Goal: Find specific page/section: Find specific page/section

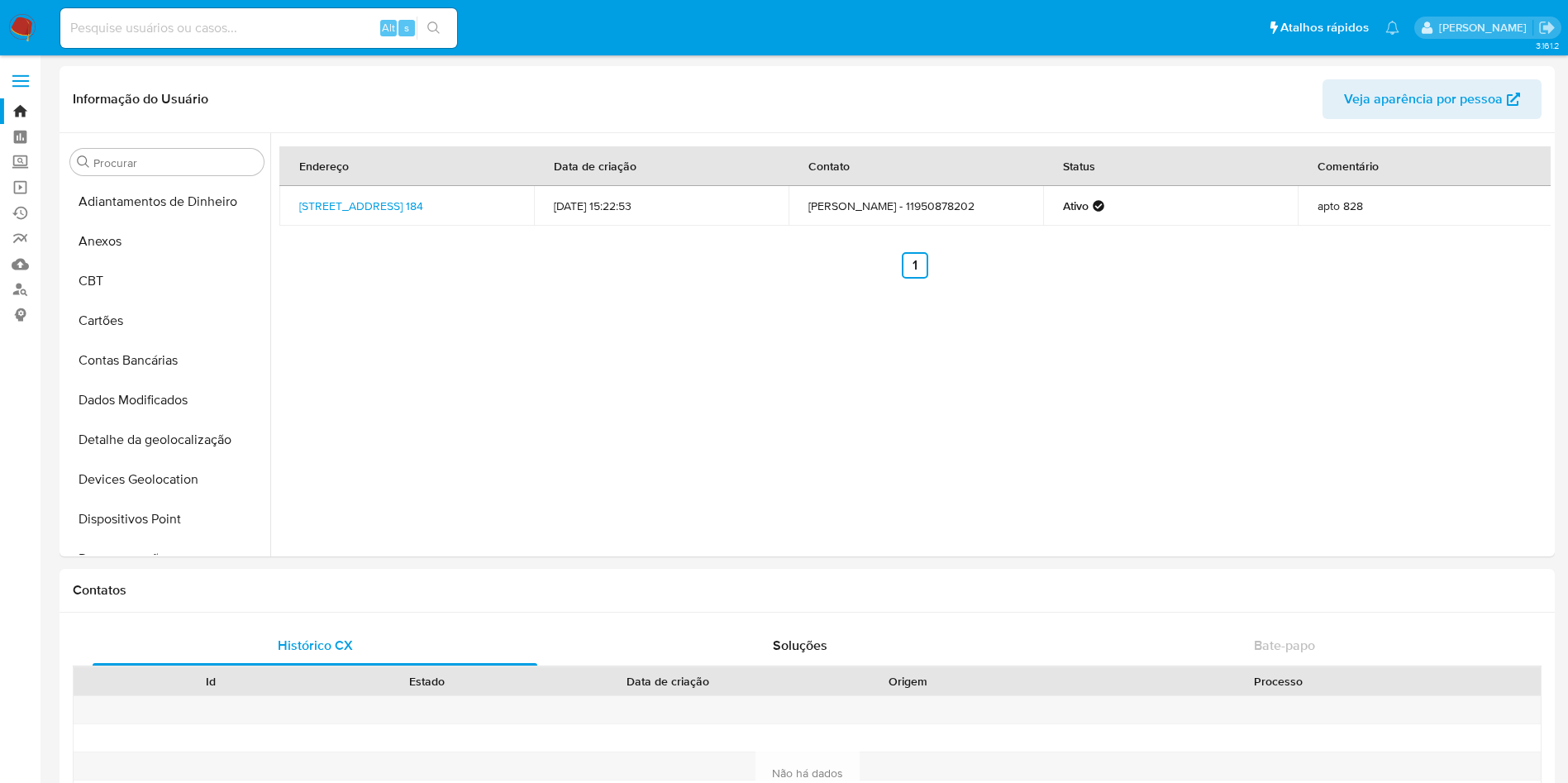
select select "25"
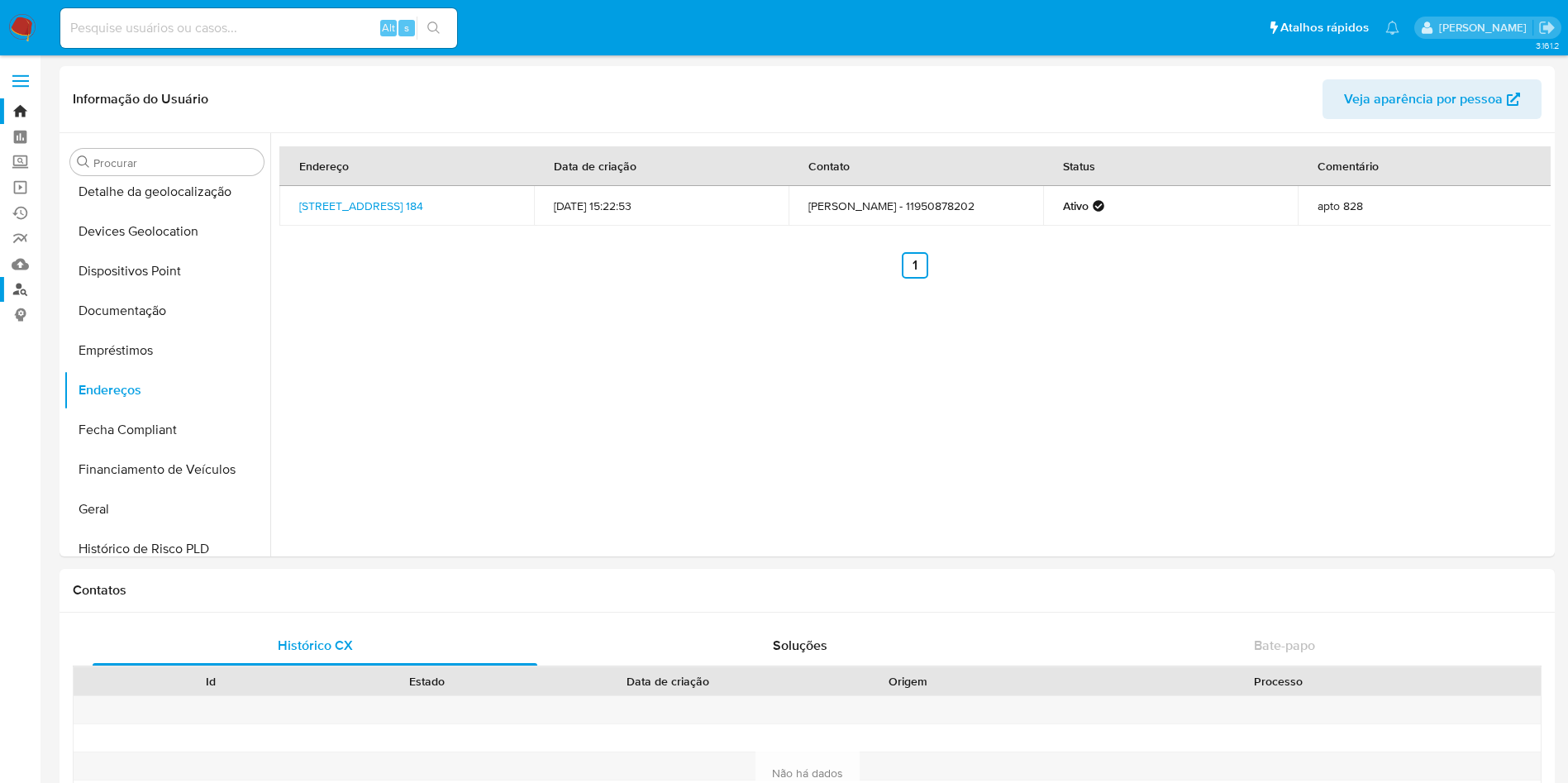
click at [30, 300] on link "Localizador de pessoas" at bounding box center [98, 289] width 196 height 26
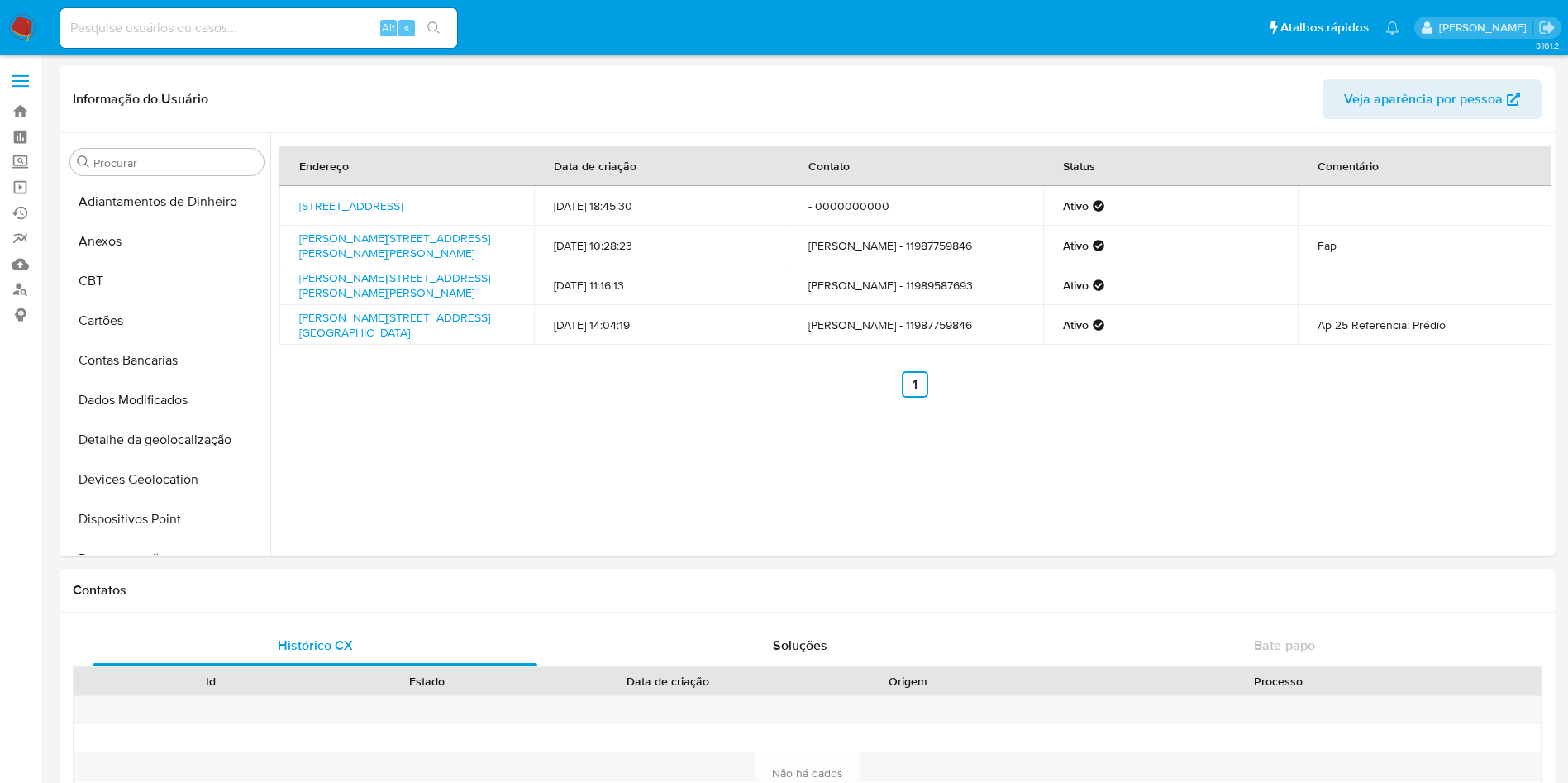
select select "10"
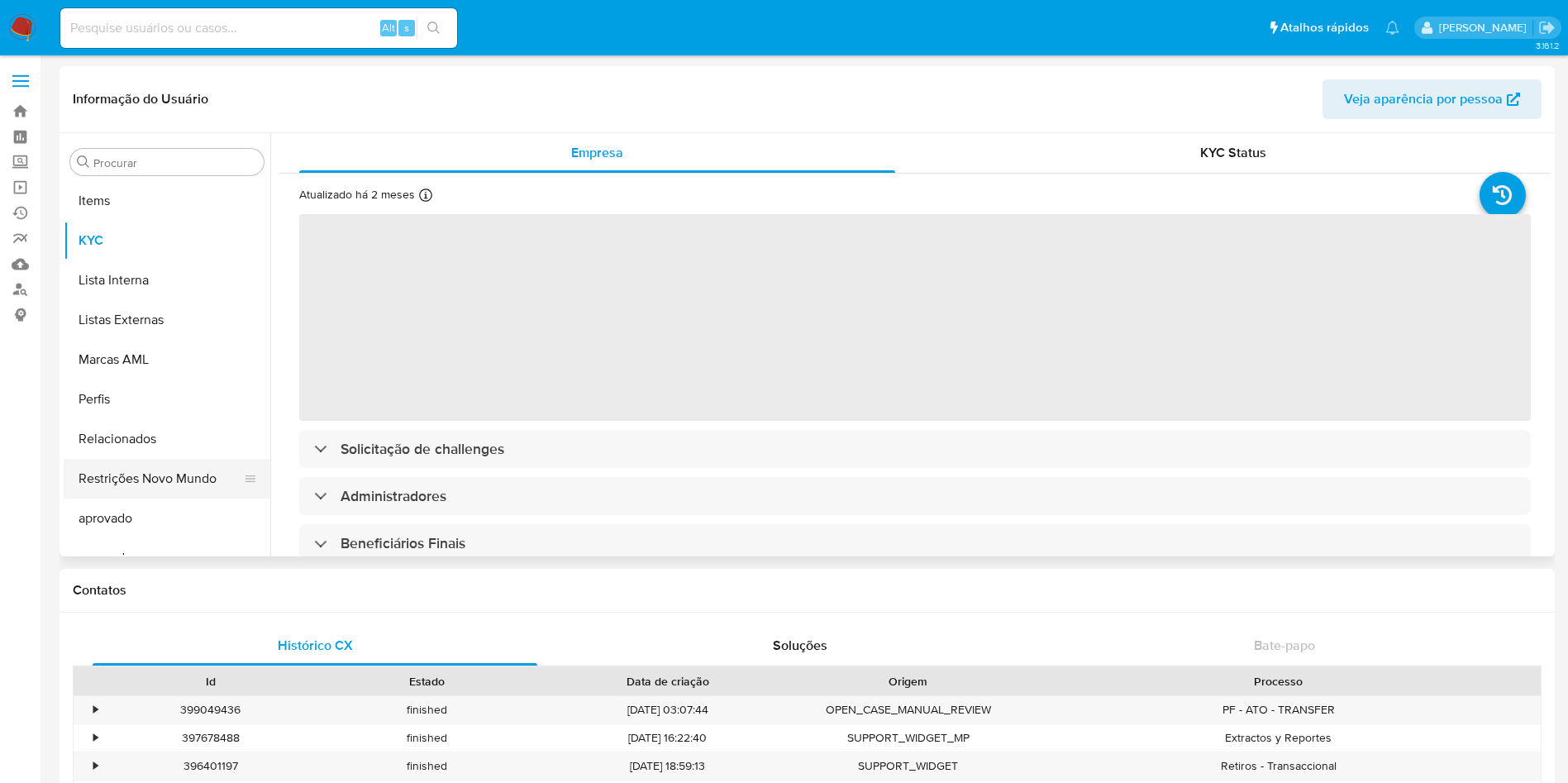
scroll to position [857, 0]
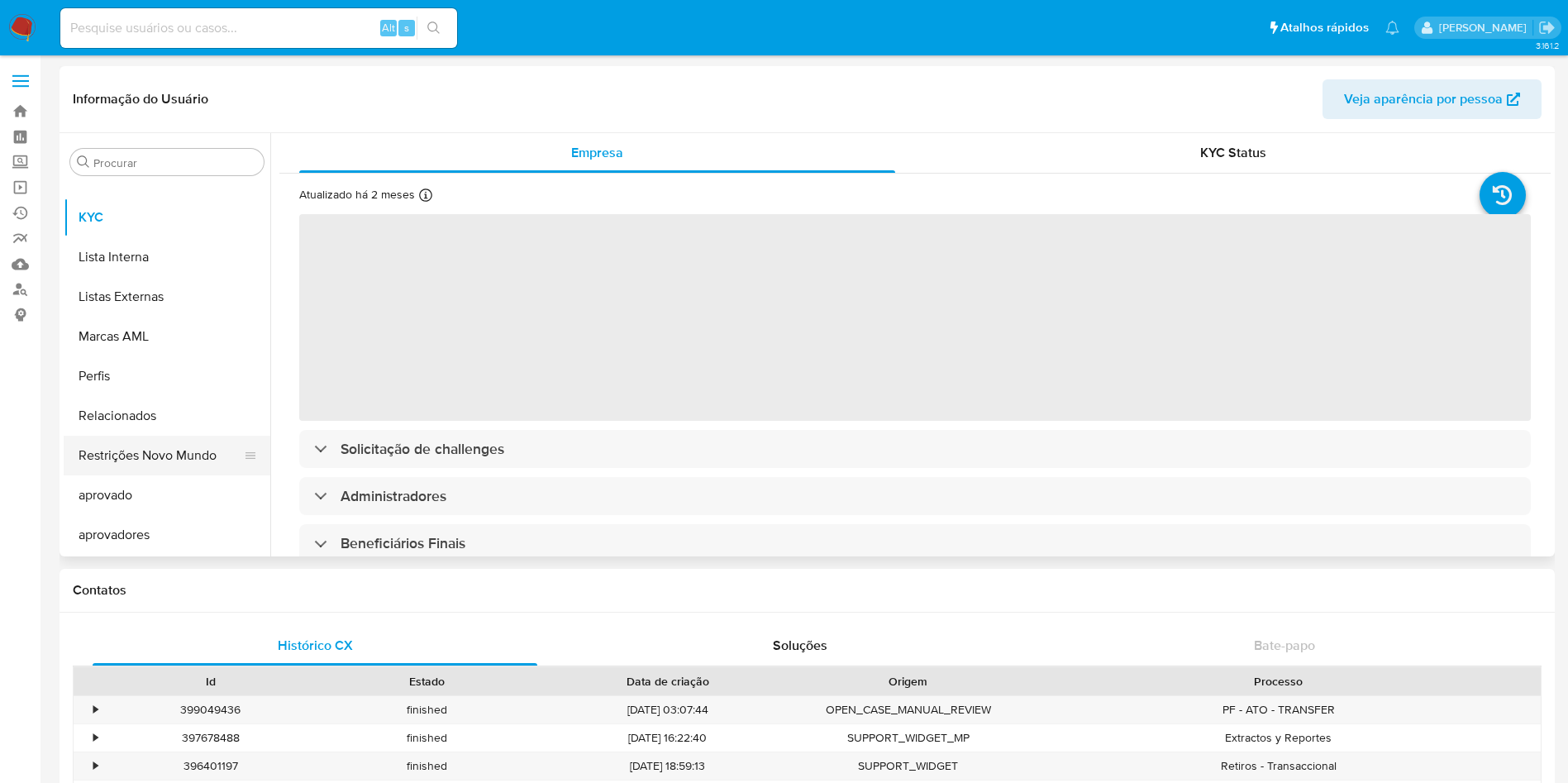
select select "10"
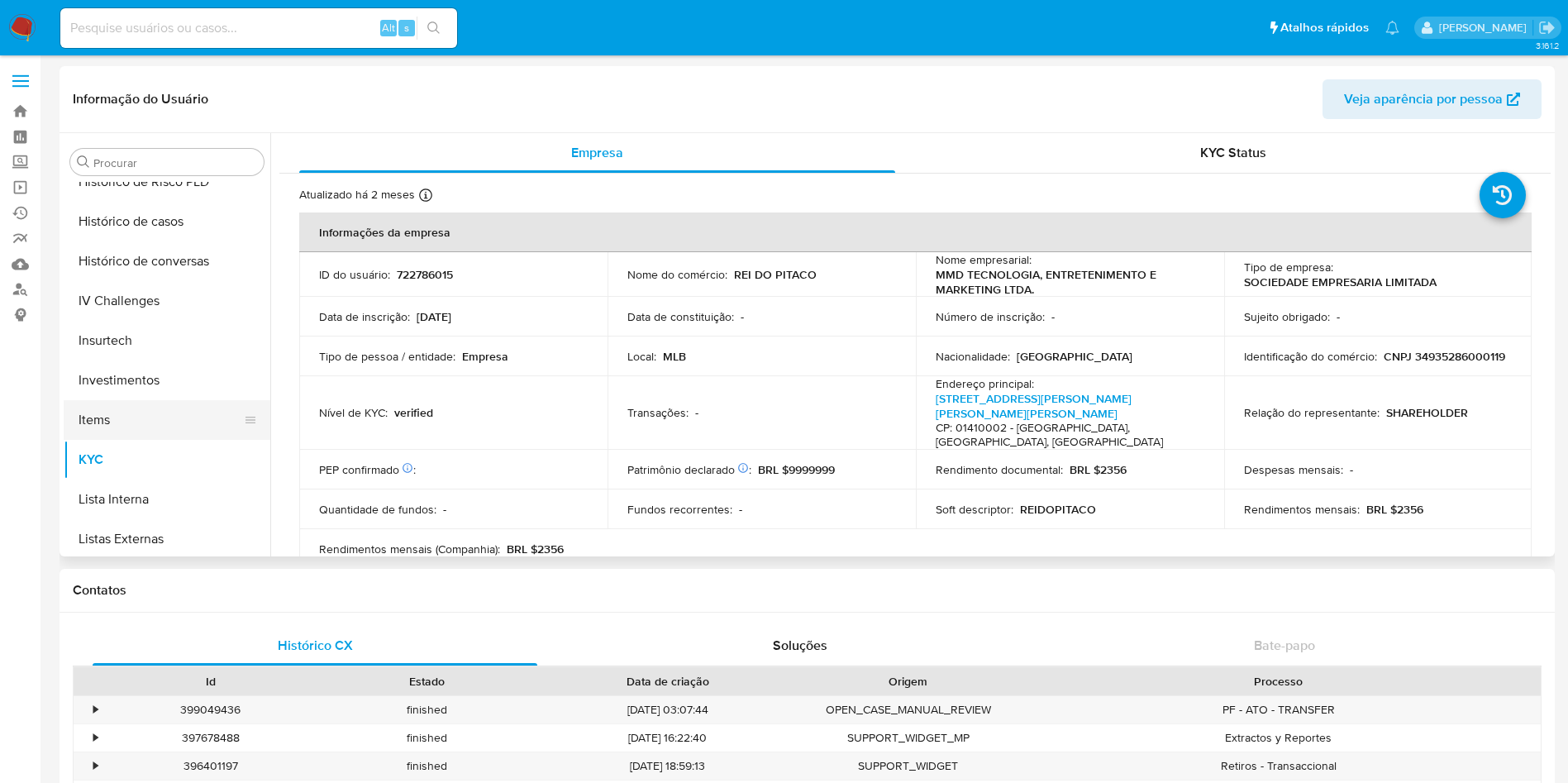
scroll to position [610, 0]
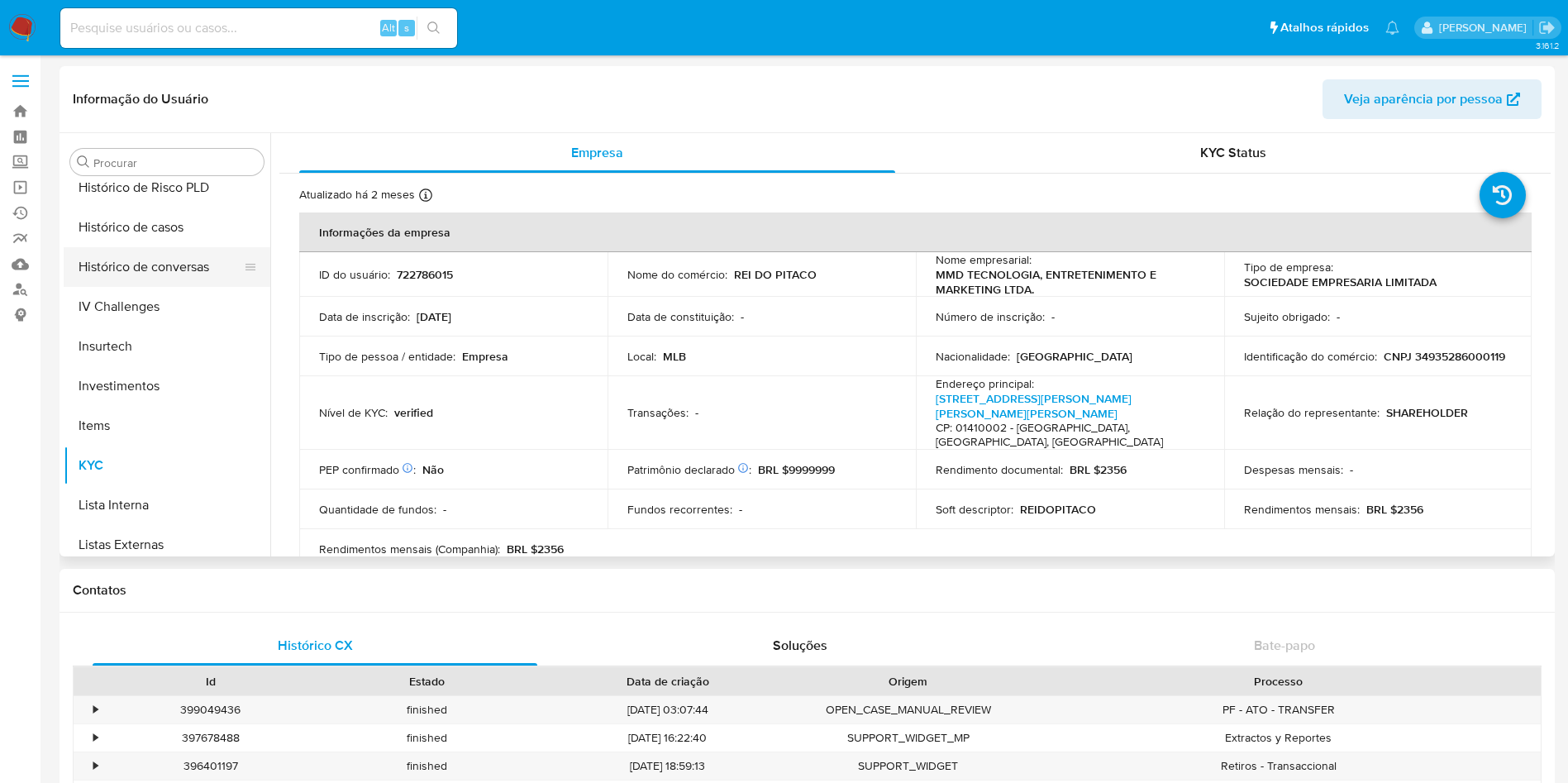
click at [167, 251] on button "Histórico de conversas" at bounding box center [160, 267] width 193 height 40
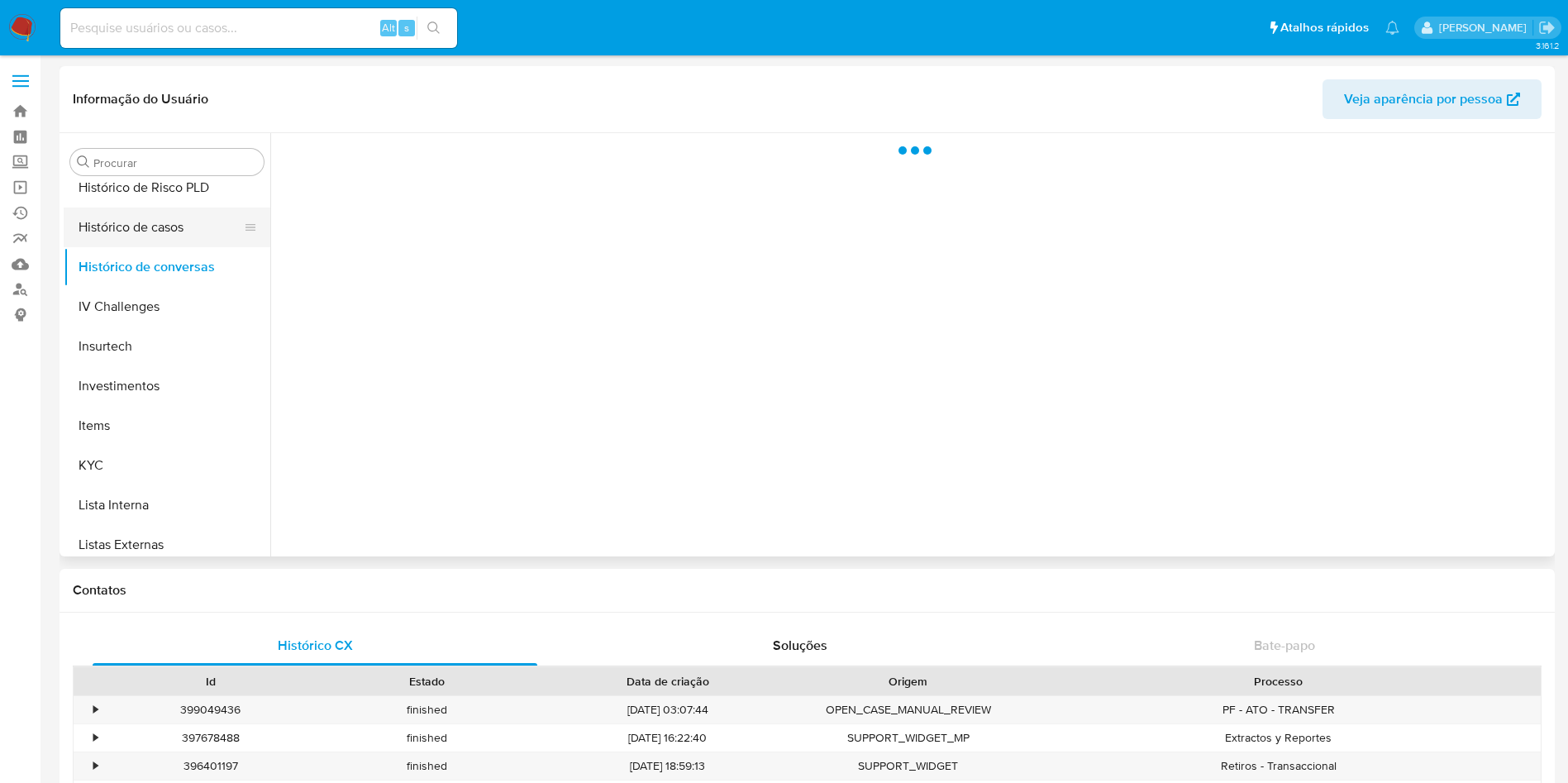
click at [157, 223] on button "Histórico de casos" at bounding box center [160, 227] width 193 height 40
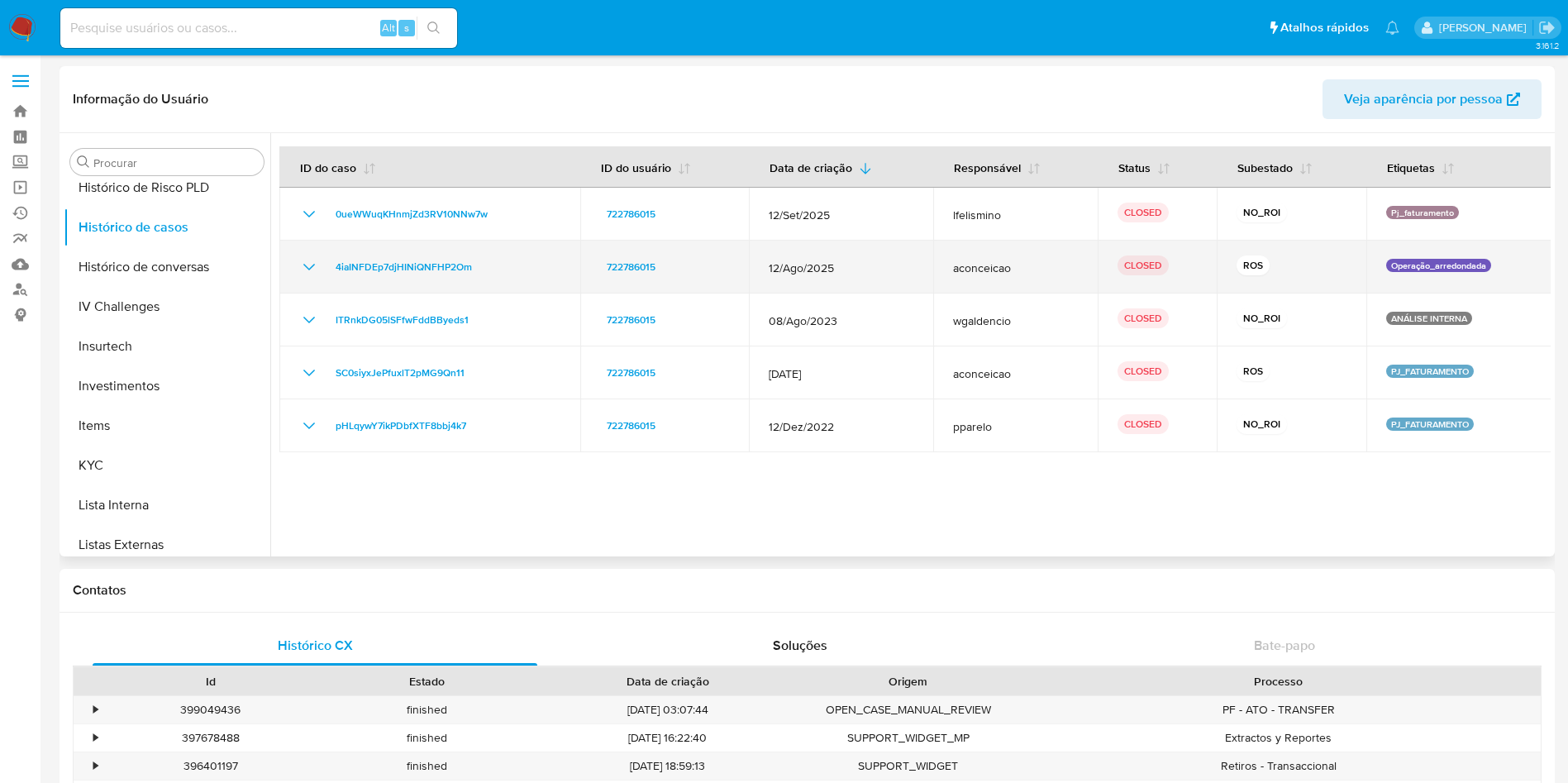
click at [310, 260] on icon "Mostrar/Ocultar" at bounding box center [309, 267] width 20 height 20
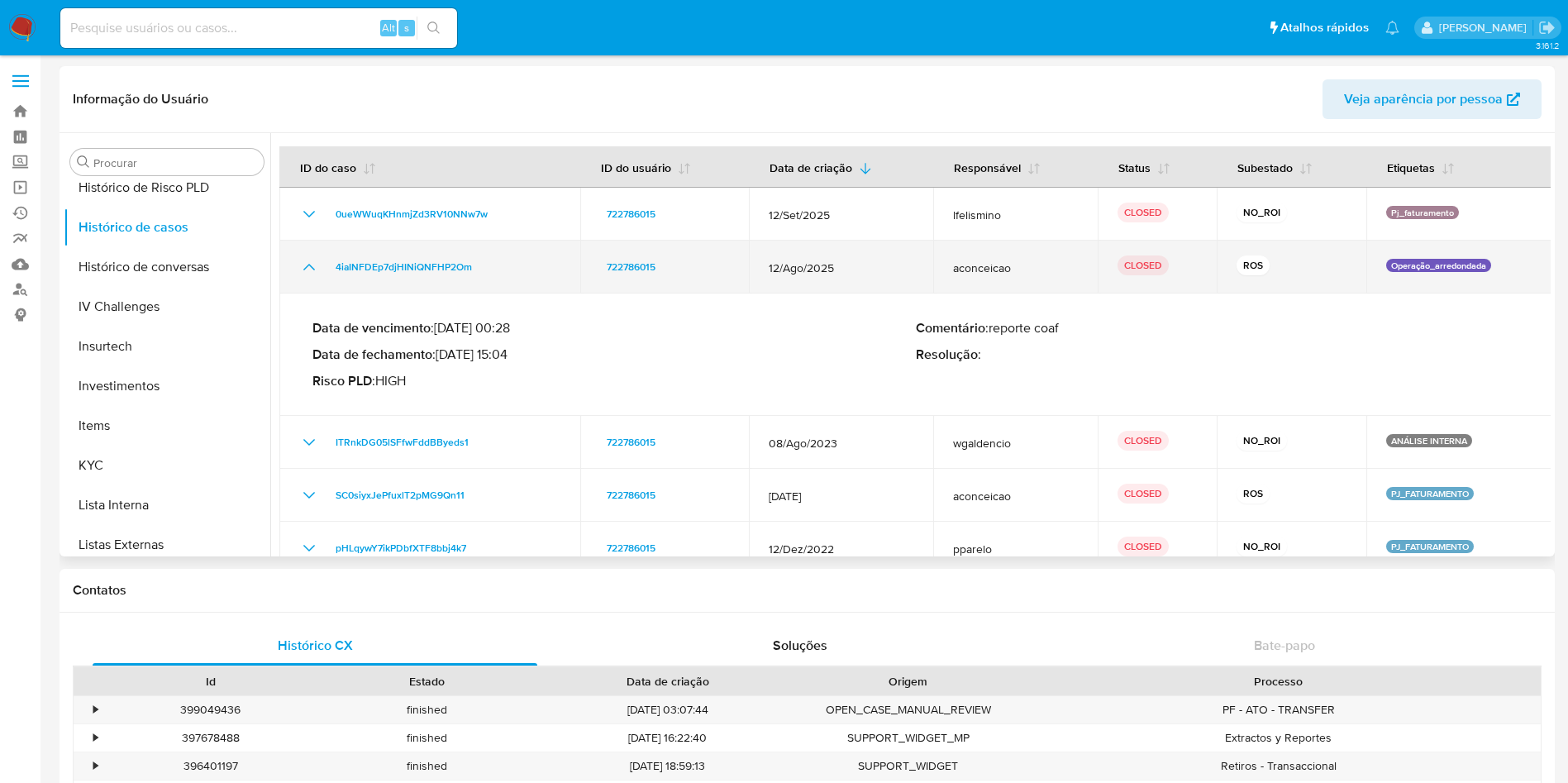
click at [313, 258] on icon "Mostrar/Ocultar" at bounding box center [309, 267] width 20 height 20
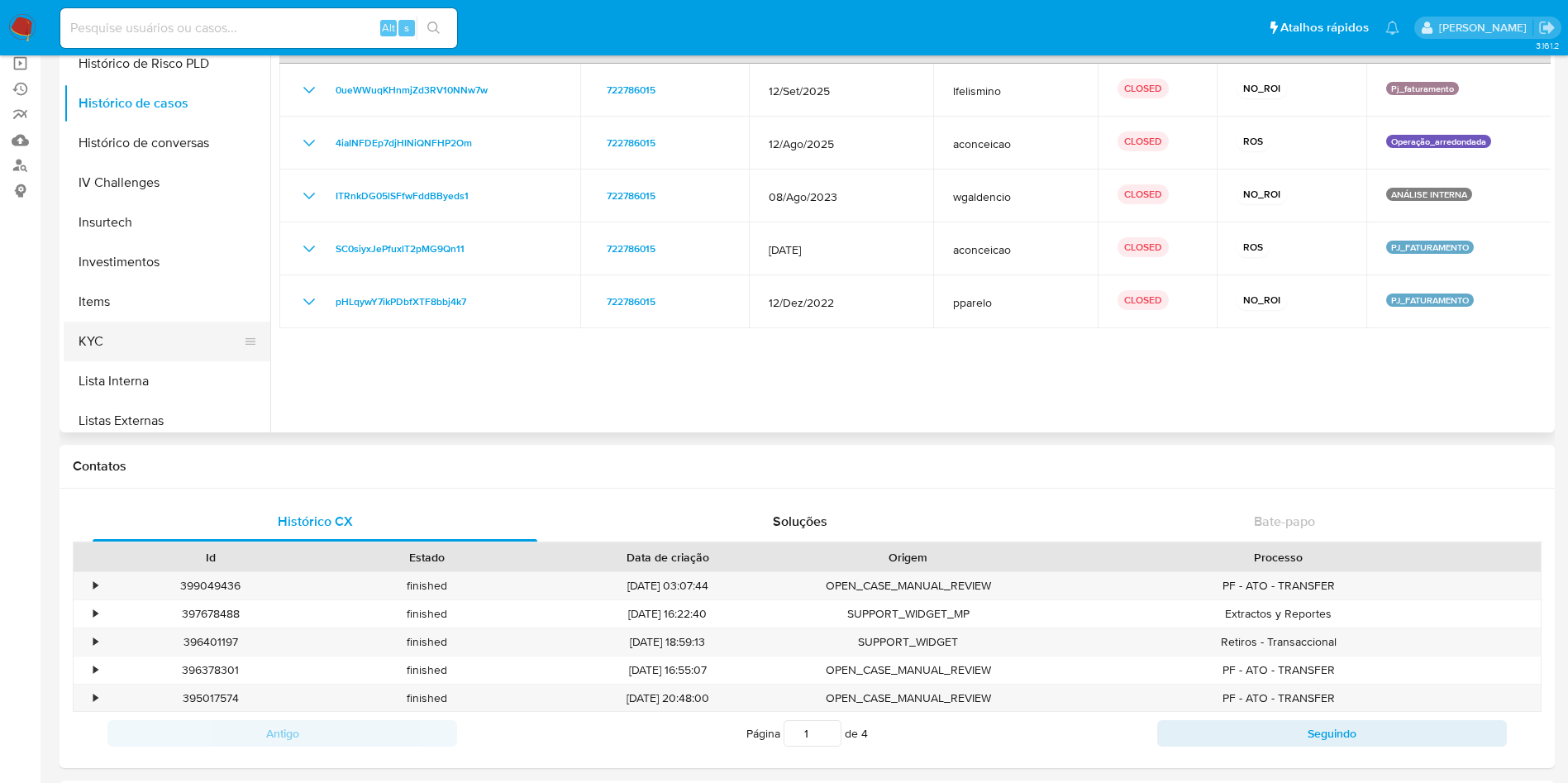
click at [148, 331] on button "KYC" at bounding box center [160, 341] width 193 height 40
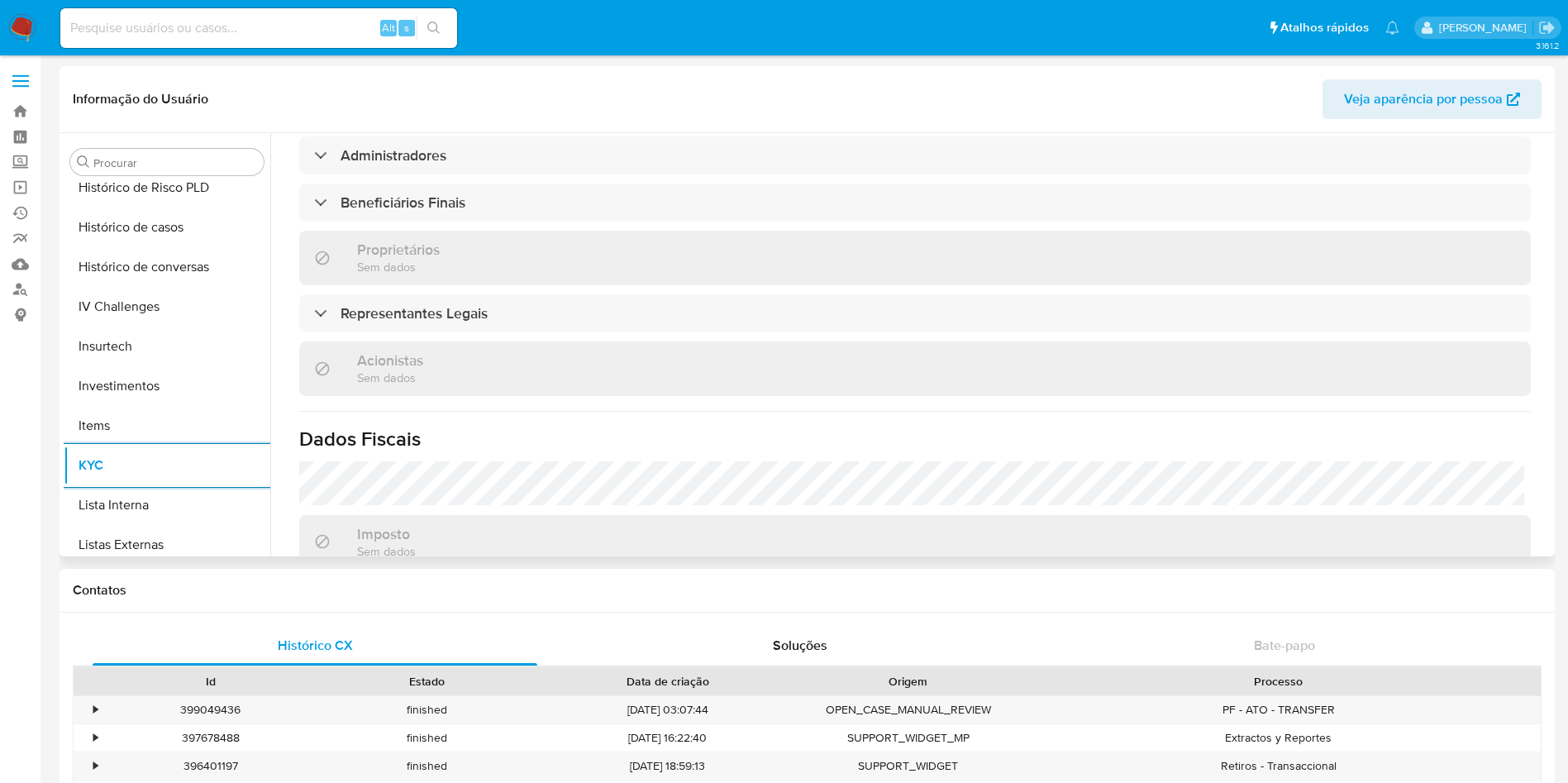
scroll to position [649, 0]
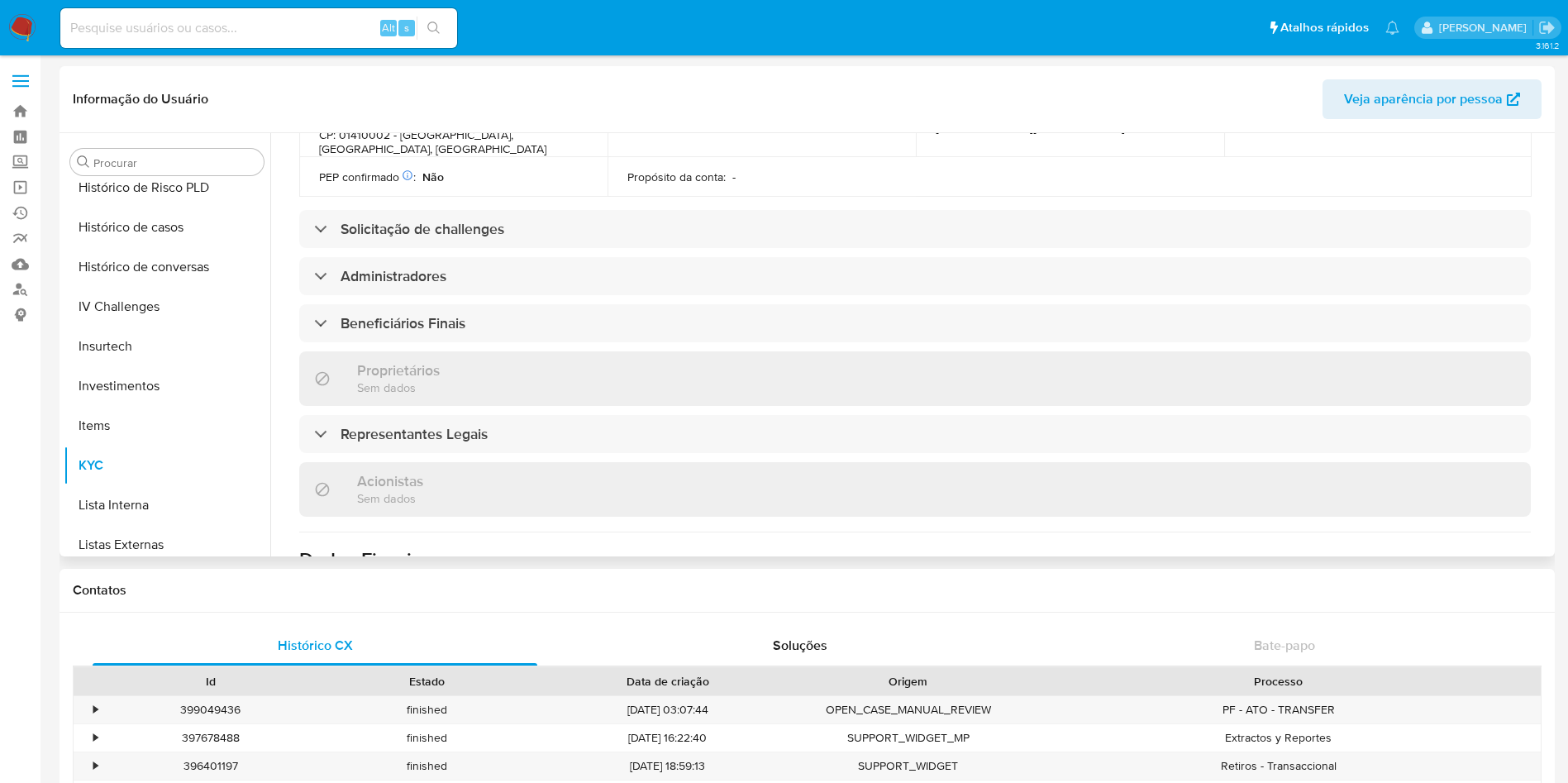
click at [383, 268] on div "Informações da empresa ID do usuário : 722786015 Nome do comércio : REI DO PITA…" at bounding box center [915, 244] width 1232 height 1360
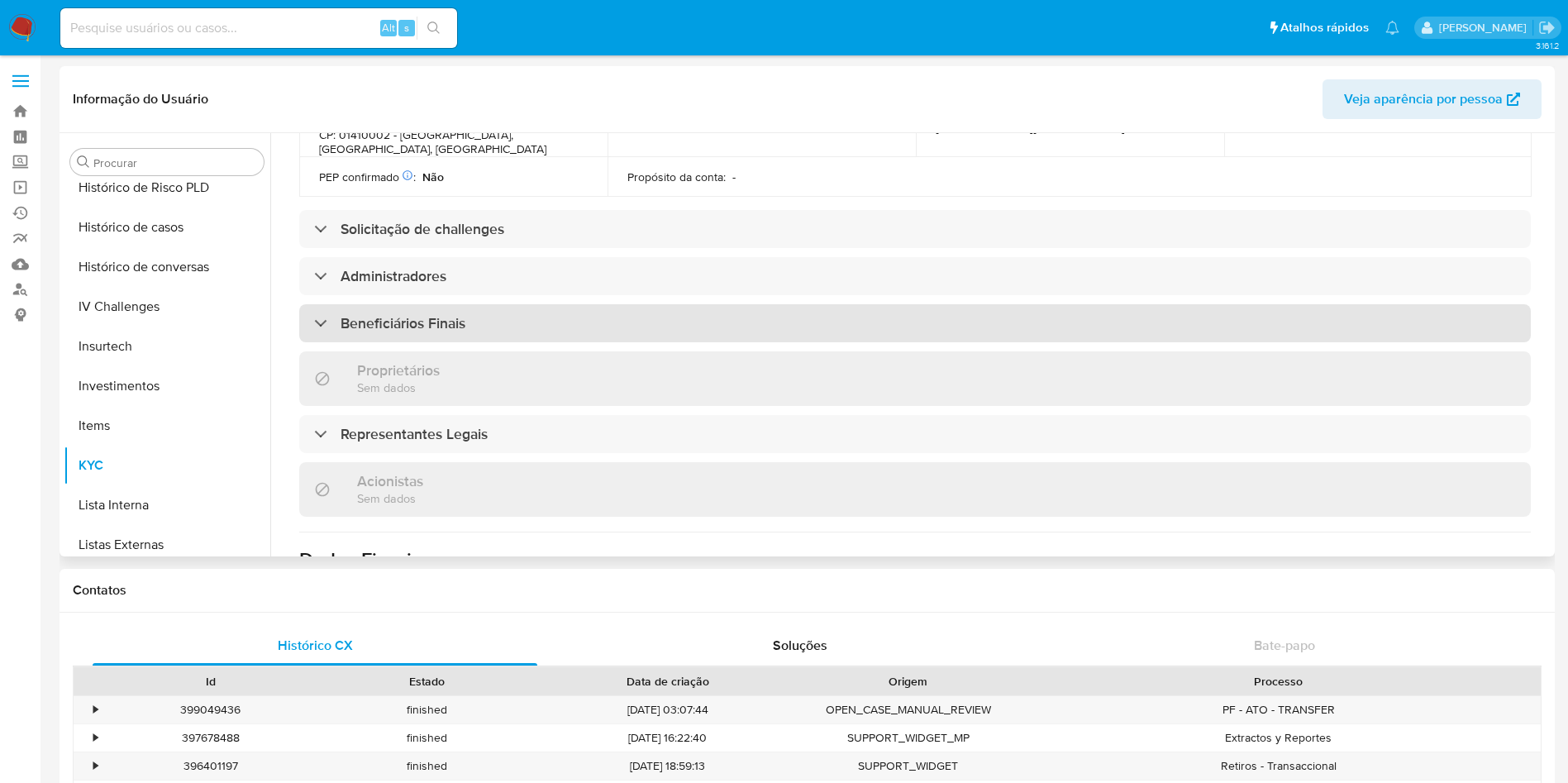
click at [400, 314] on h3 "Beneficiários Finais" at bounding box center [403, 323] width 125 height 18
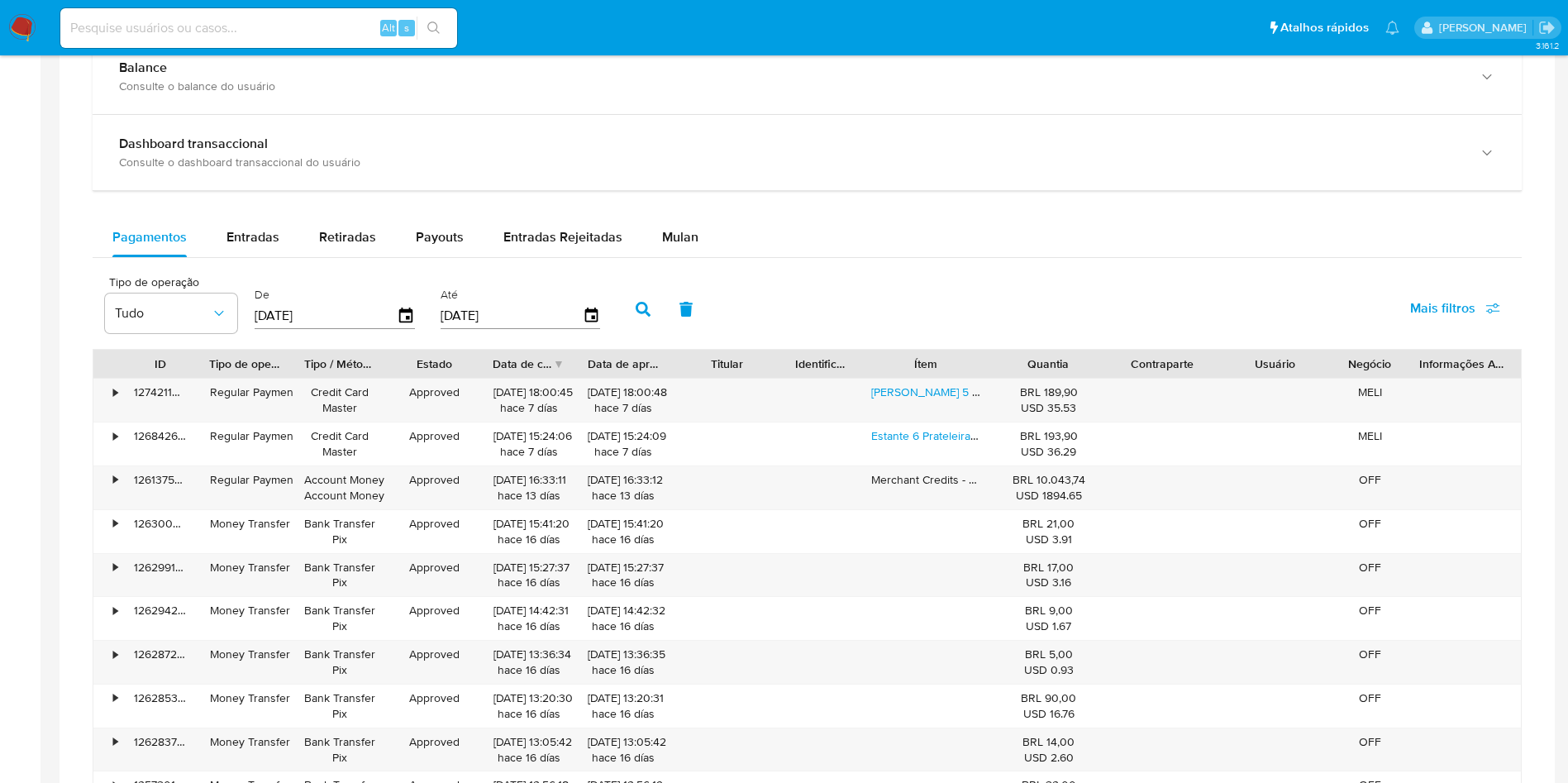
scroll to position [992, 0]
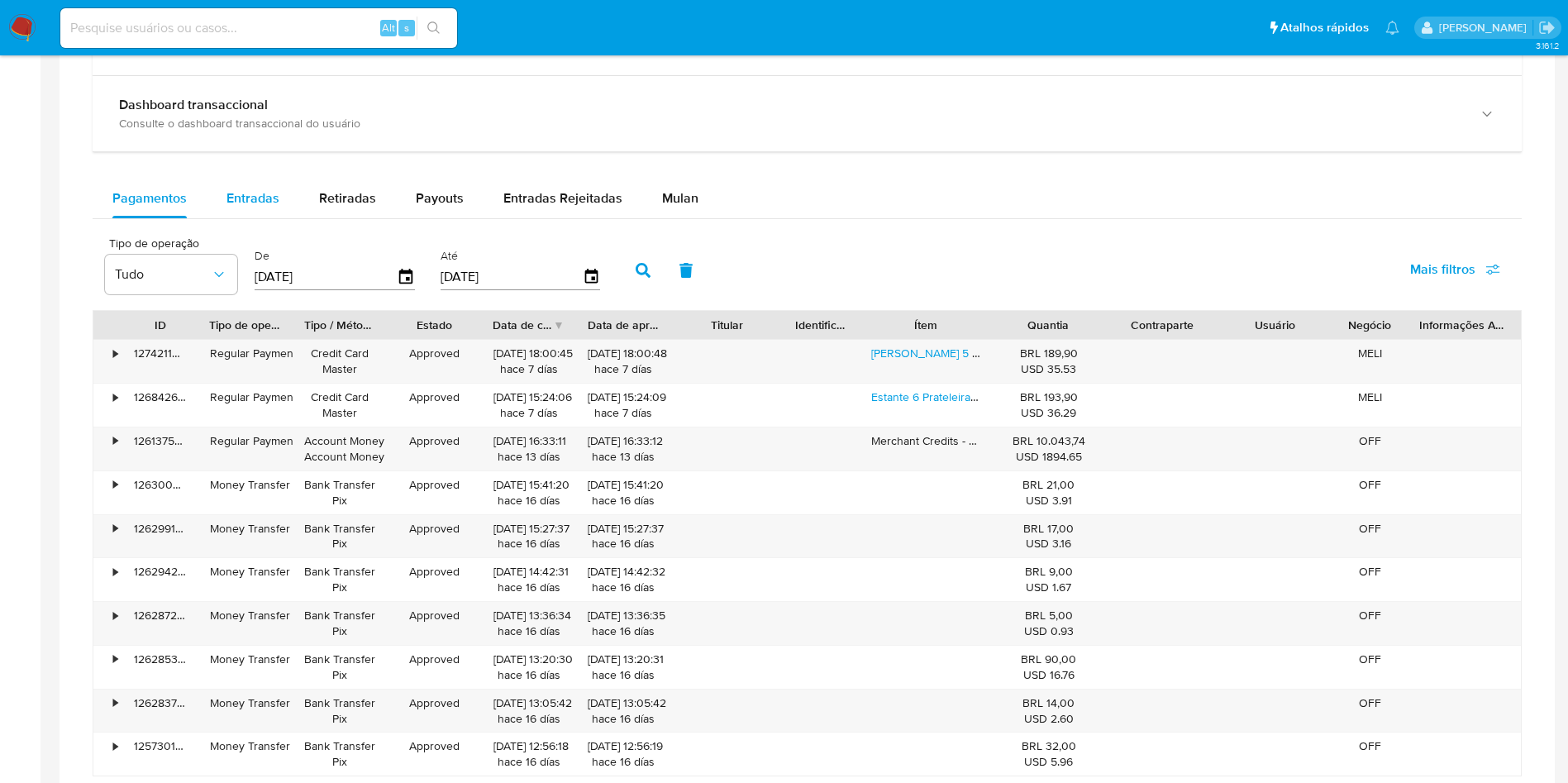
click at [240, 196] on span "Entradas" at bounding box center [253, 197] width 53 height 19
select select "10"
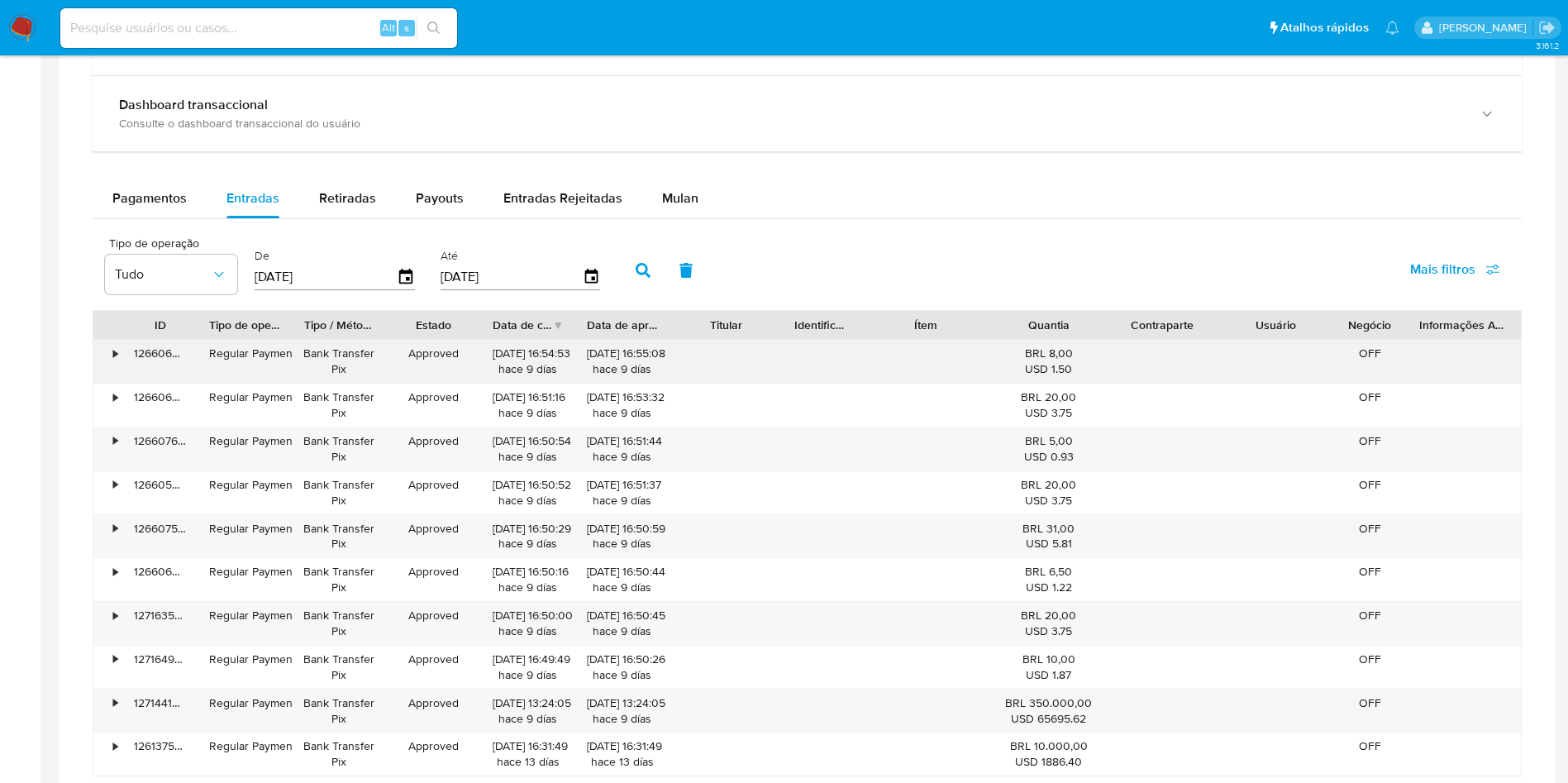
drag, startPoint x: 1002, startPoint y: 319, endPoint x: 1143, endPoint y: 346, distance: 143.6
click at [1143, 346] on div "ID Tipo de operação Tipo / Método Estado Data de criação Data de aprovação Titu…" at bounding box center [807, 543] width 1429 height 466
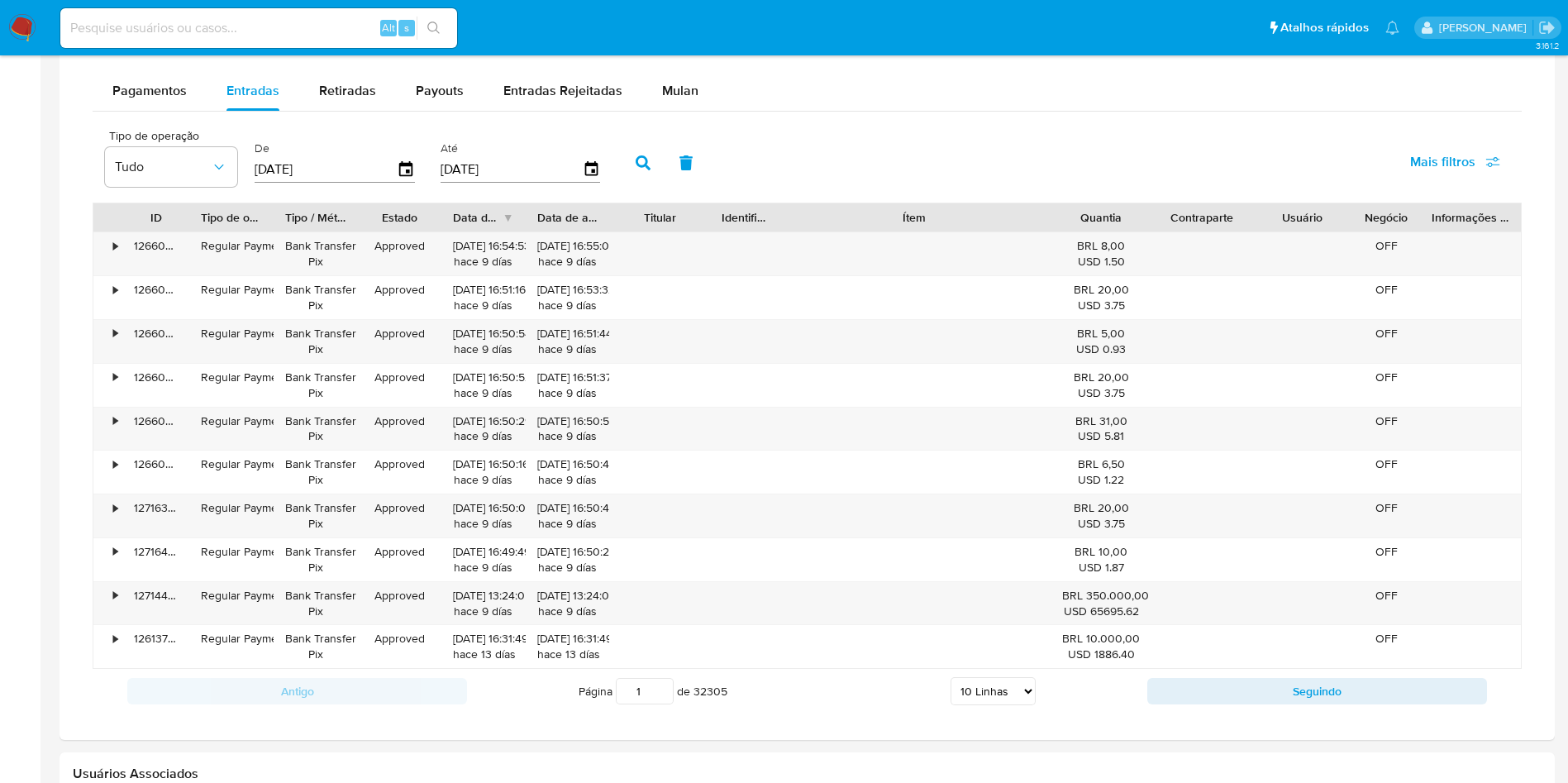
scroll to position [1364, 0]
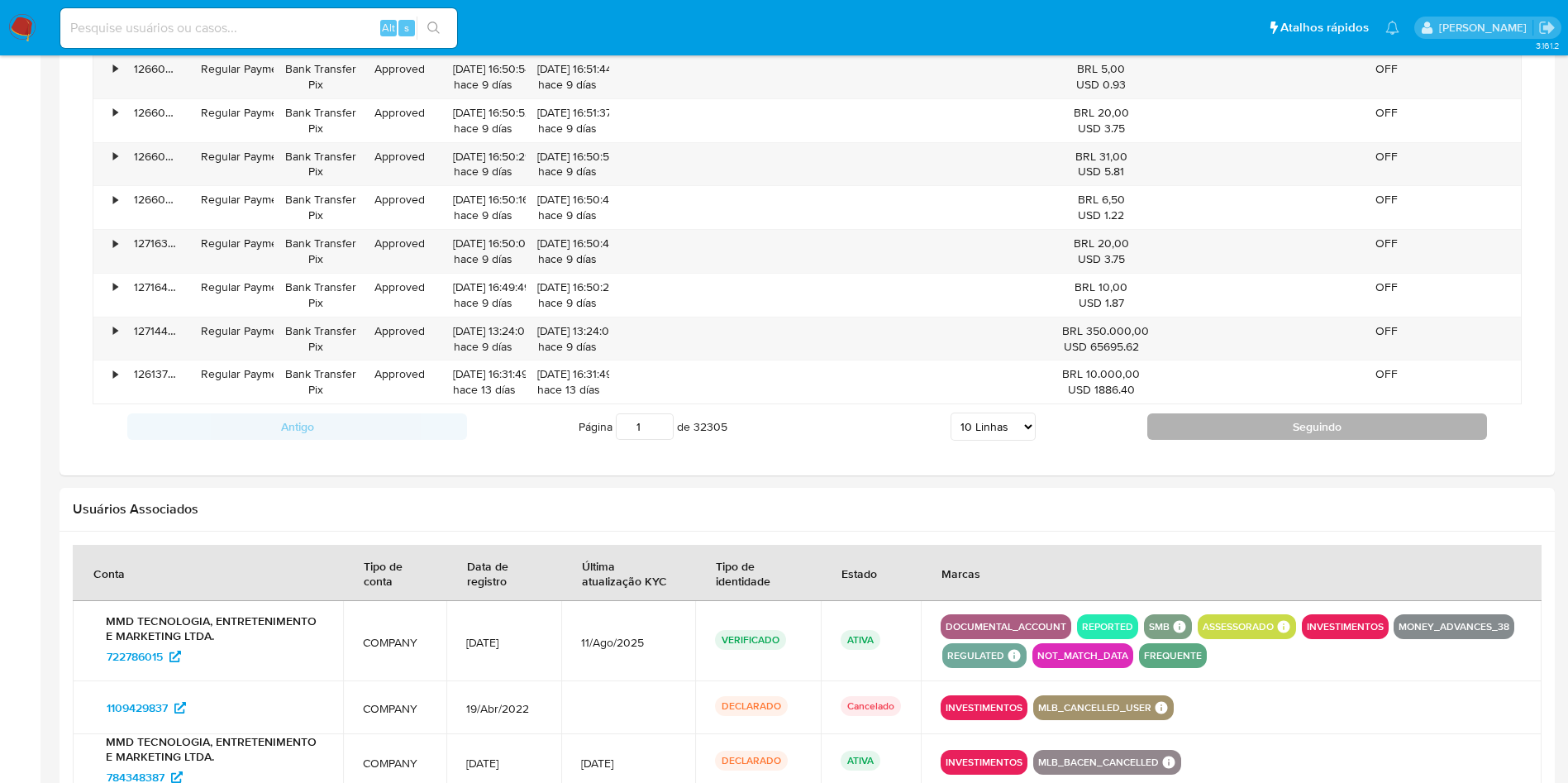
click at [1282, 407] on div "ID Tipo de operação Tipo / Método Estado Data de criação Data de aprovação Titu…" at bounding box center [807, 192] width 1429 height 510
click at [1293, 425] on button "Seguindo" at bounding box center [1317, 426] width 340 height 27
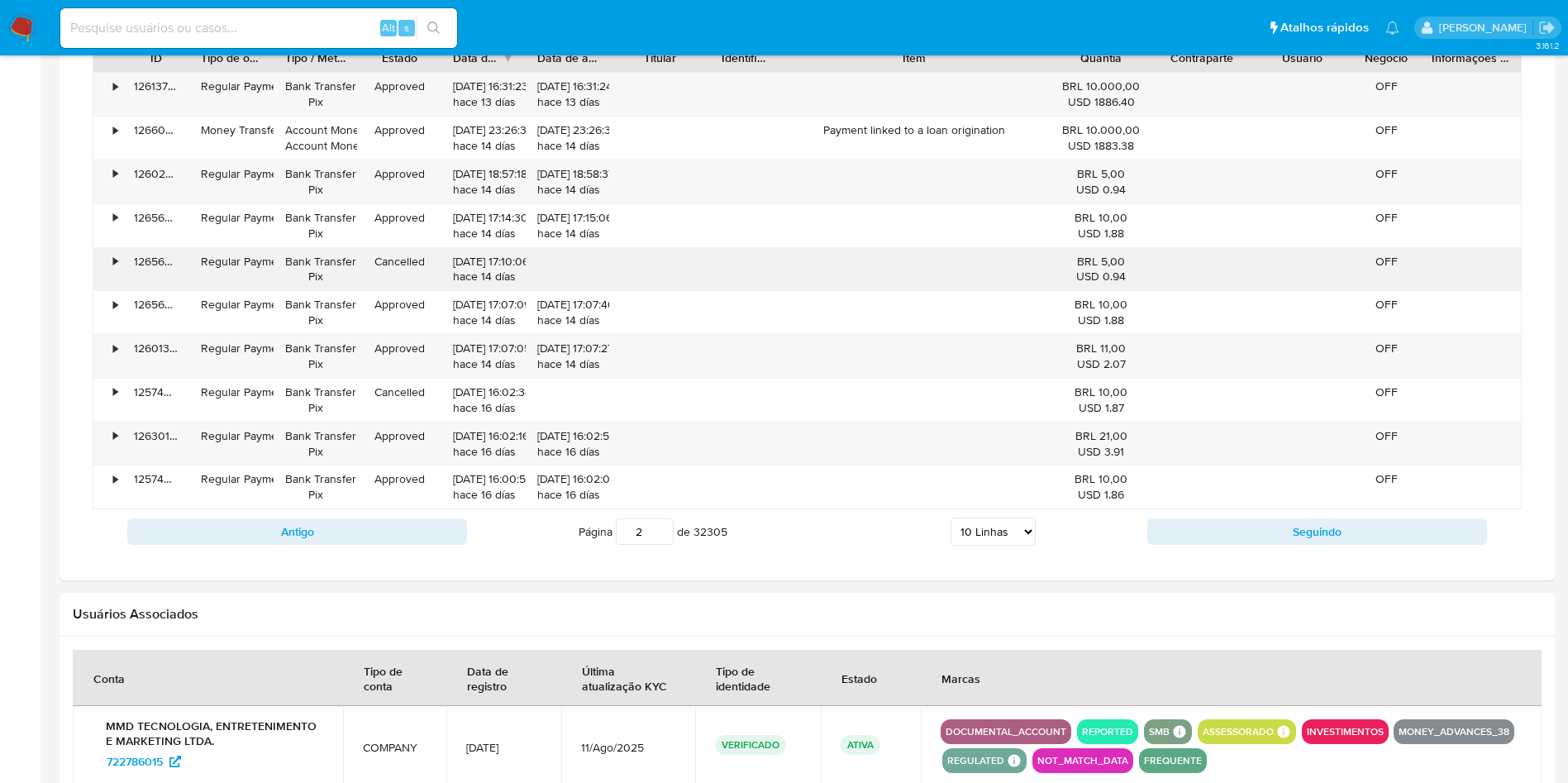
scroll to position [1116, 0]
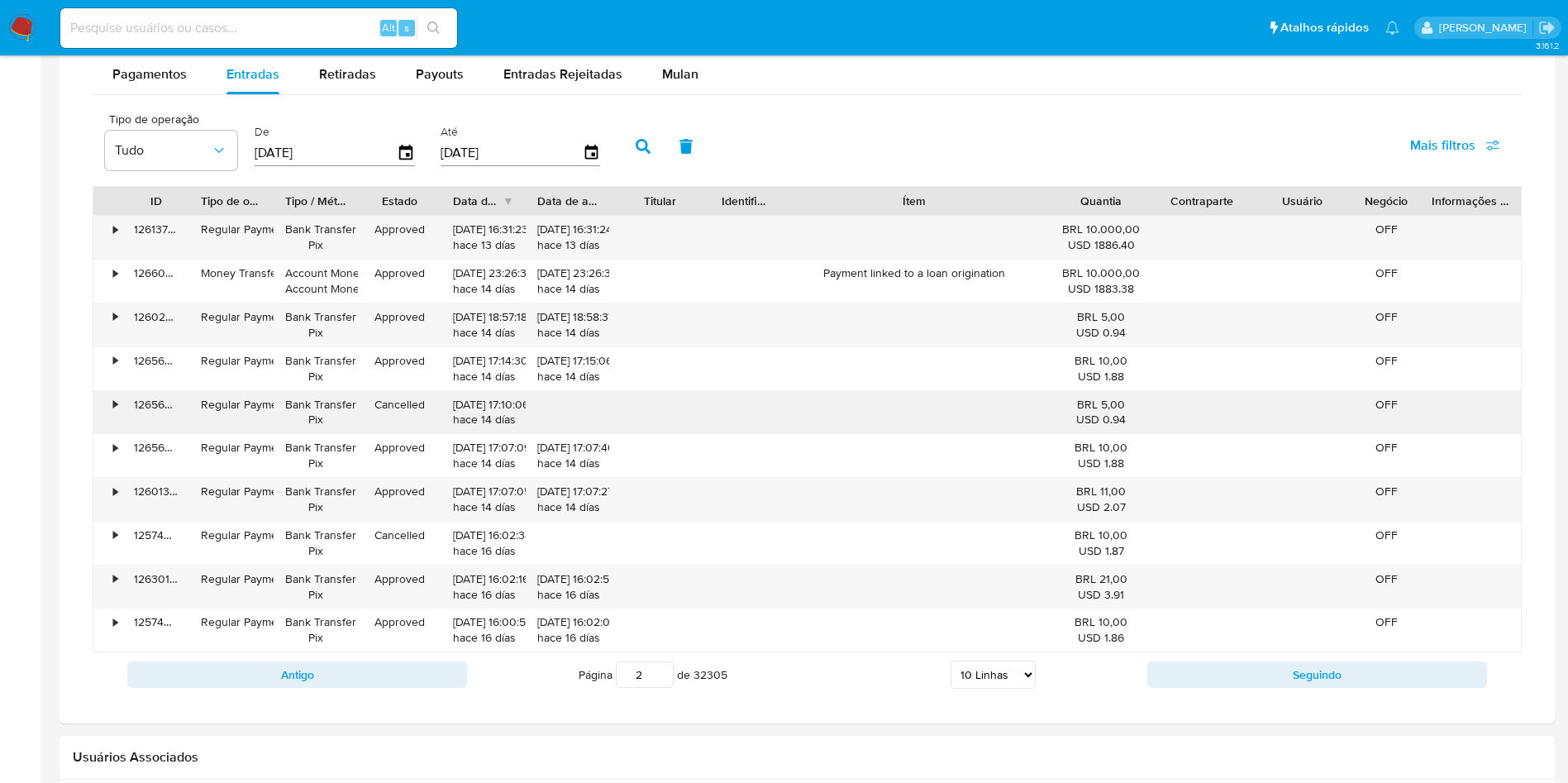
click at [1021, 422] on div at bounding box center [914, 411] width 274 height 43
click at [1336, 679] on button "Seguindo" at bounding box center [1317, 674] width 340 height 27
type input "3"
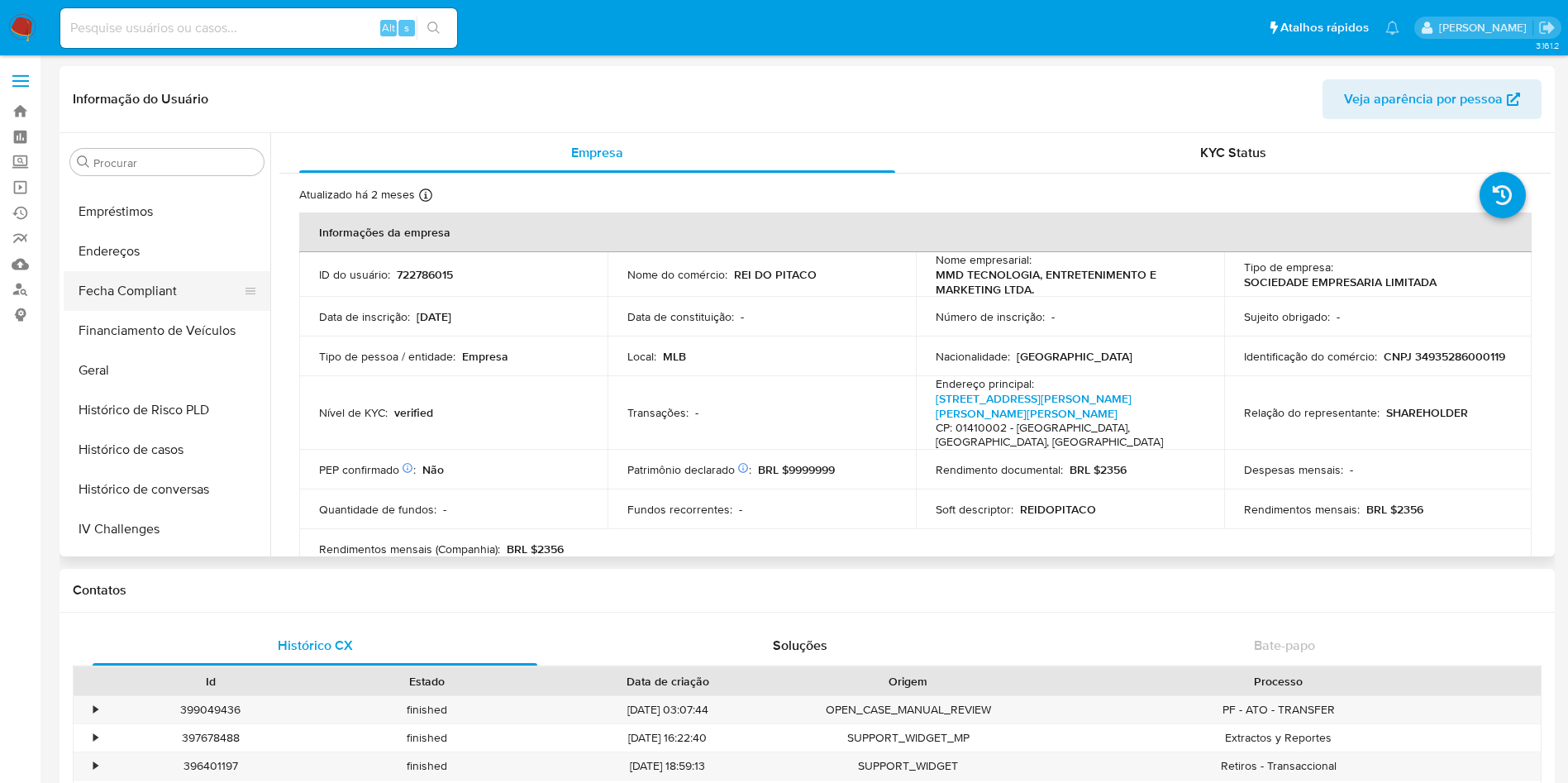
scroll to position [401, 0]
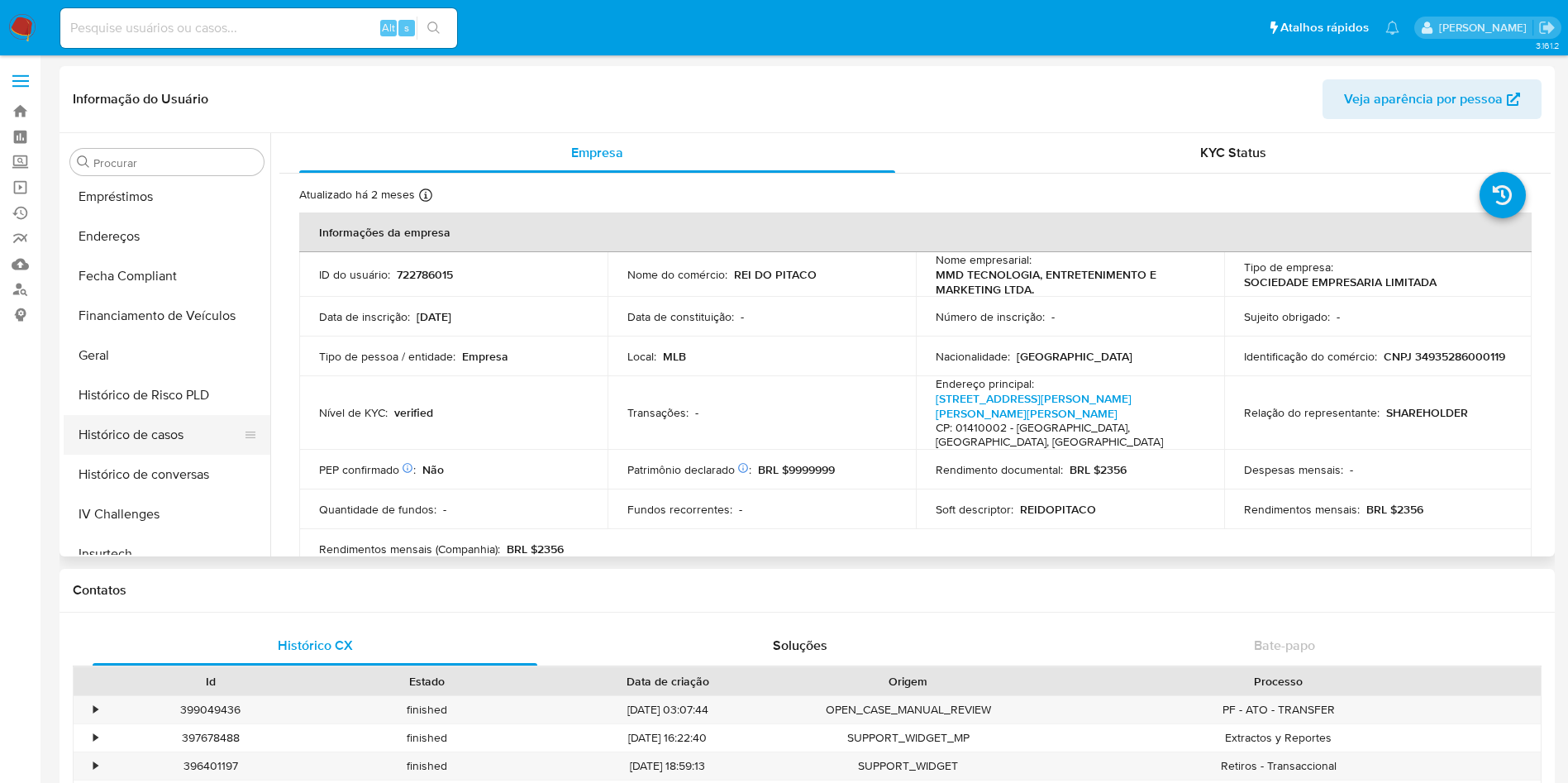
click at [157, 436] on button "Histórico de casos" at bounding box center [160, 435] width 193 height 40
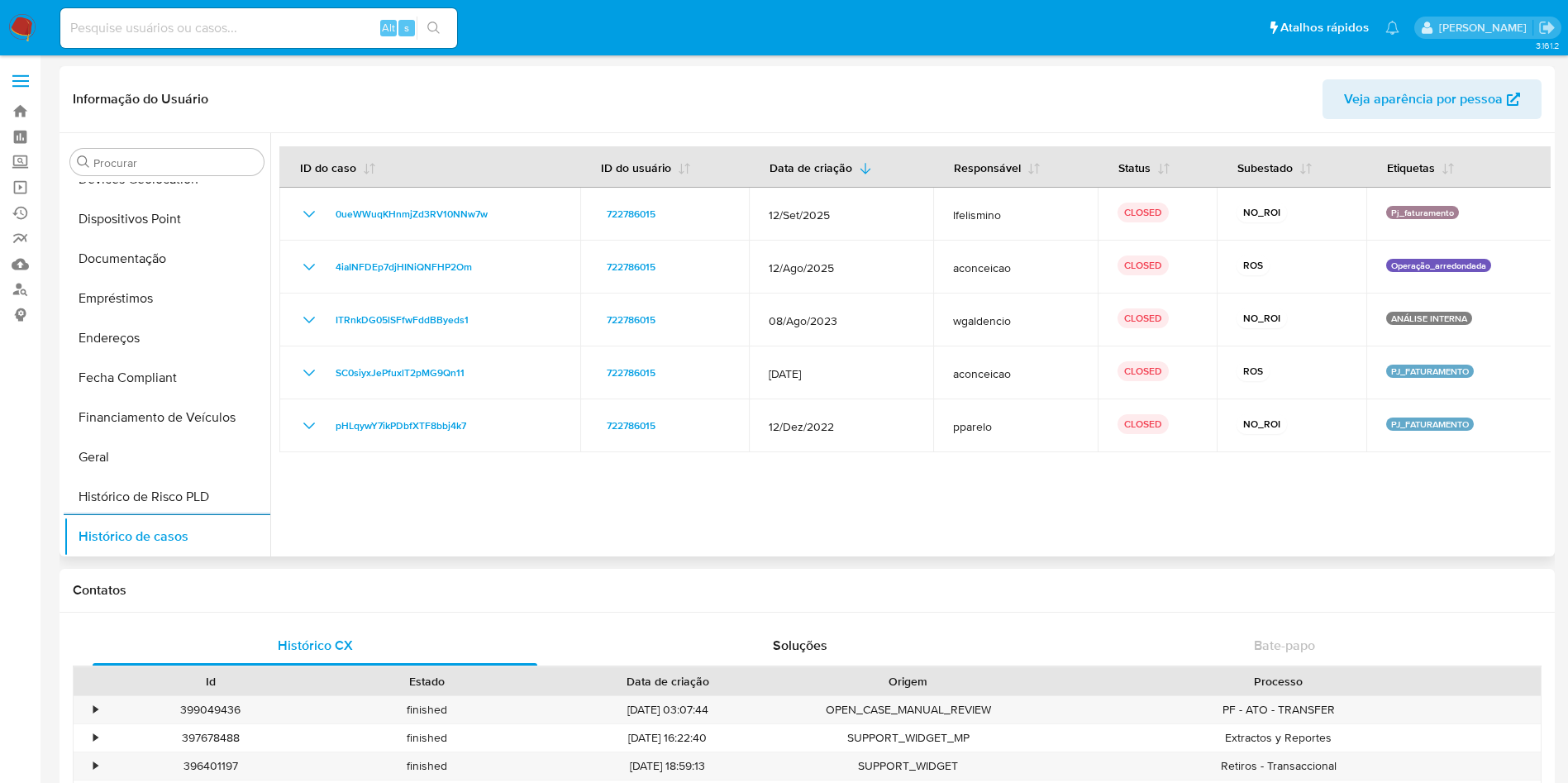
scroll to position [301, 0]
click at [162, 436] on button "Geral" at bounding box center [160, 456] width 193 height 40
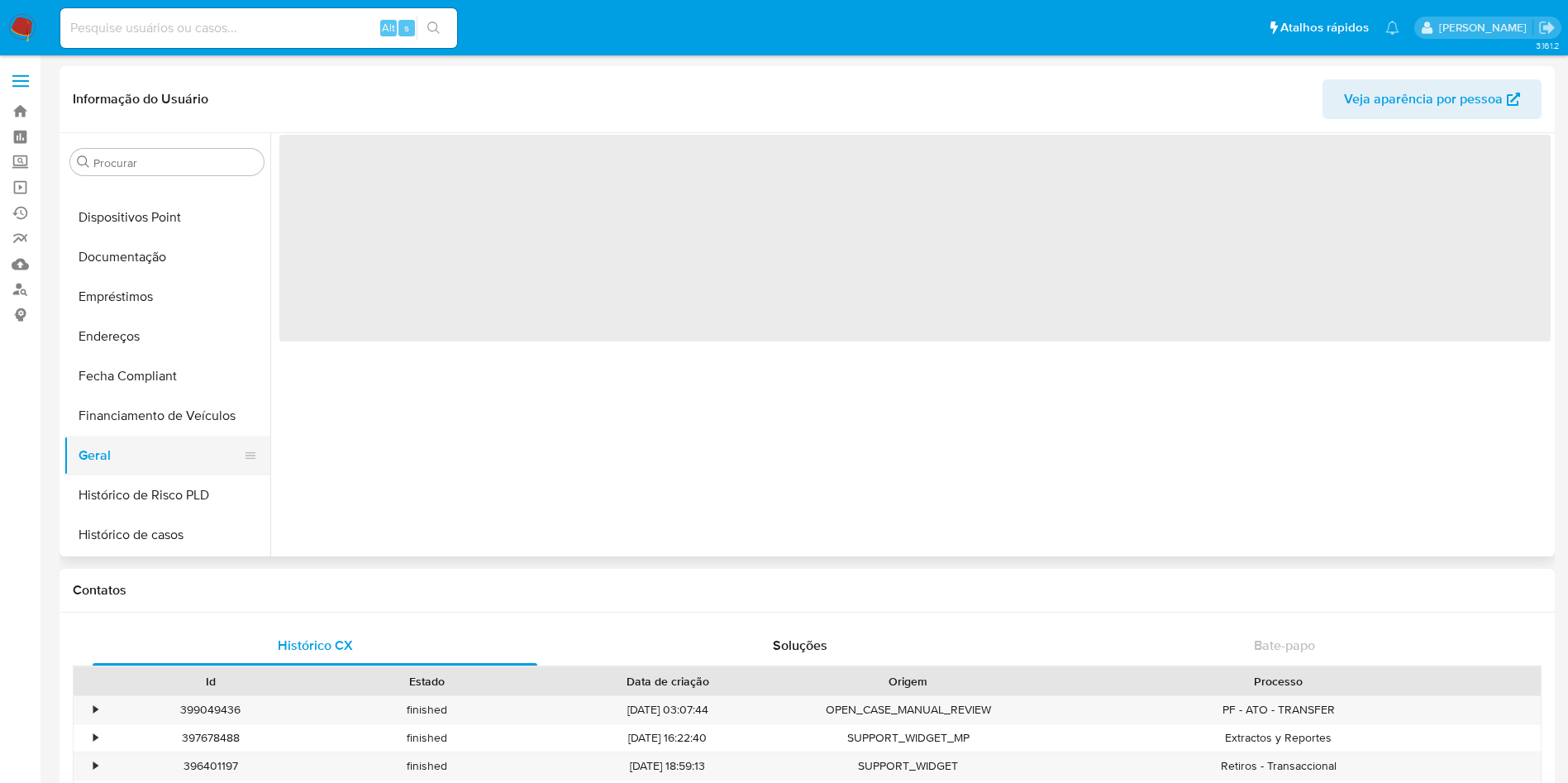
click at [162, 436] on button "Geral" at bounding box center [160, 456] width 193 height 40
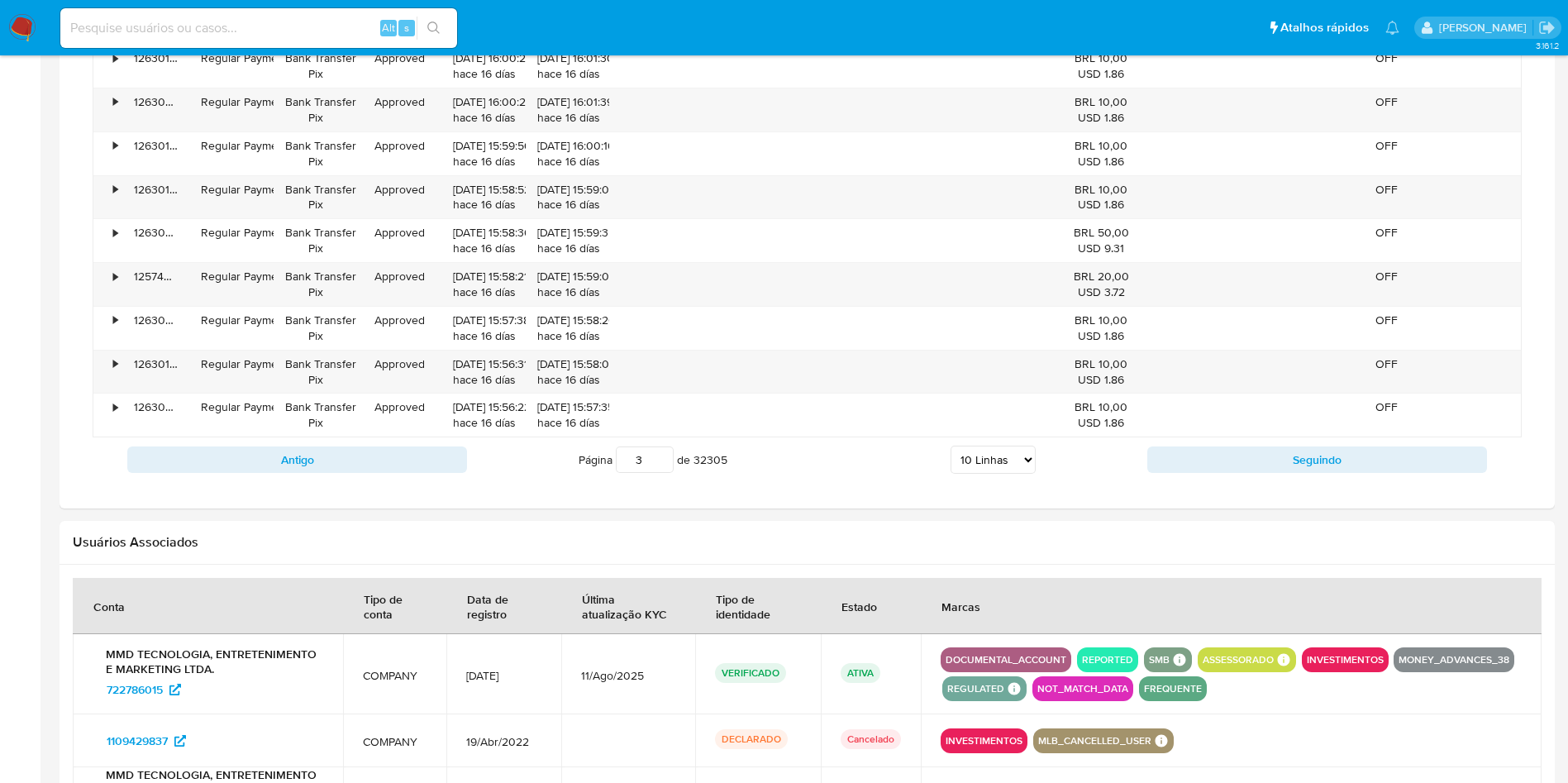
scroll to position [1576, 0]
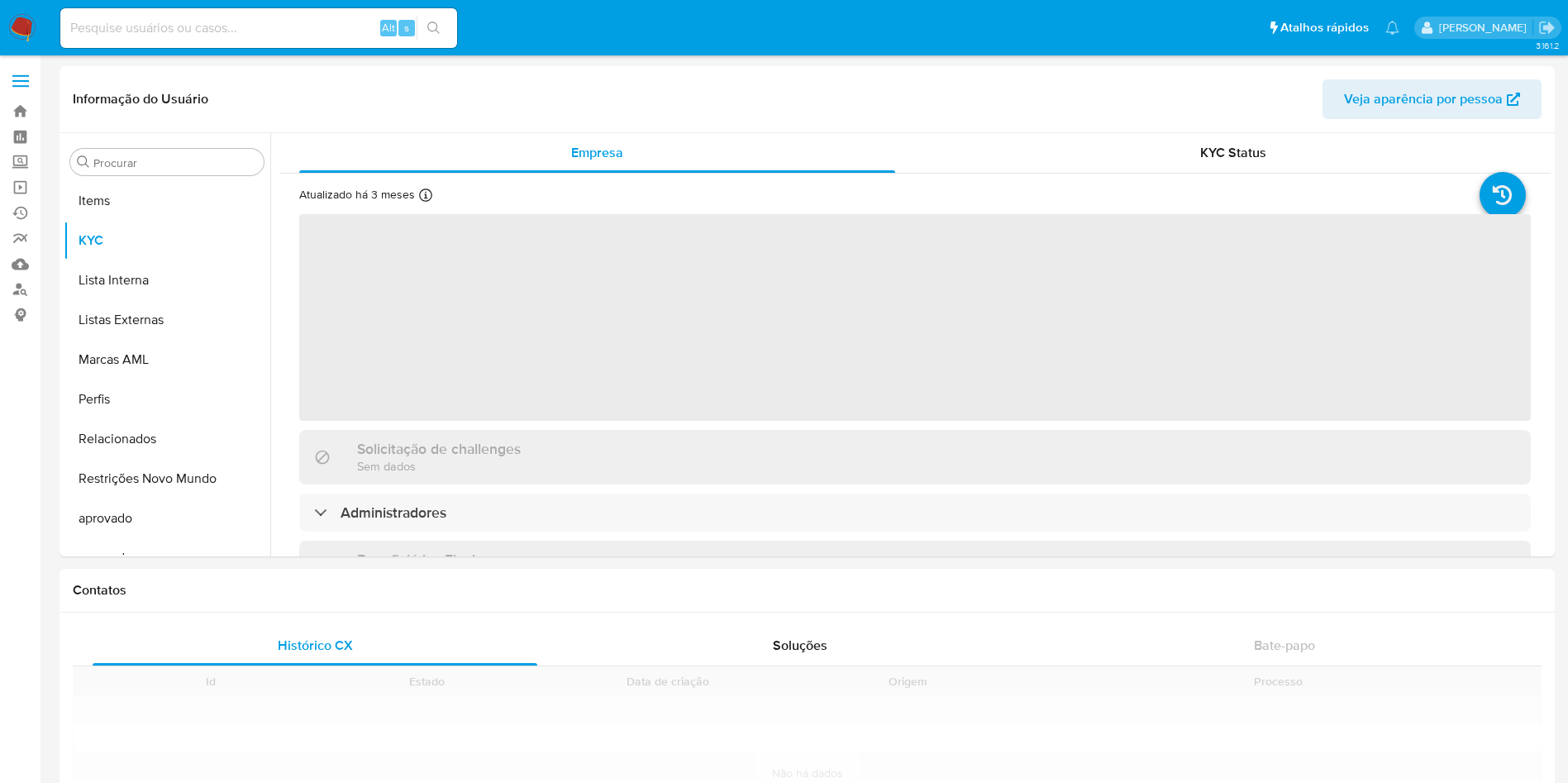
scroll to position [857, 0]
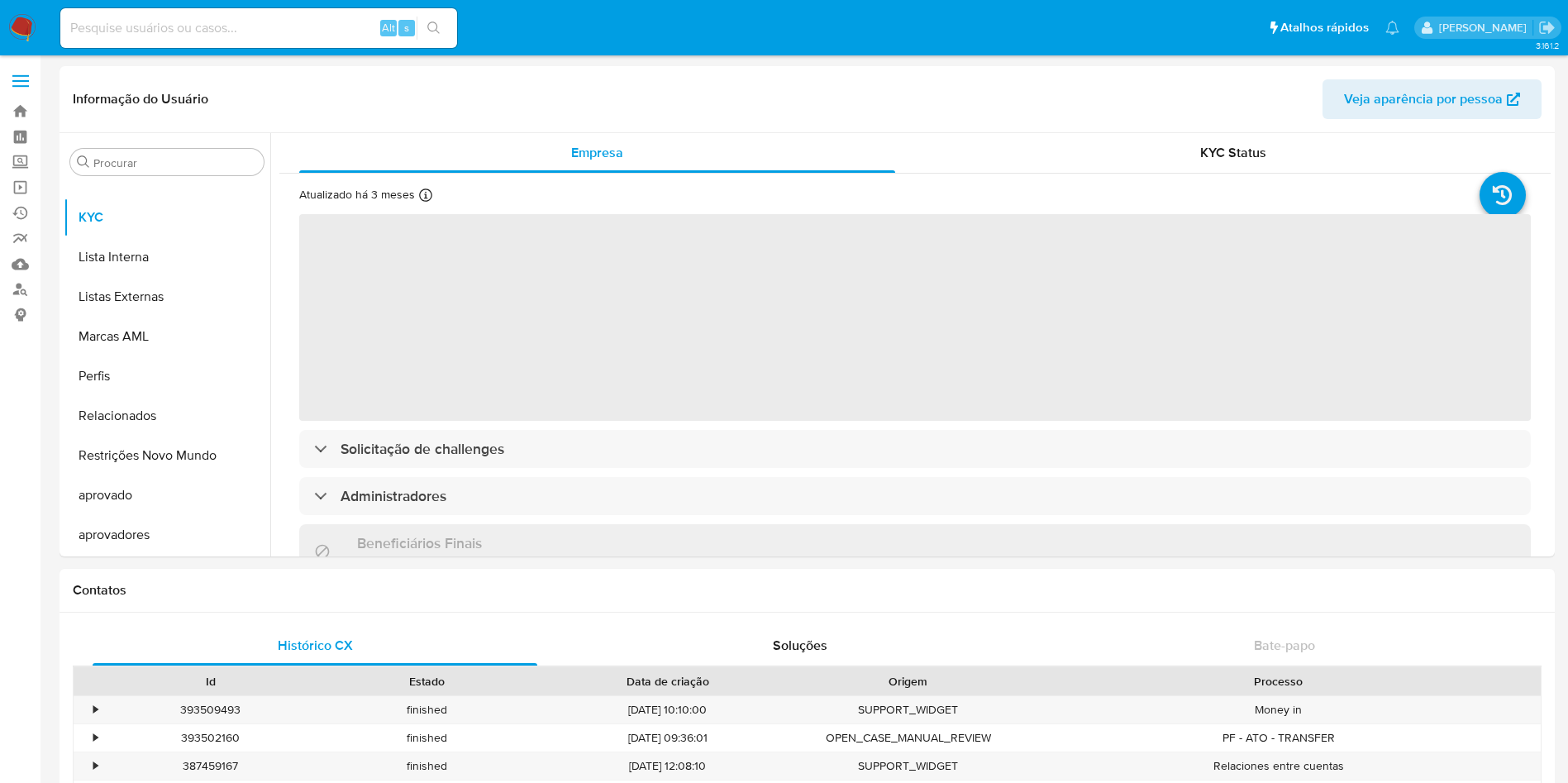
select select "10"
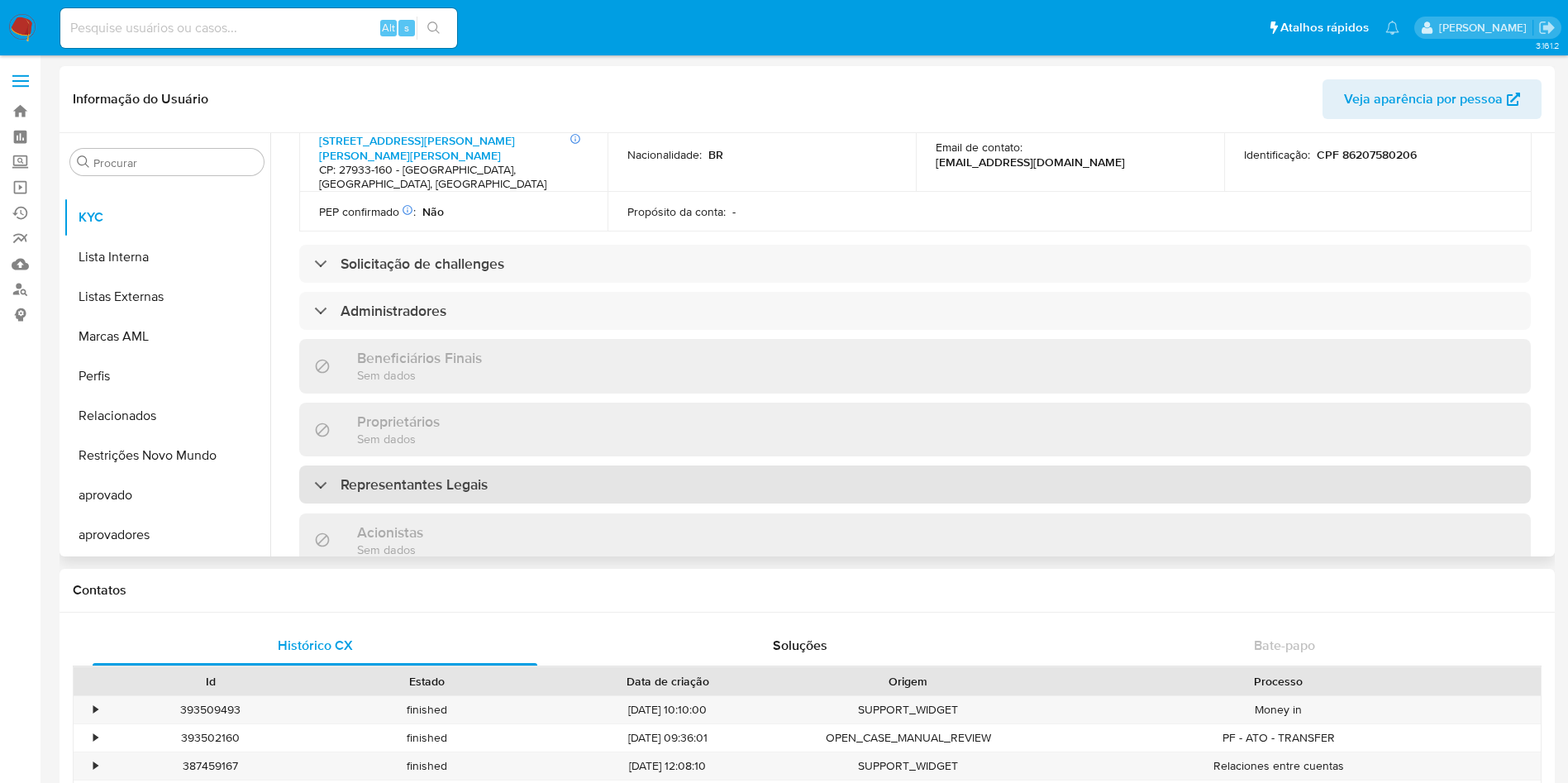
click at [436, 466] on div "Representantes Legais" at bounding box center [915, 485] width 1232 height 38
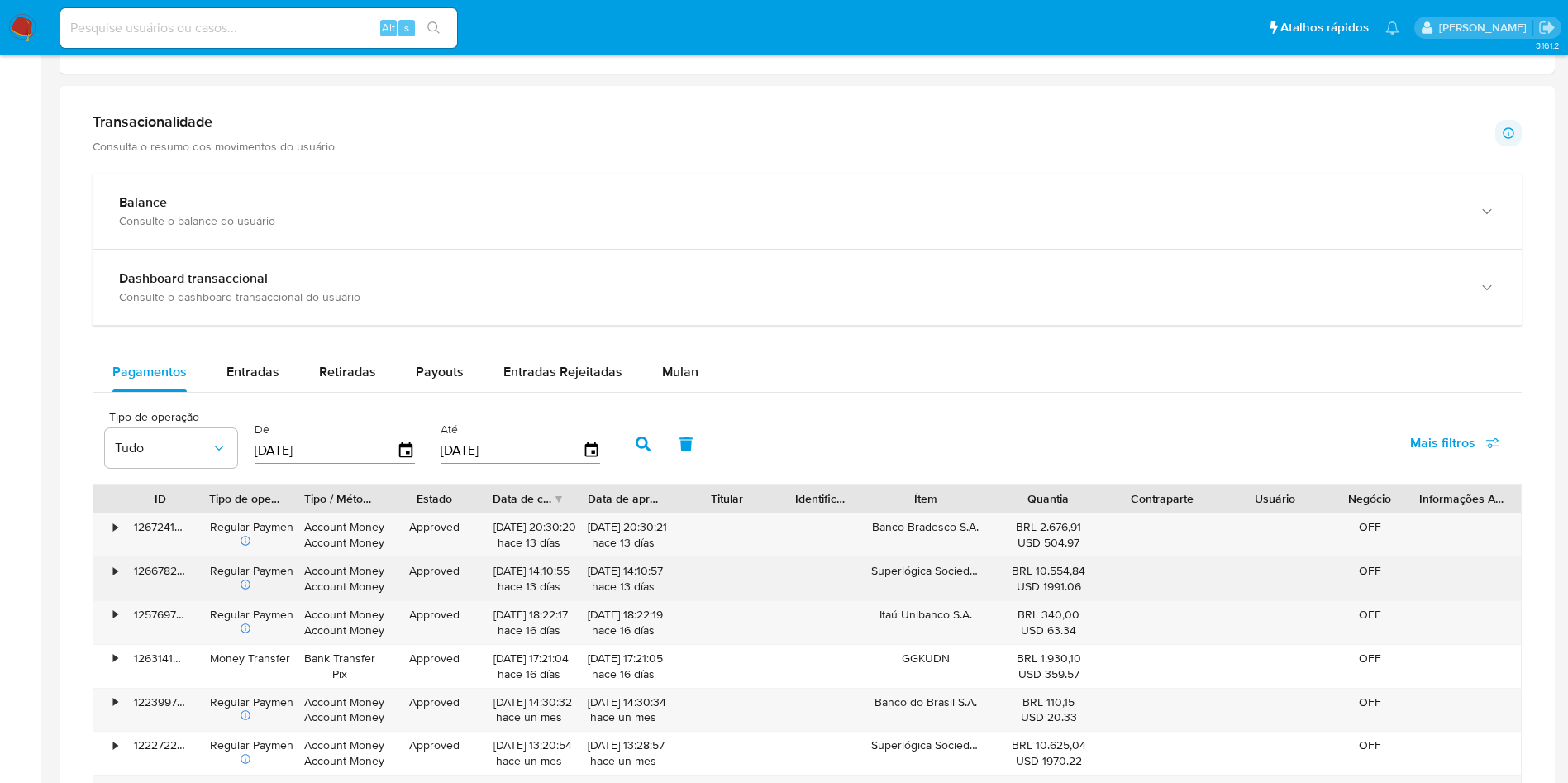
scroll to position [992, 0]
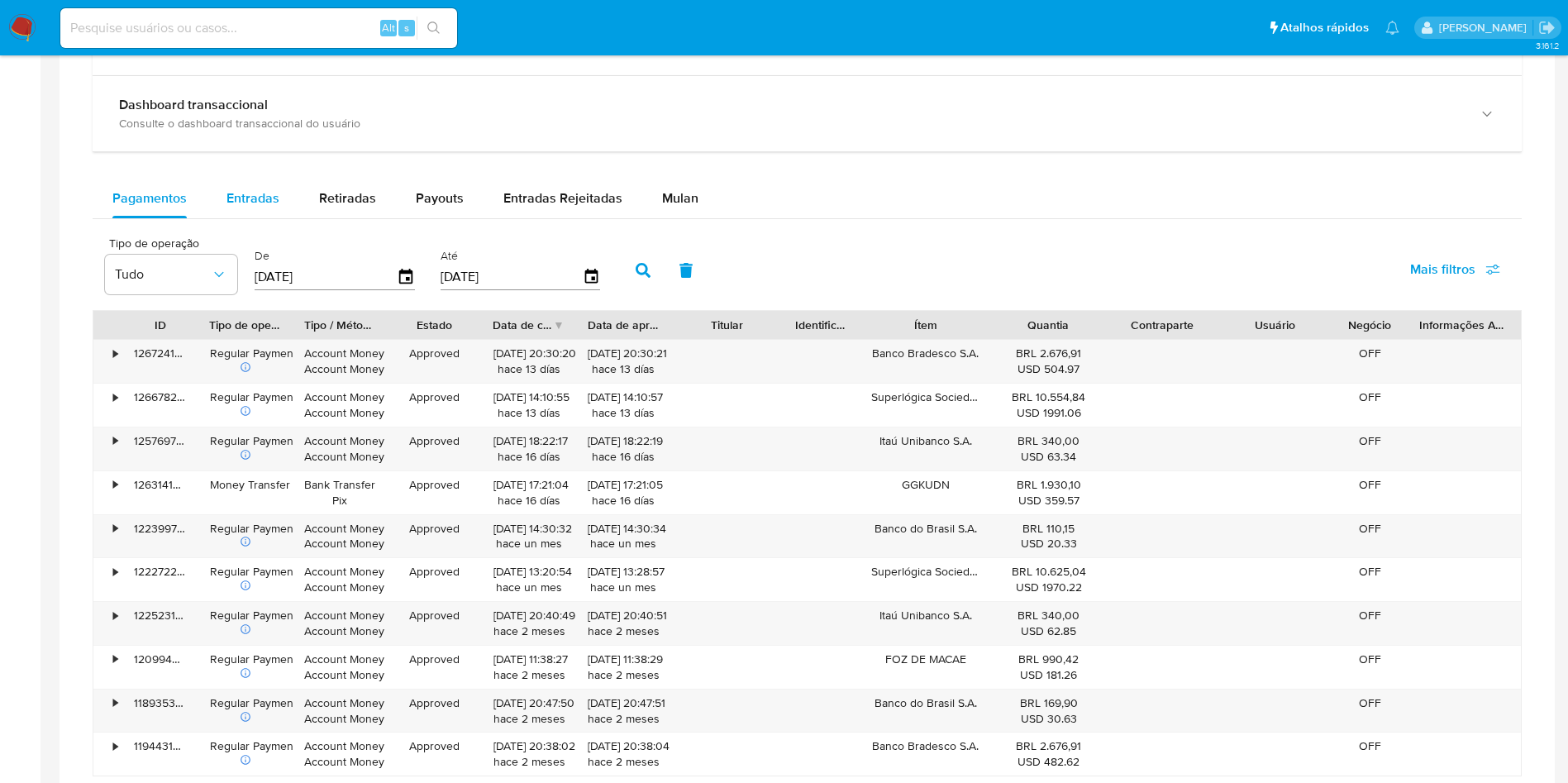
click at [234, 186] on div "Entradas" at bounding box center [253, 198] width 53 height 40
select select "10"
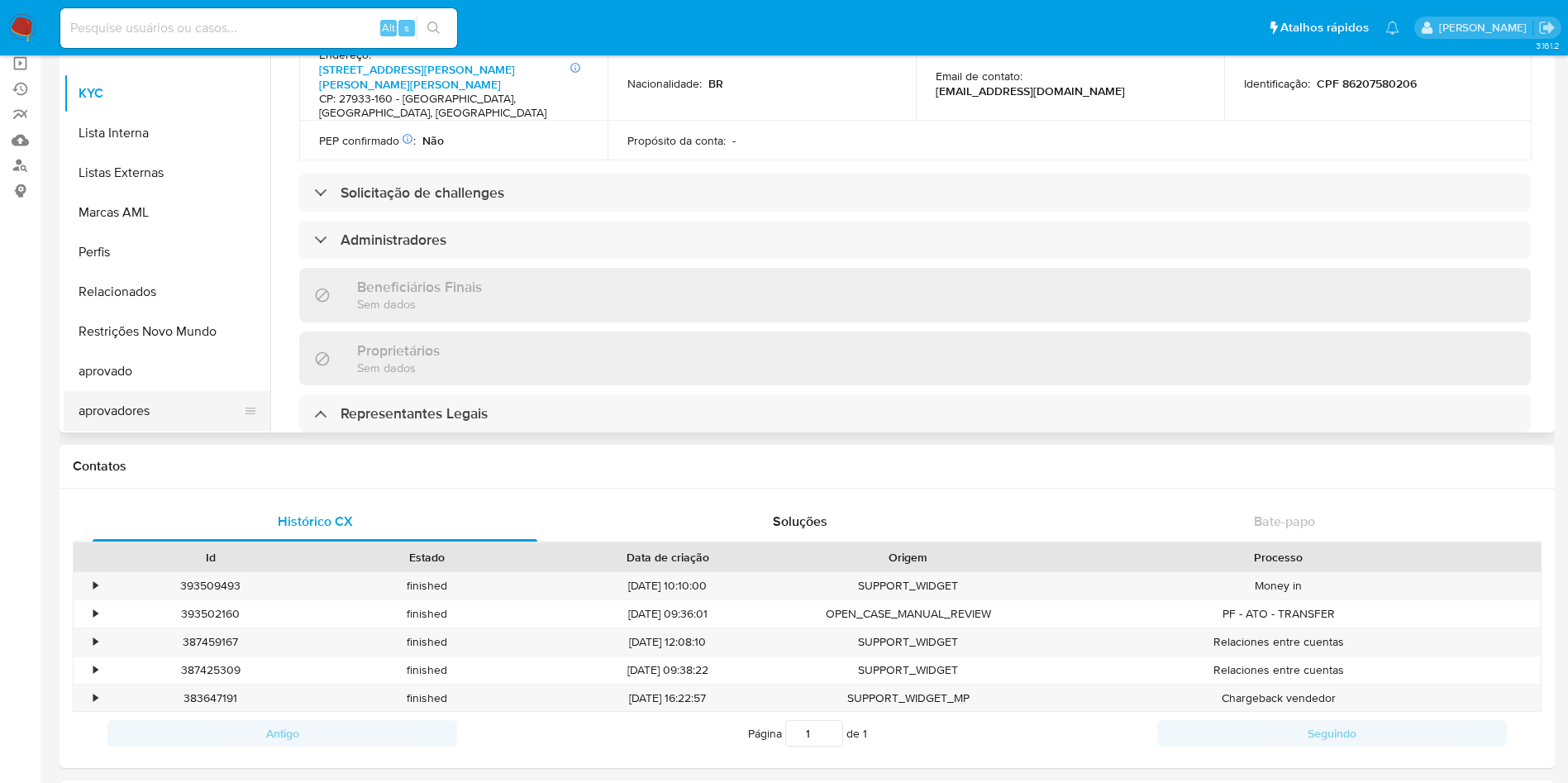
scroll to position [381, 0]
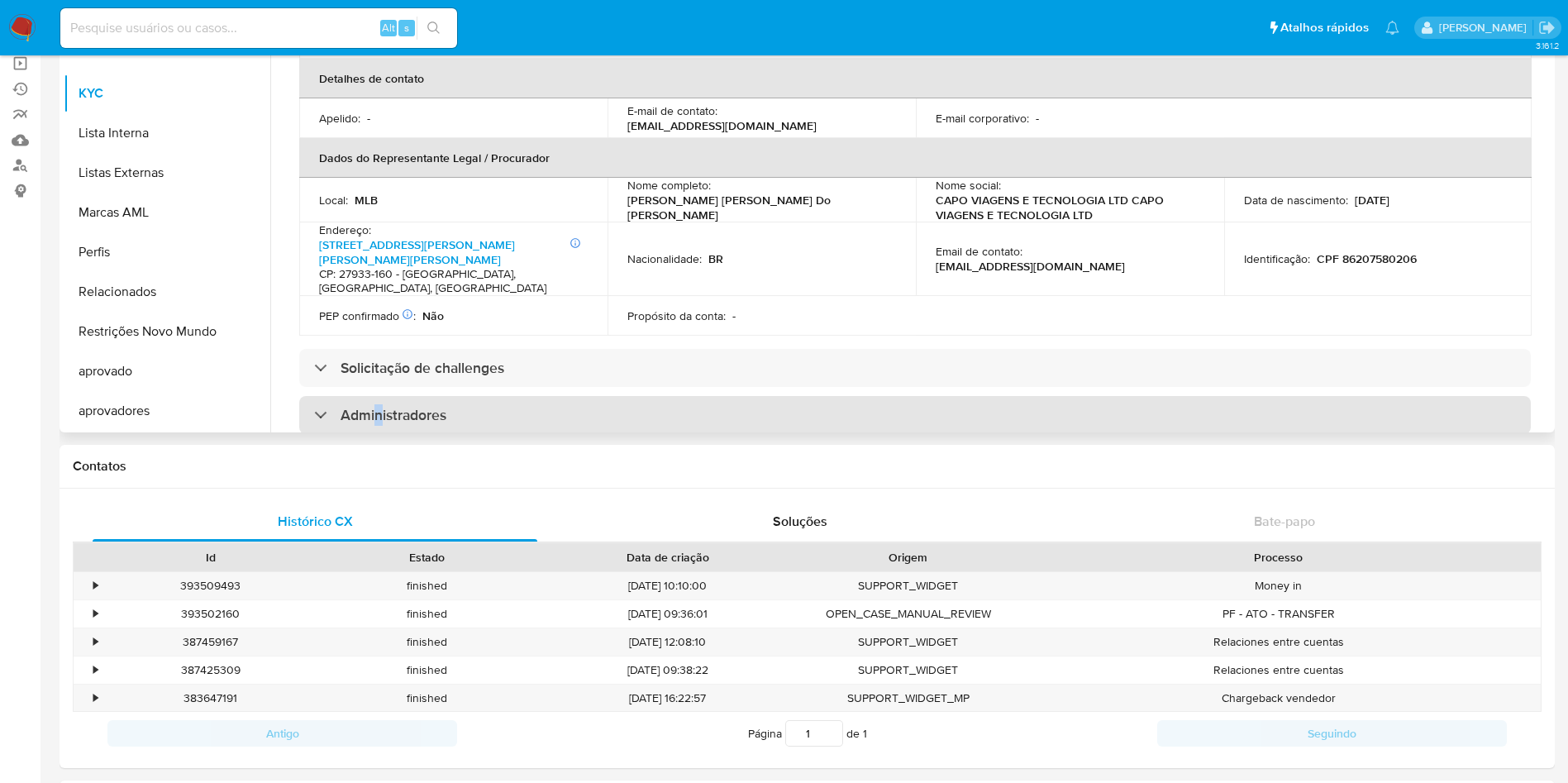
click at [380, 395] on div "Administradores" at bounding box center [915, 414] width 1232 height 38
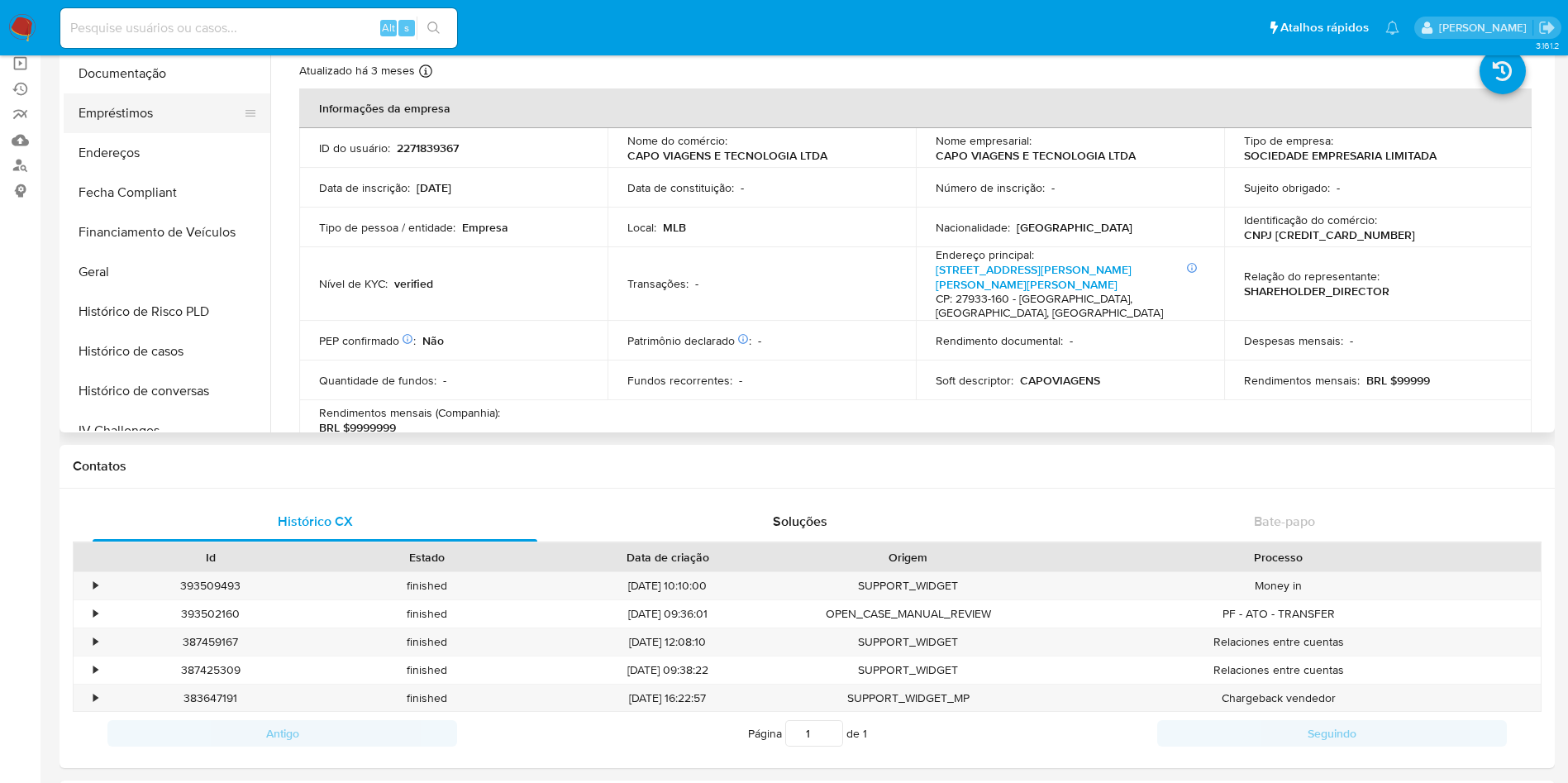
scroll to position [237, 0]
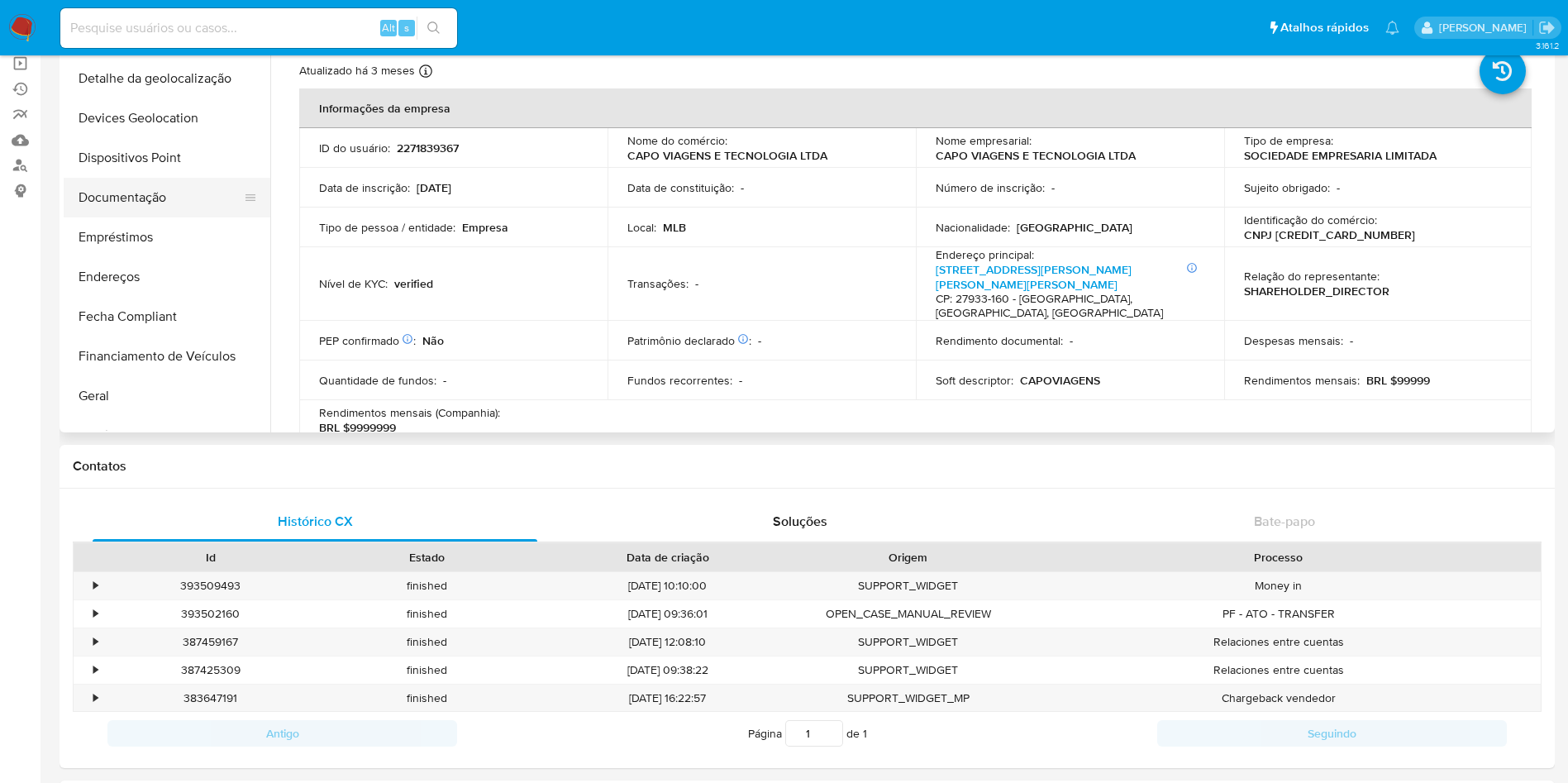
click at [154, 198] on button "Documentação" at bounding box center [160, 197] width 193 height 40
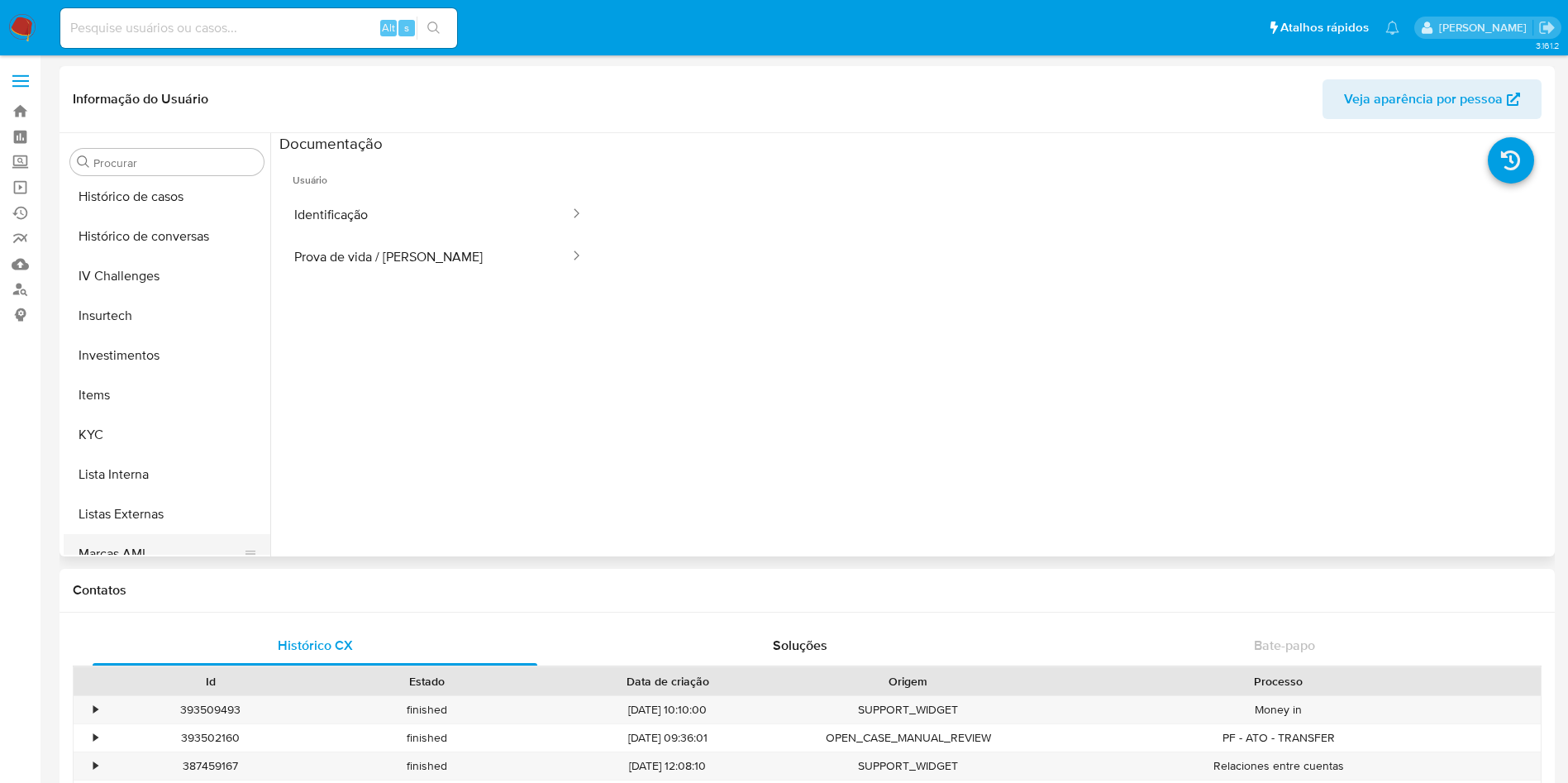
scroll to position [857, 0]
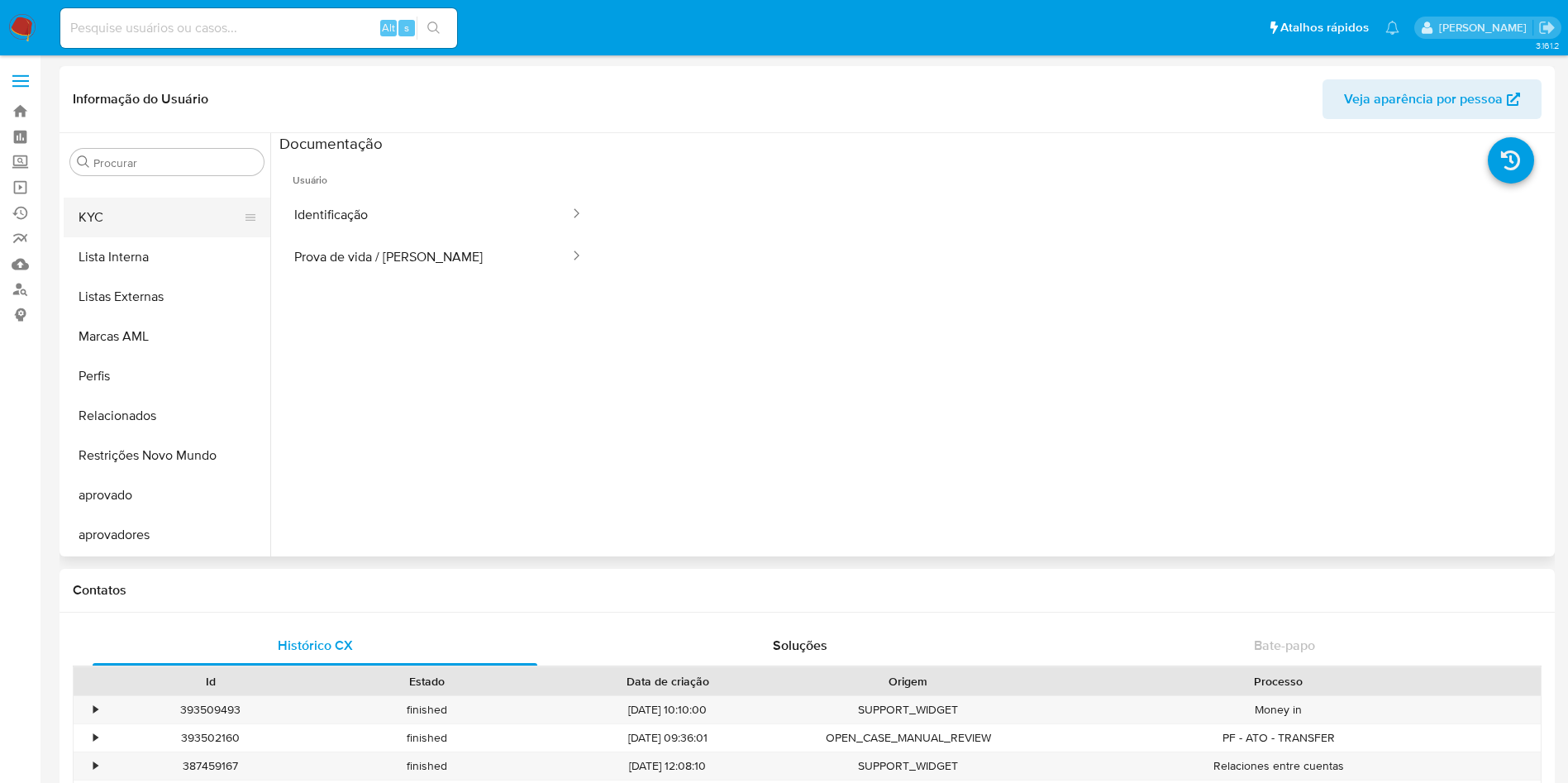
click at [138, 218] on button "KYC" at bounding box center [160, 217] width 193 height 40
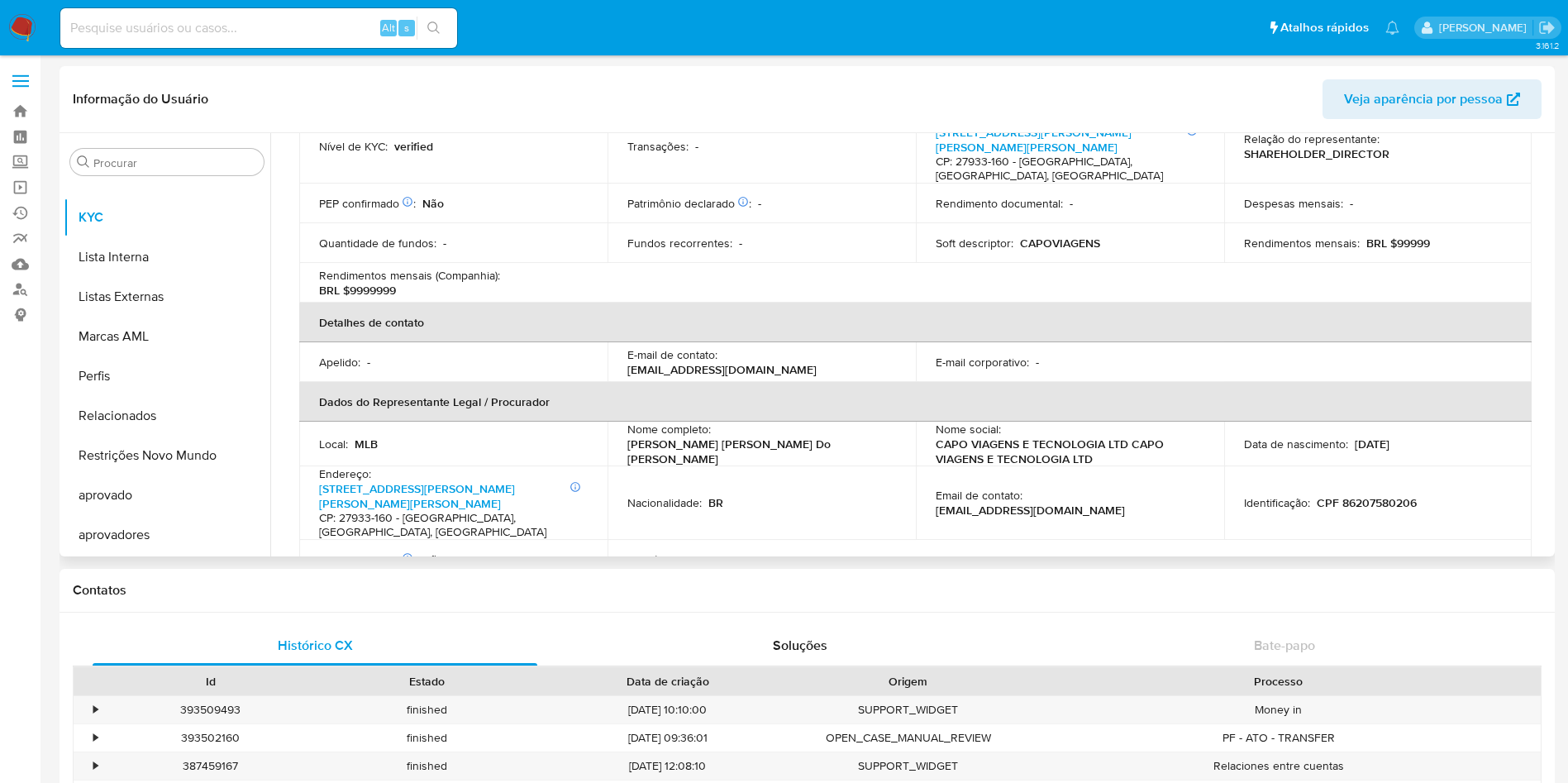
scroll to position [619, 0]
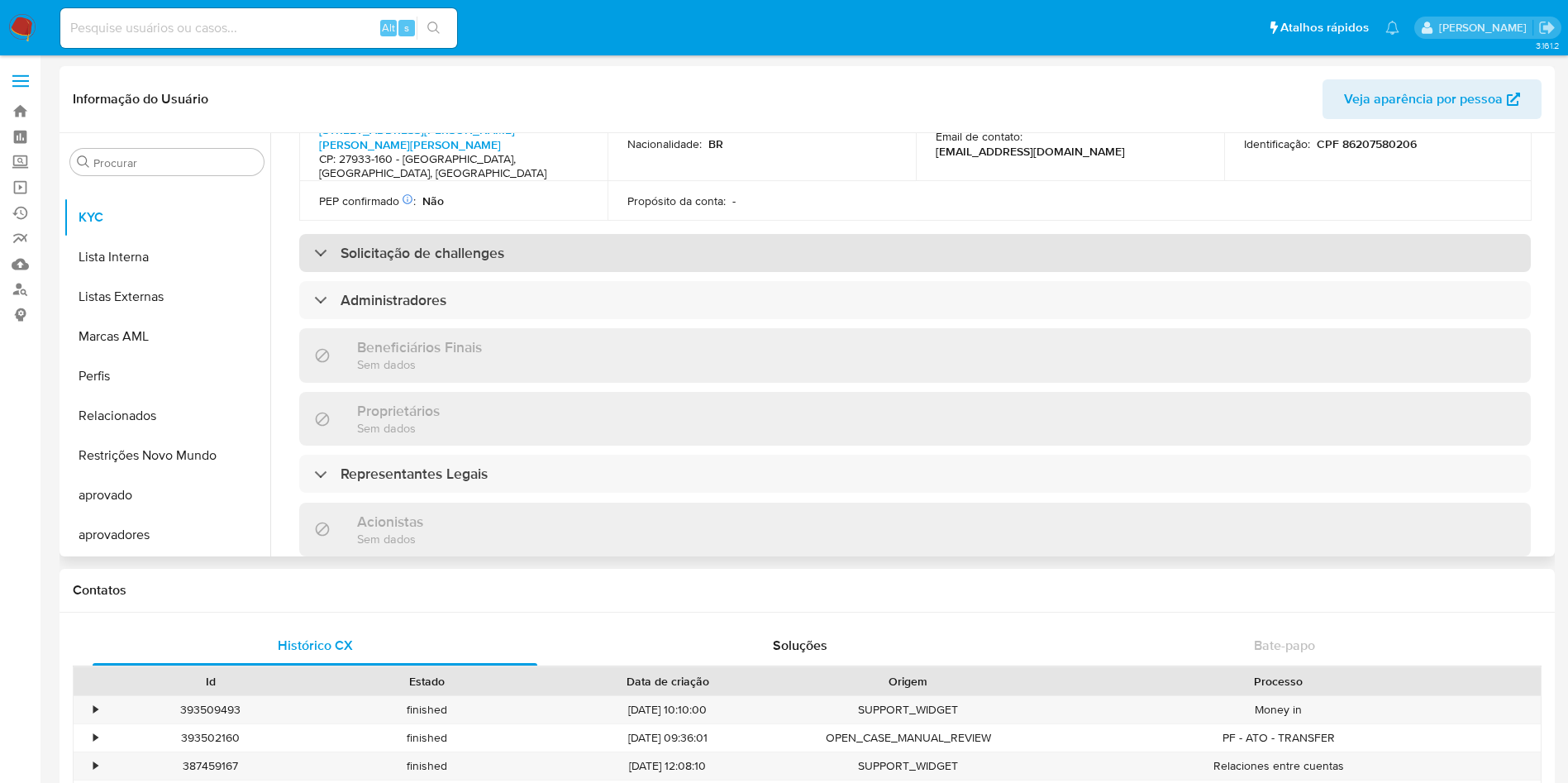
click at [416, 244] on h3 "Solicitação de challenges" at bounding box center [422, 253] width 164 height 18
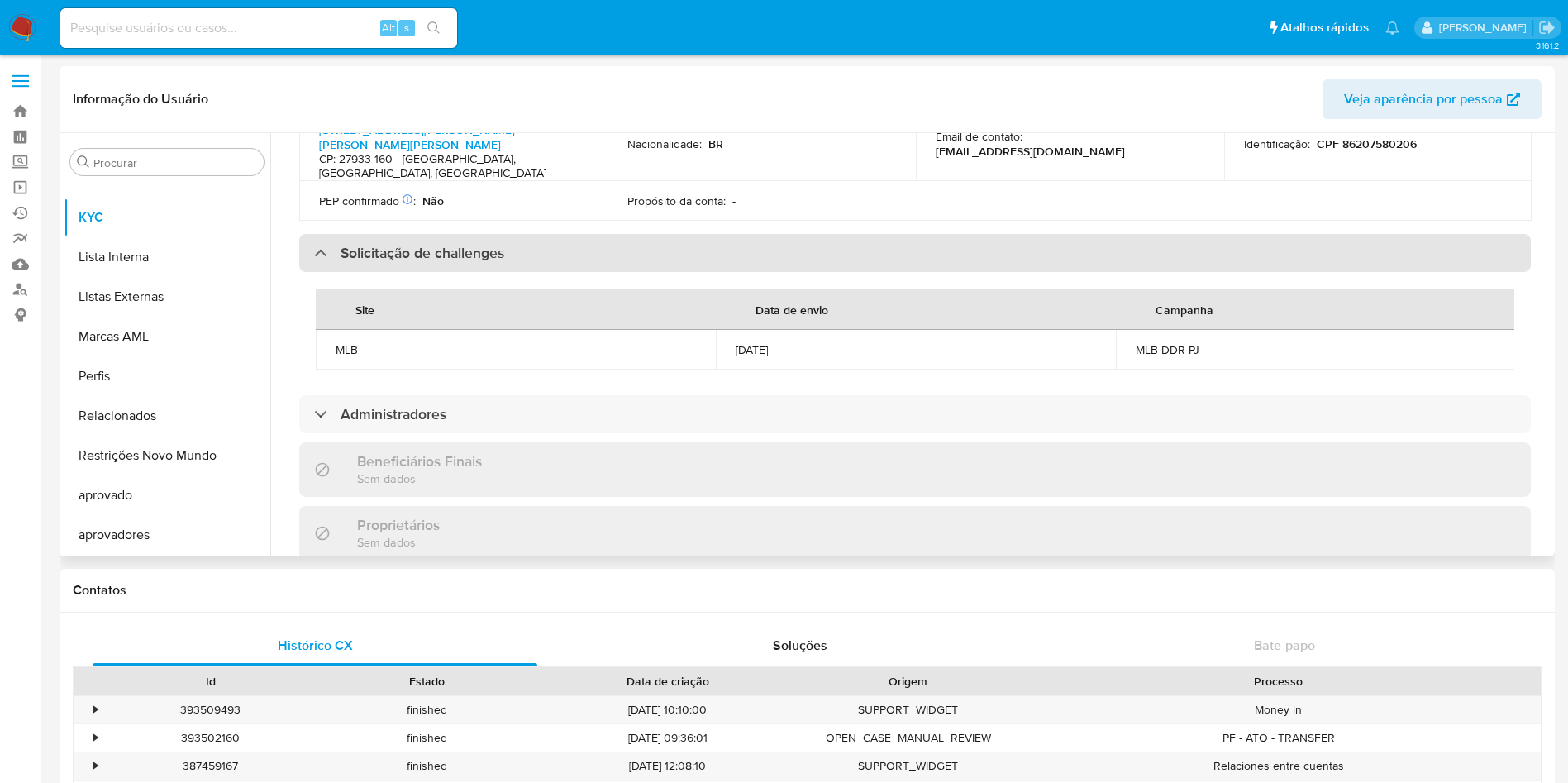
click at [416, 244] on h3 "Solicitação de challenges" at bounding box center [422, 253] width 164 height 18
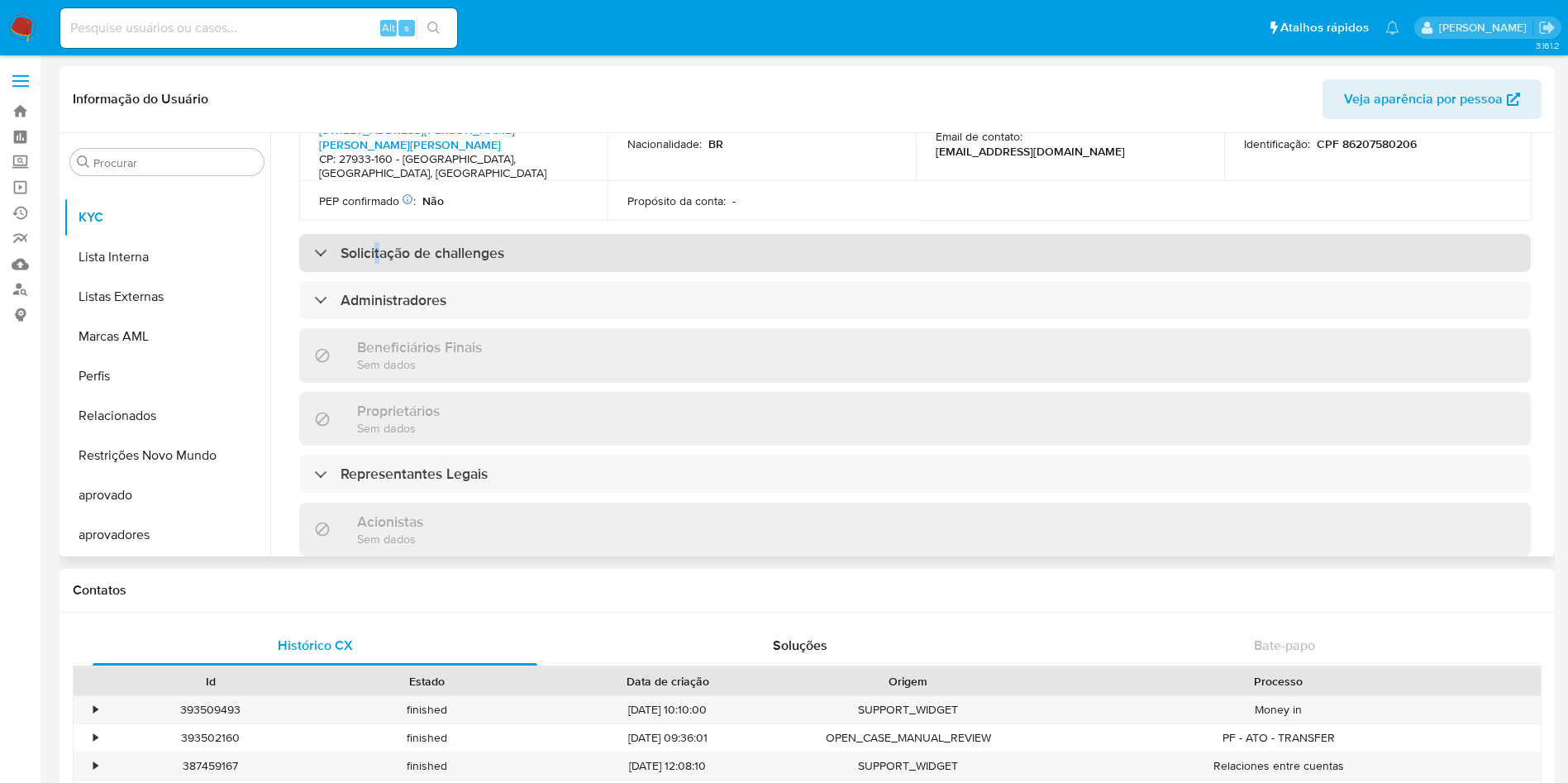
drag, startPoint x: 375, startPoint y: 202, endPoint x: 379, endPoint y: 211, distance: 9.8
click at [378, 234] on div "Solicitação de challenges" at bounding box center [915, 253] width 1232 height 38
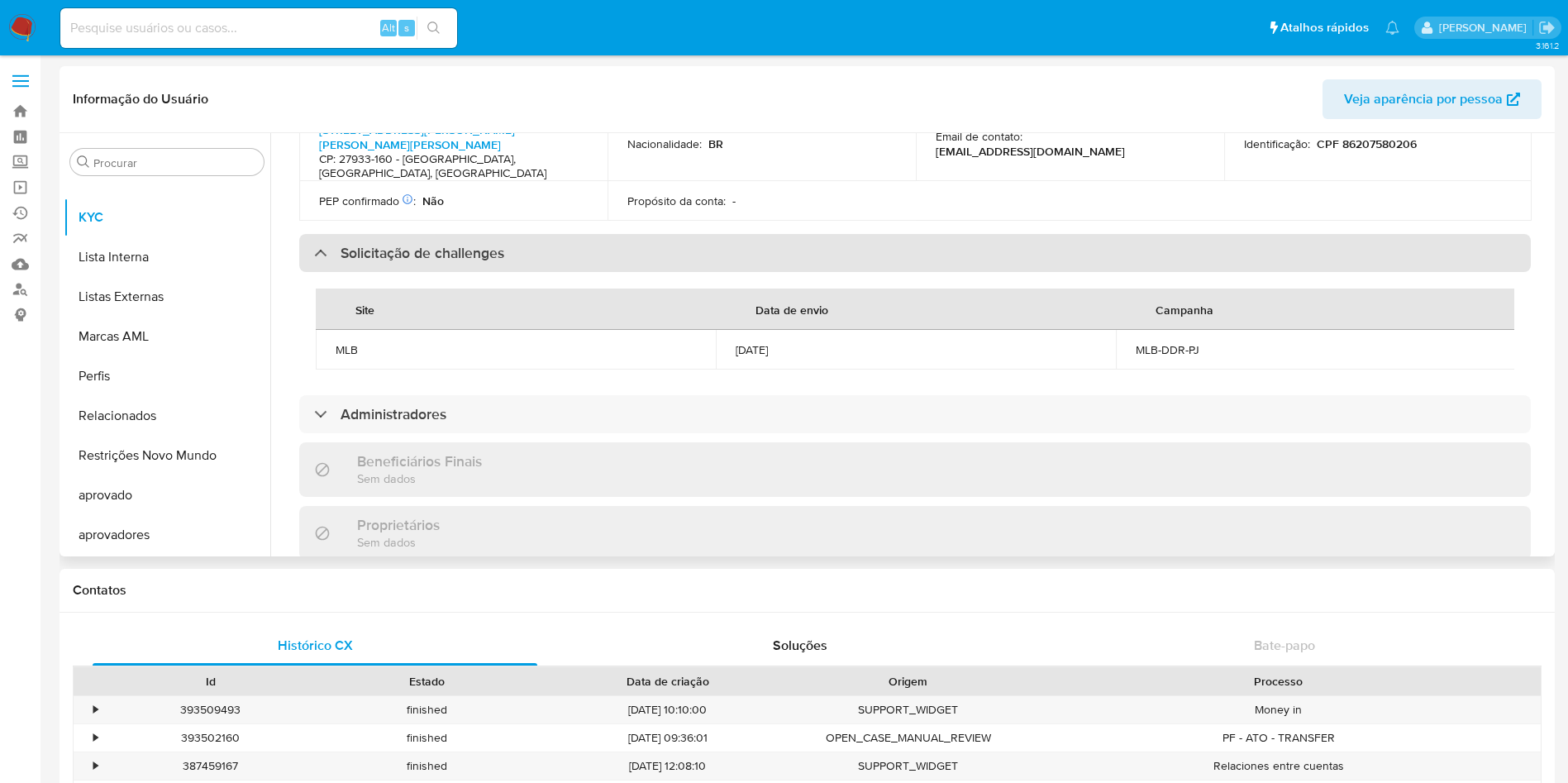
click at [397, 234] on div "Solicitação de challenges" at bounding box center [915, 253] width 1232 height 38
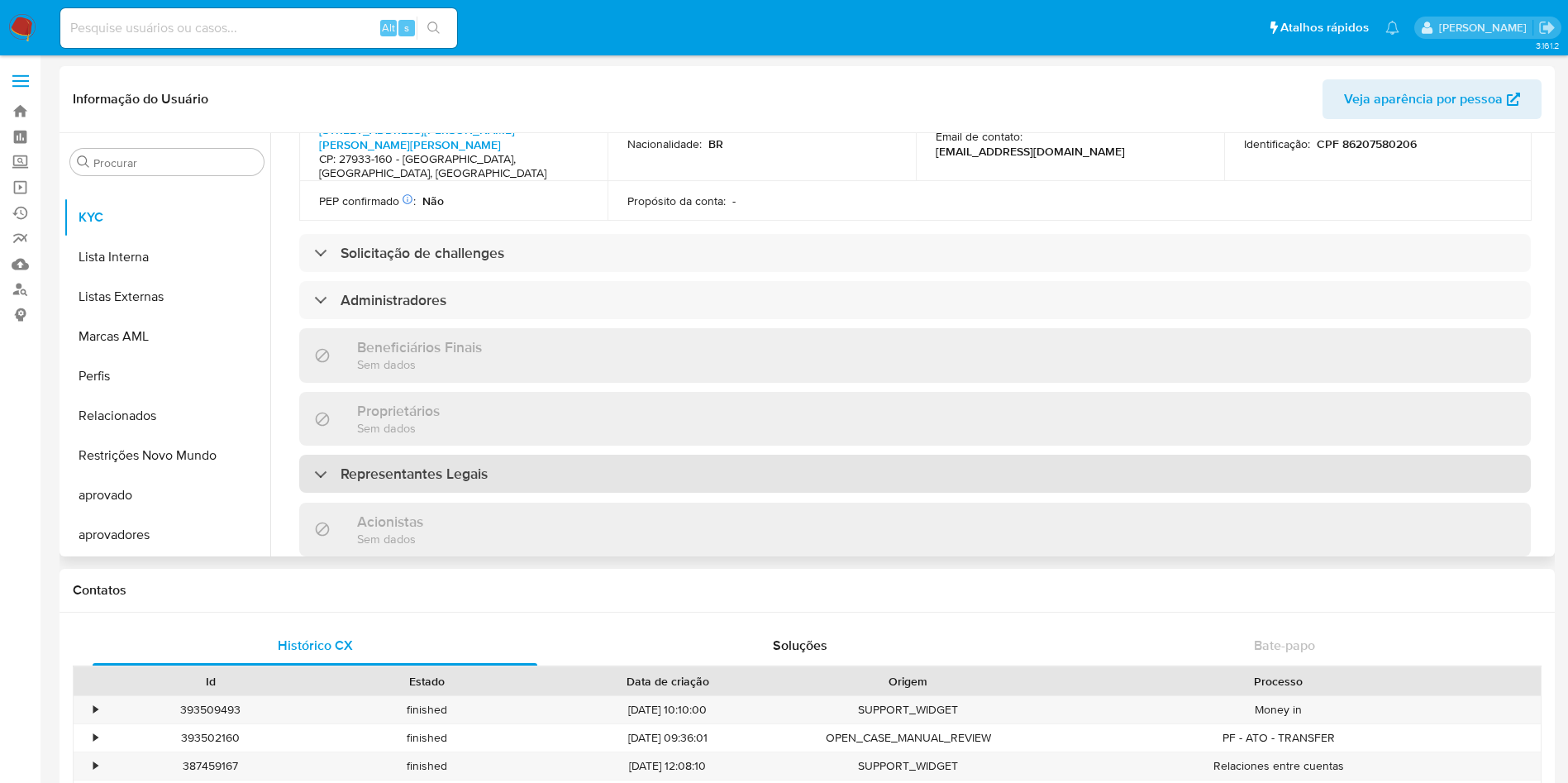
click at [443, 465] on h3 "Representantes Legais" at bounding box center [414, 474] width 147 height 18
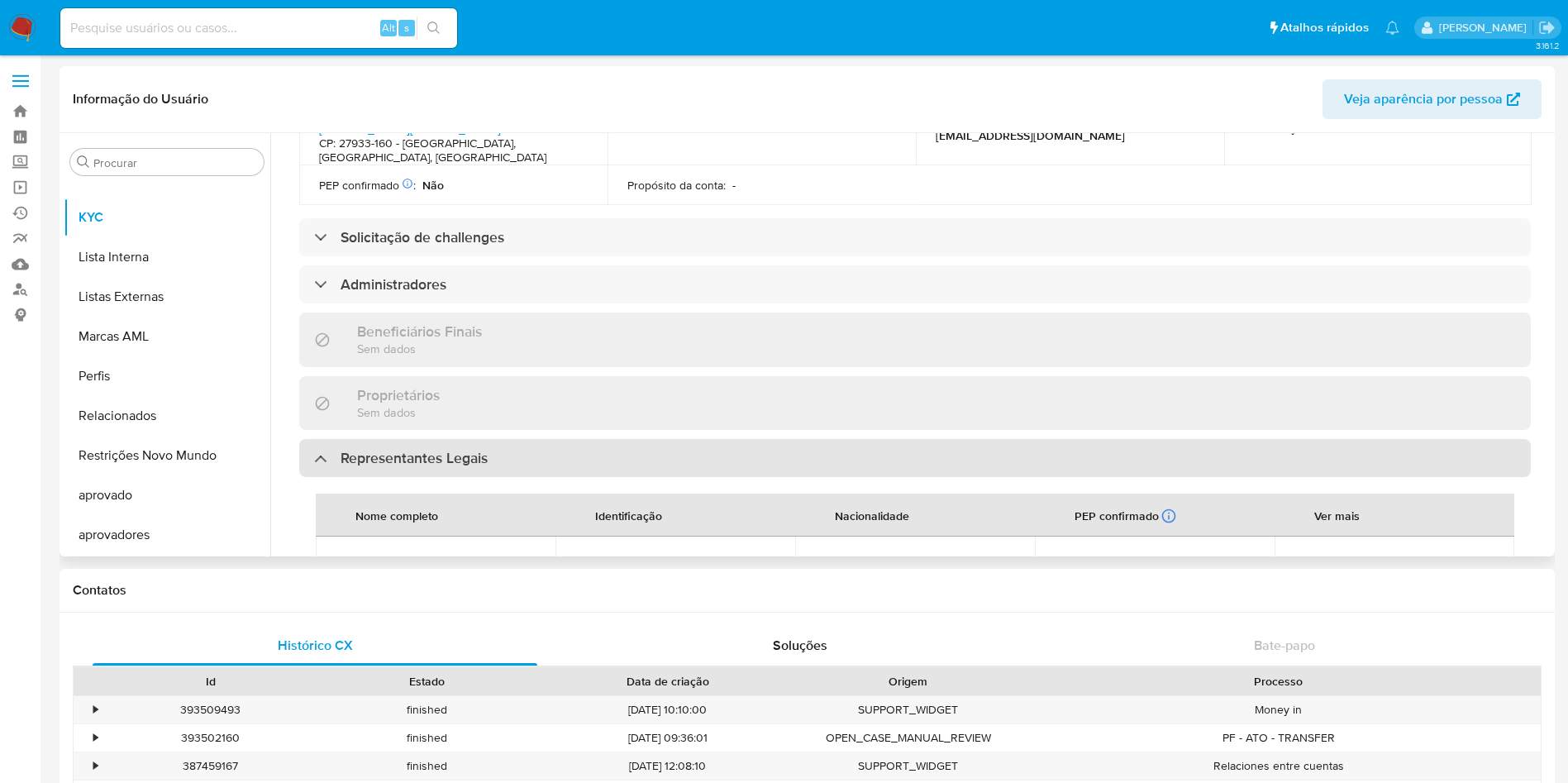
scroll to position [496, 0]
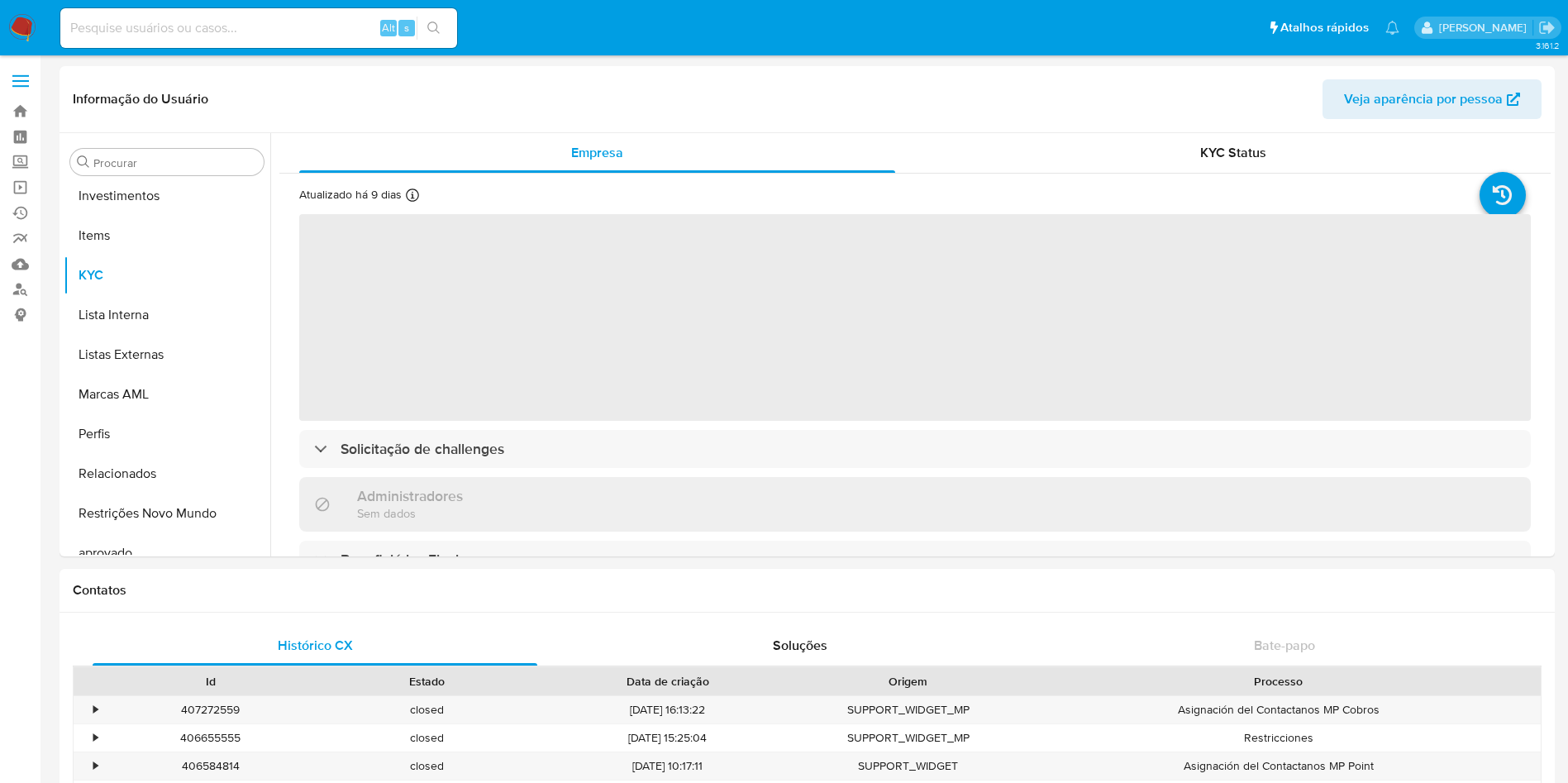
scroll to position [857, 0]
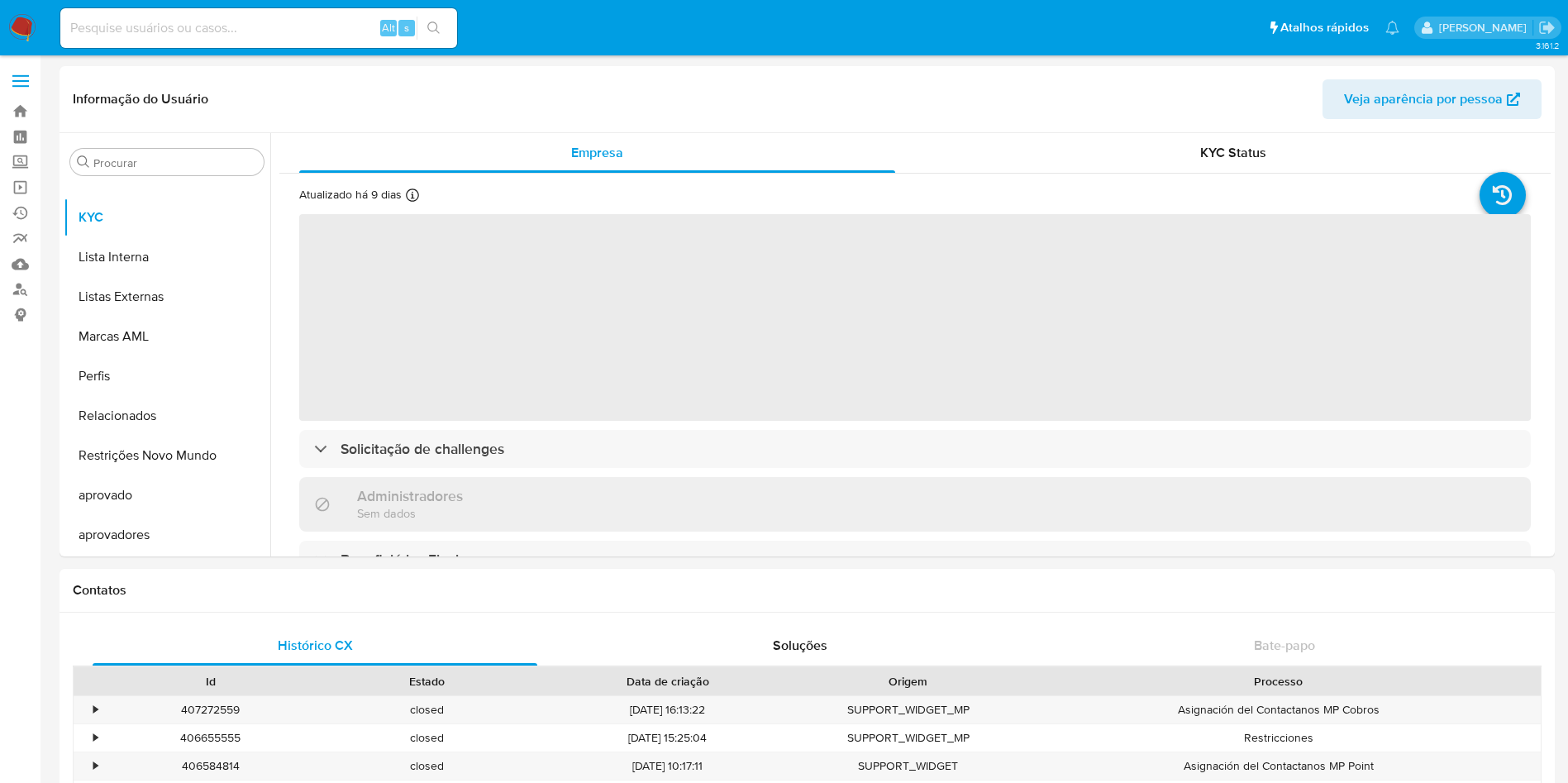
select select "10"
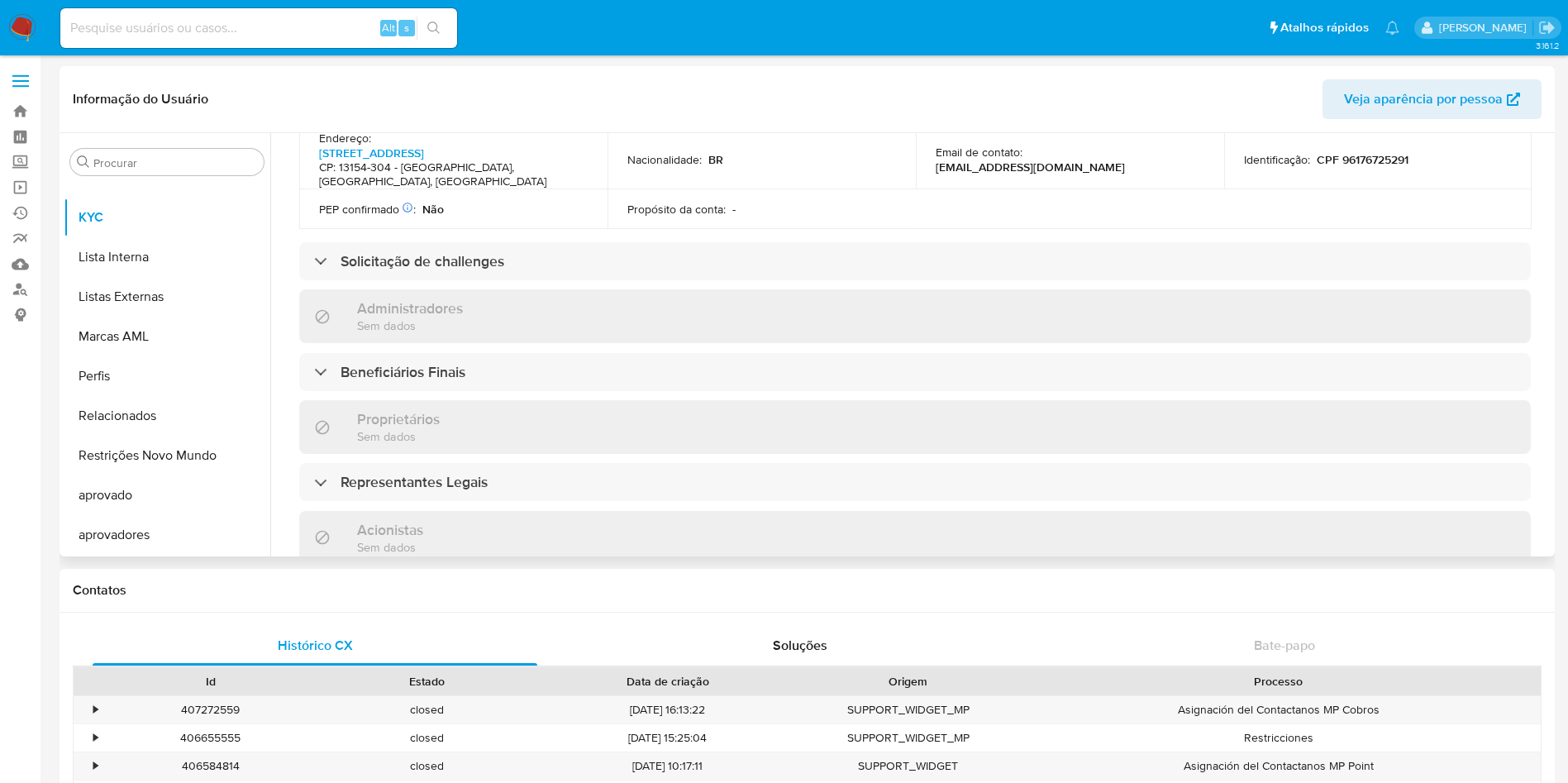
scroll to position [575, 0]
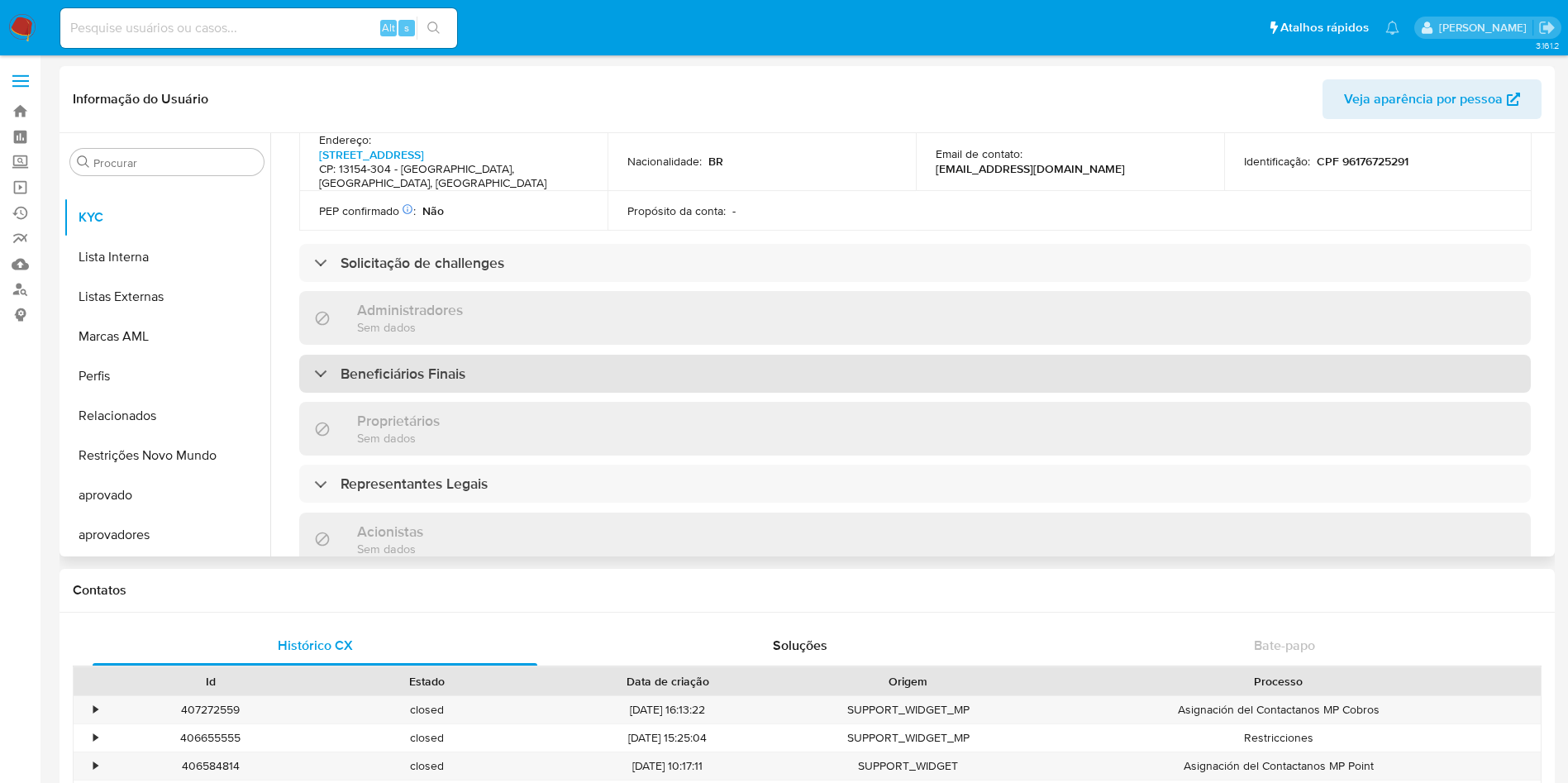
click at [413, 365] on h3 "Beneficiários Finais" at bounding box center [403, 374] width 125 height 18
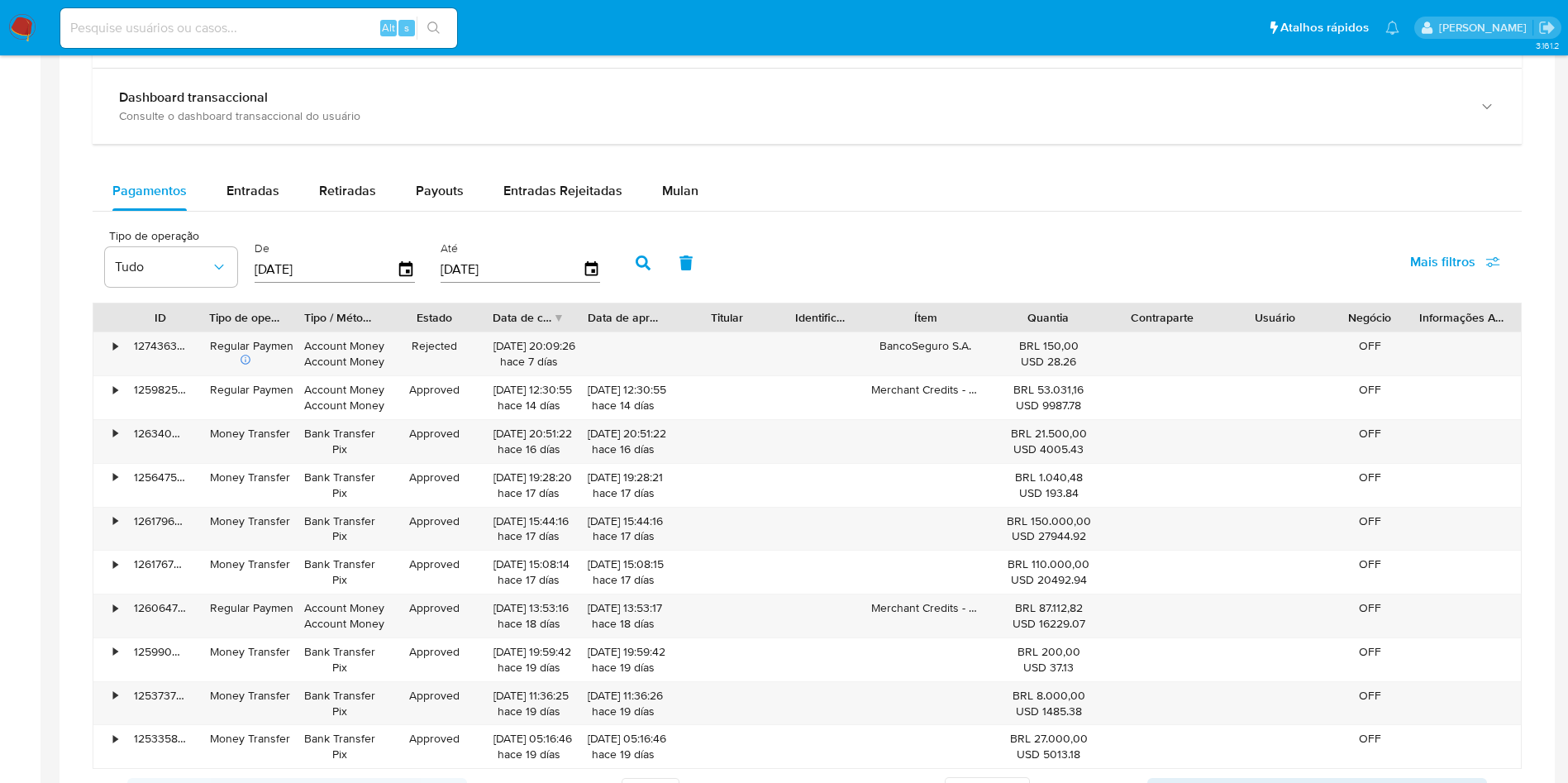
scroll to position [1001, 0]
click at [247, 196] on span "Entradas" at bounding box center [253, 188] width 53 height 19
select select "10"
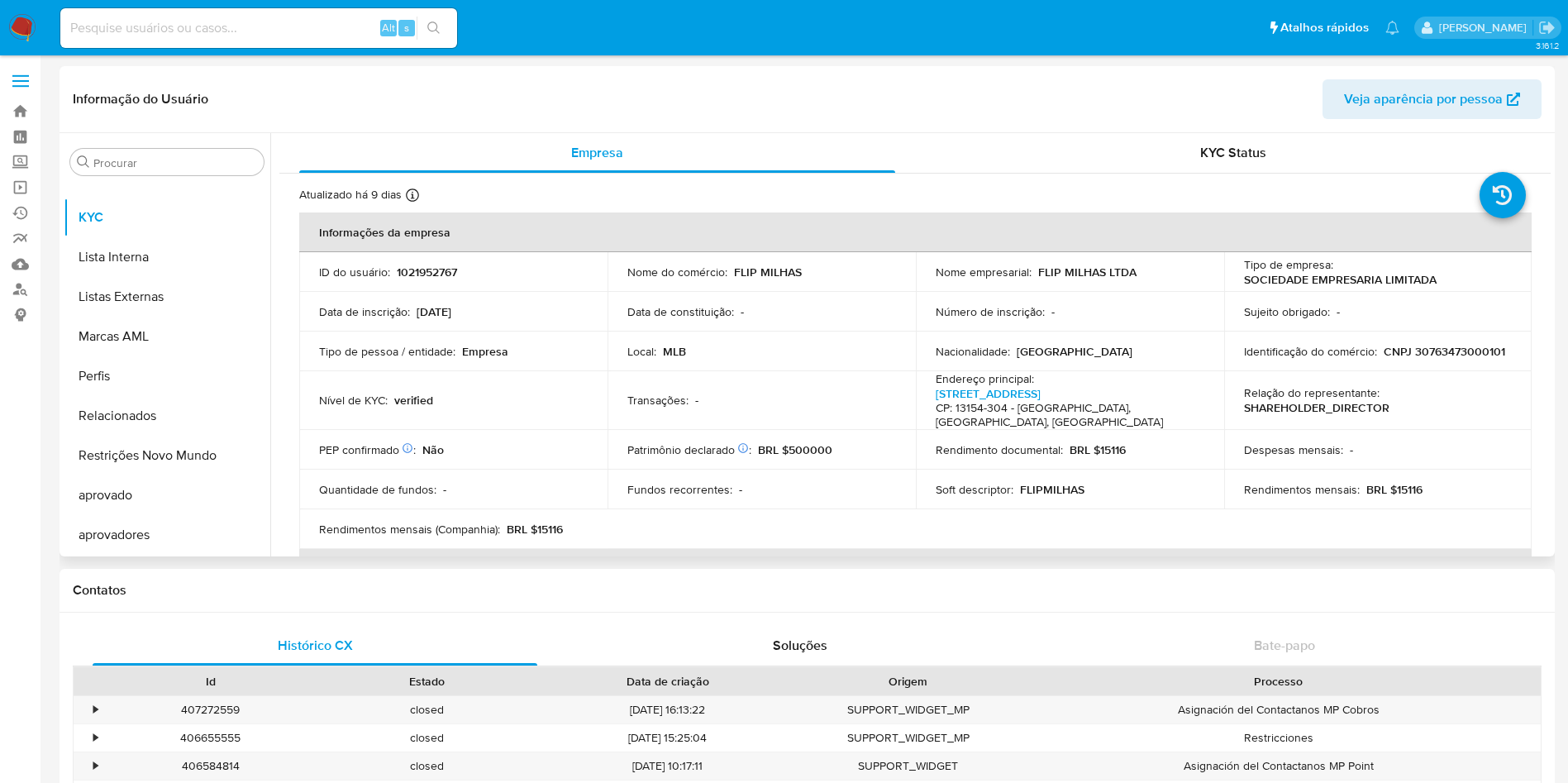
scroll to position [3, 0]
drag, startPoint x: 726, startPoint y: 265, endPoint x: 794, endPoint y: 277, distance: 69.1
click at [794, 277] on div "Nome do comércio : FLIP MILHAS" at bounding box center [761, 269] width 269 height 15
drag, startPoint x: 806, startPoint y: 265, endPoint x: 729, endPoint y: 269, distance: 77.1
click at [729, 269] on div "Nome do comércio : FLIP MILHAS" at bounding box center [761, 269] width 269 height 15
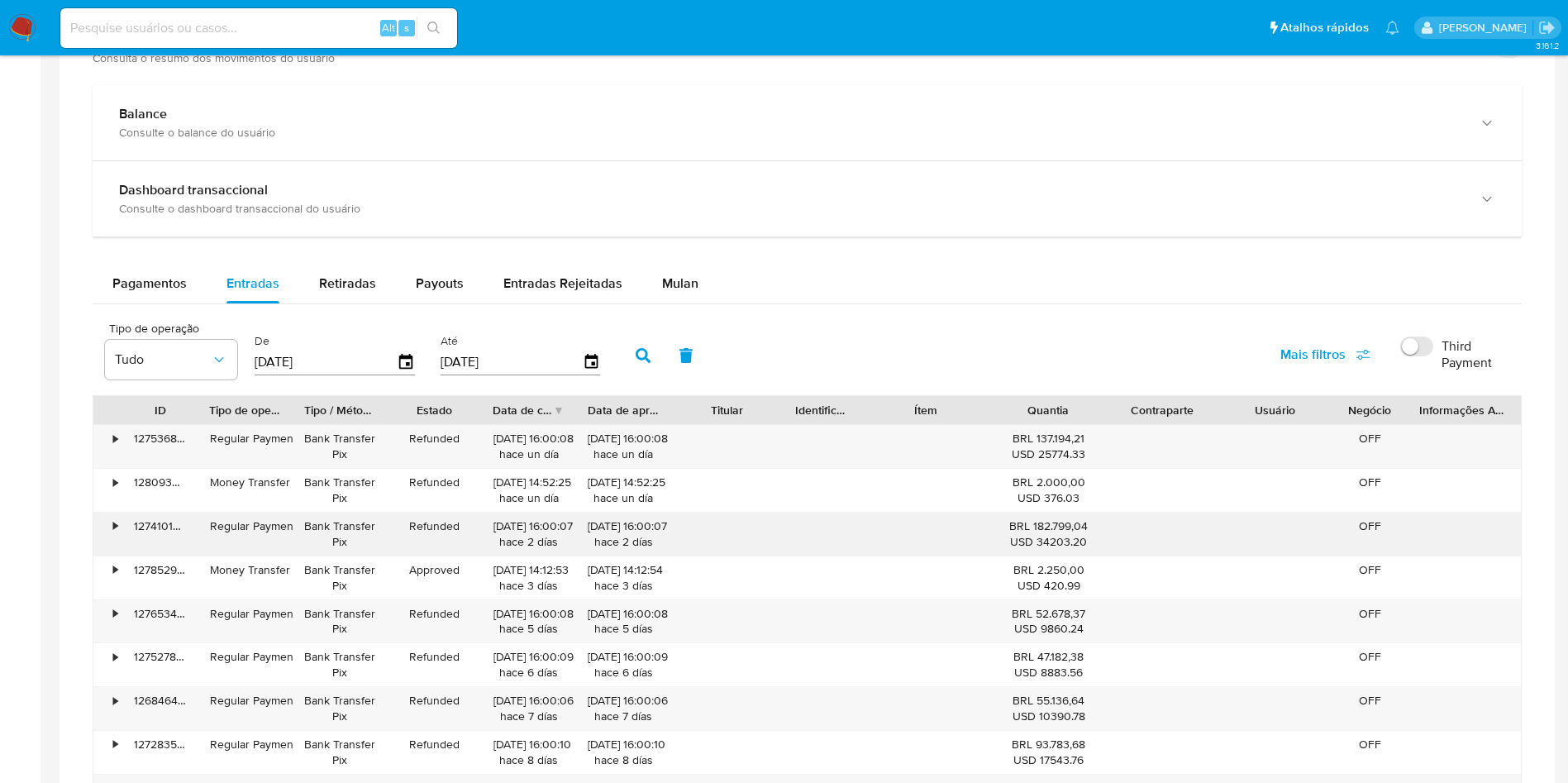
scroll to position [1116, 0]
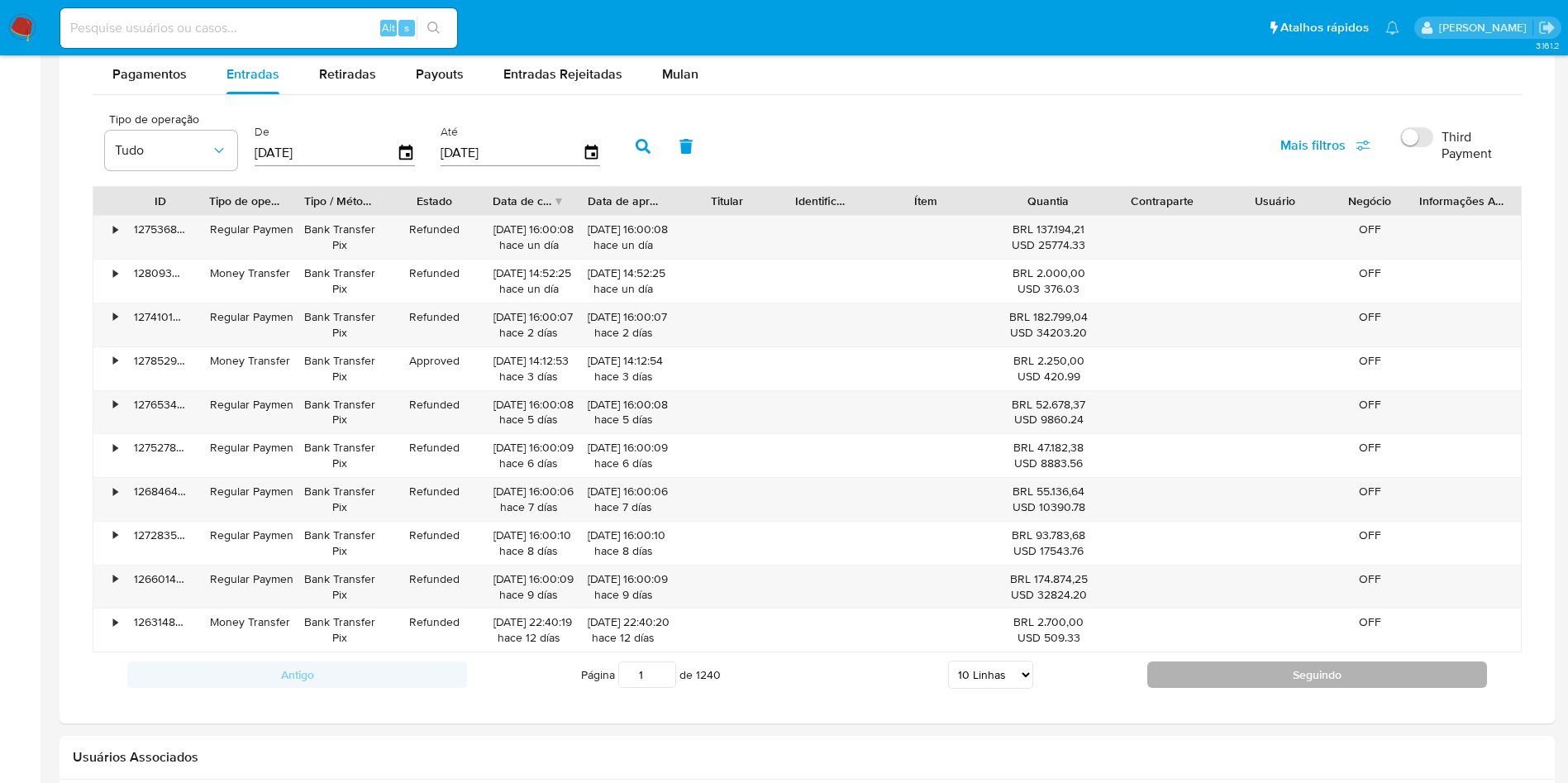
click at [1315, 670] on button "Seguindo" at bounding box center [1317, 674] width 340 height 27
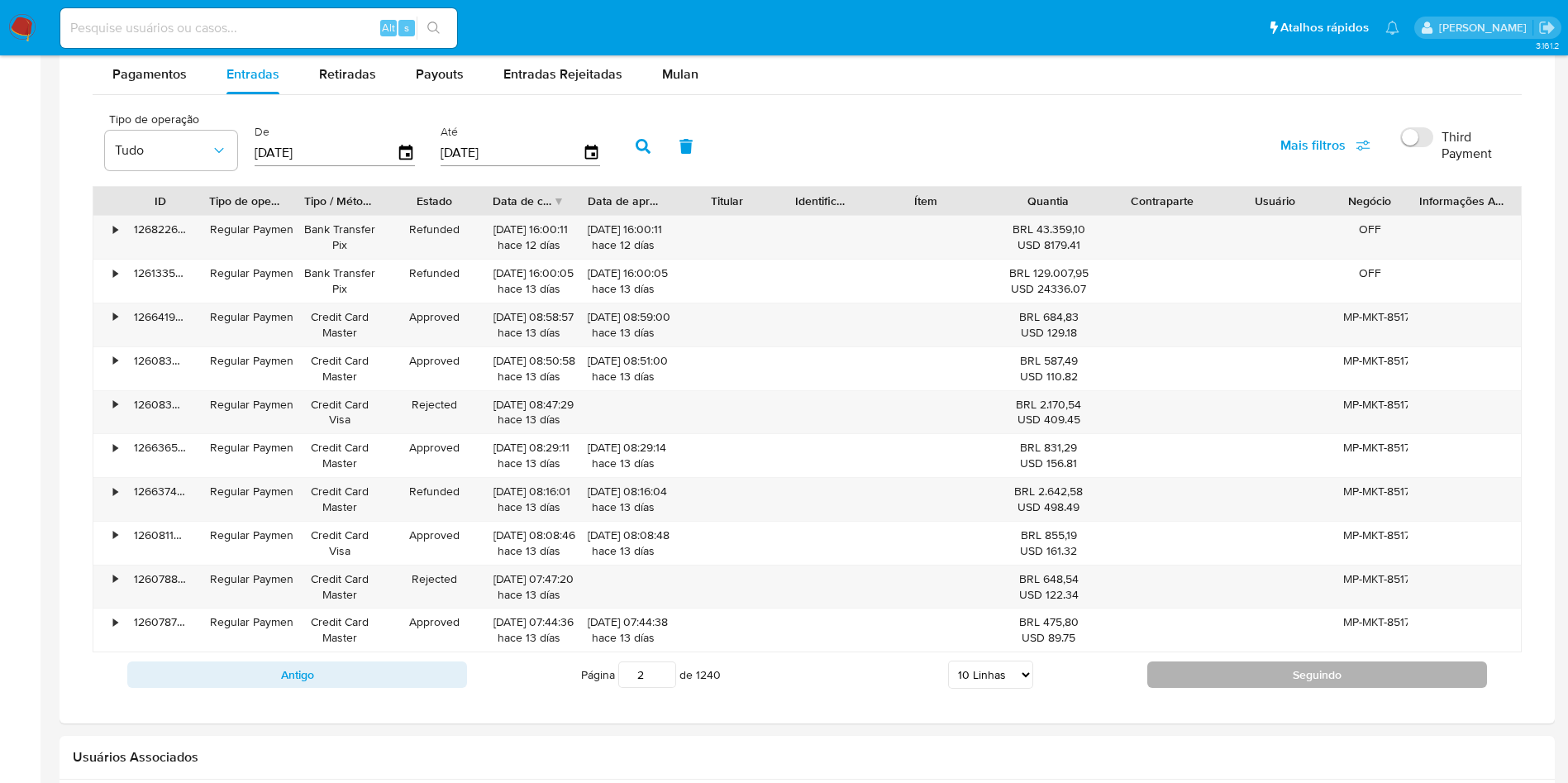
click at [1239, 677] on button "Seguindo" at bounding box center [1317, 674] width 340 height 27
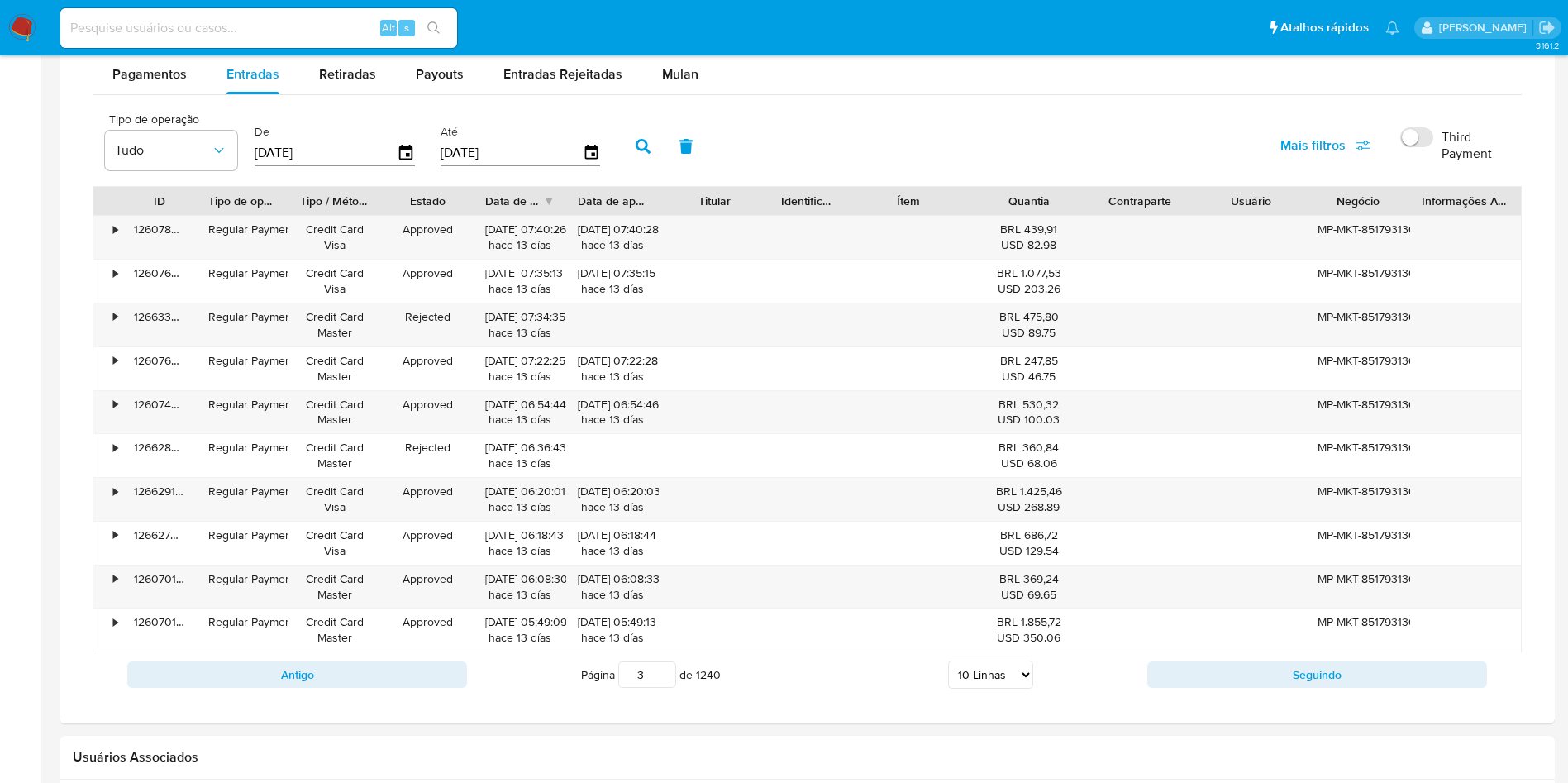
click at [1431, 222] on div "ID Tipo de operação Tipo / Método Estado Data de criação Data de aprovação Titu…" at bounding box center [807, 419] width 1429 height 466
click at [1275, 671] on button "Seguindo" at bounding box center [1317, 674] width 340 height 27
type input "4"
click at [437, 66] on span "Payouts" at bounding box center [439, 73] width 48 height 19
select select "10"
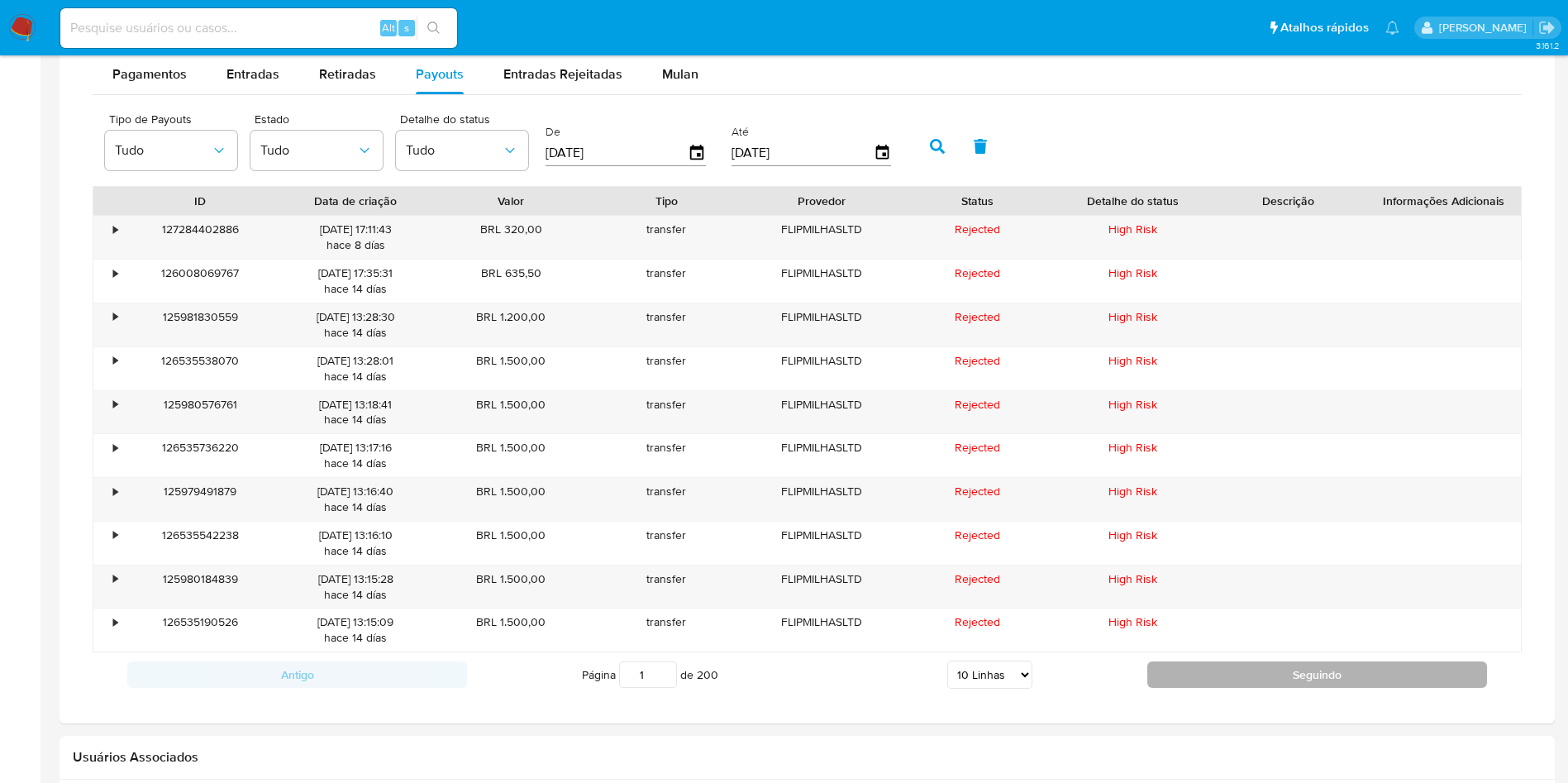
click at [1235, 676] on button "Seguindo" at bounding box center [1317, 674] width 340 height 27
type input "2"
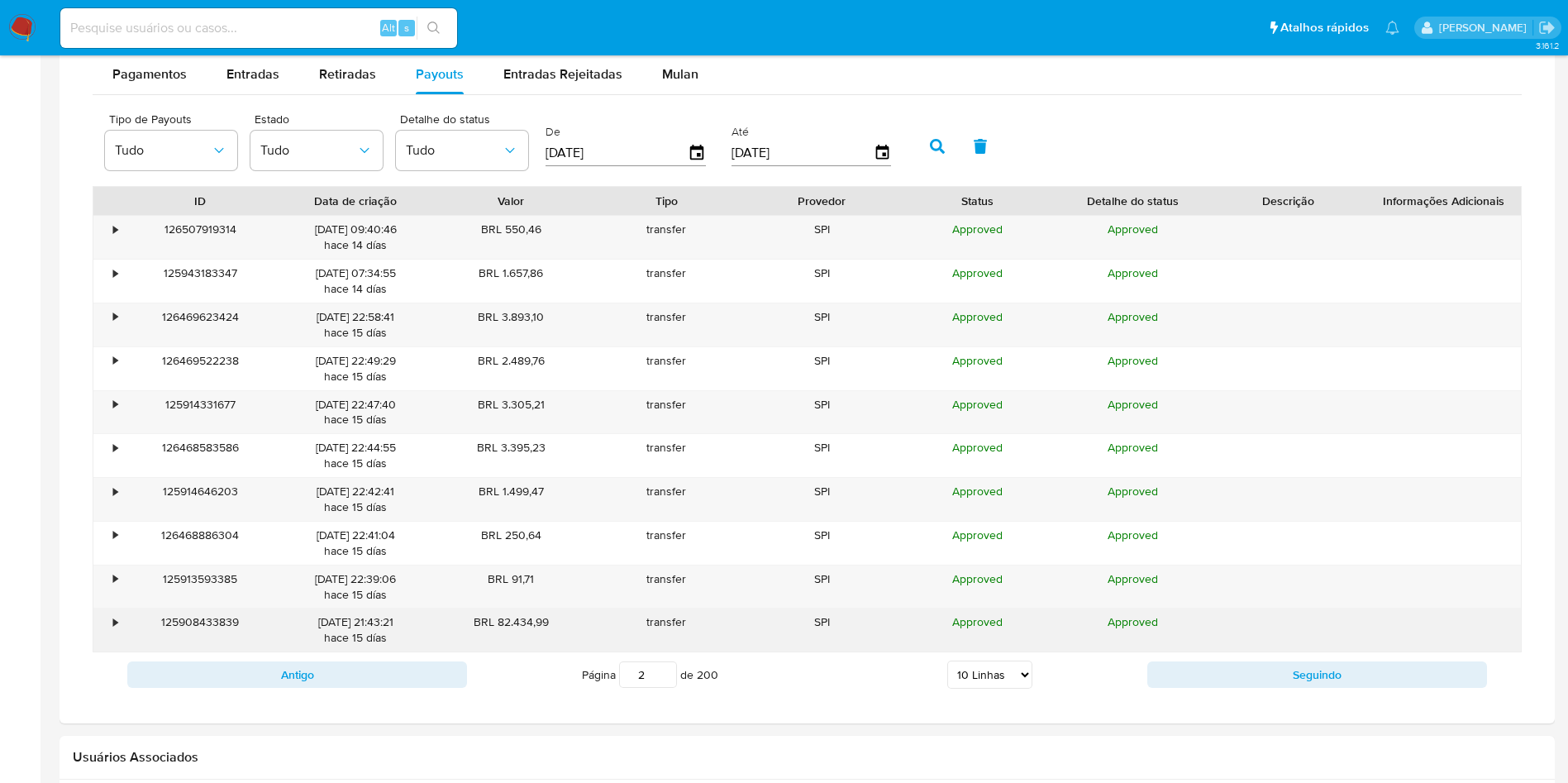
click at [127, 615] on div "125908433839" at bounding box center [199, 629] width 156 height 43
click at [120, 617] on div "•" at bounding box center [107, 629] width 29 height 43
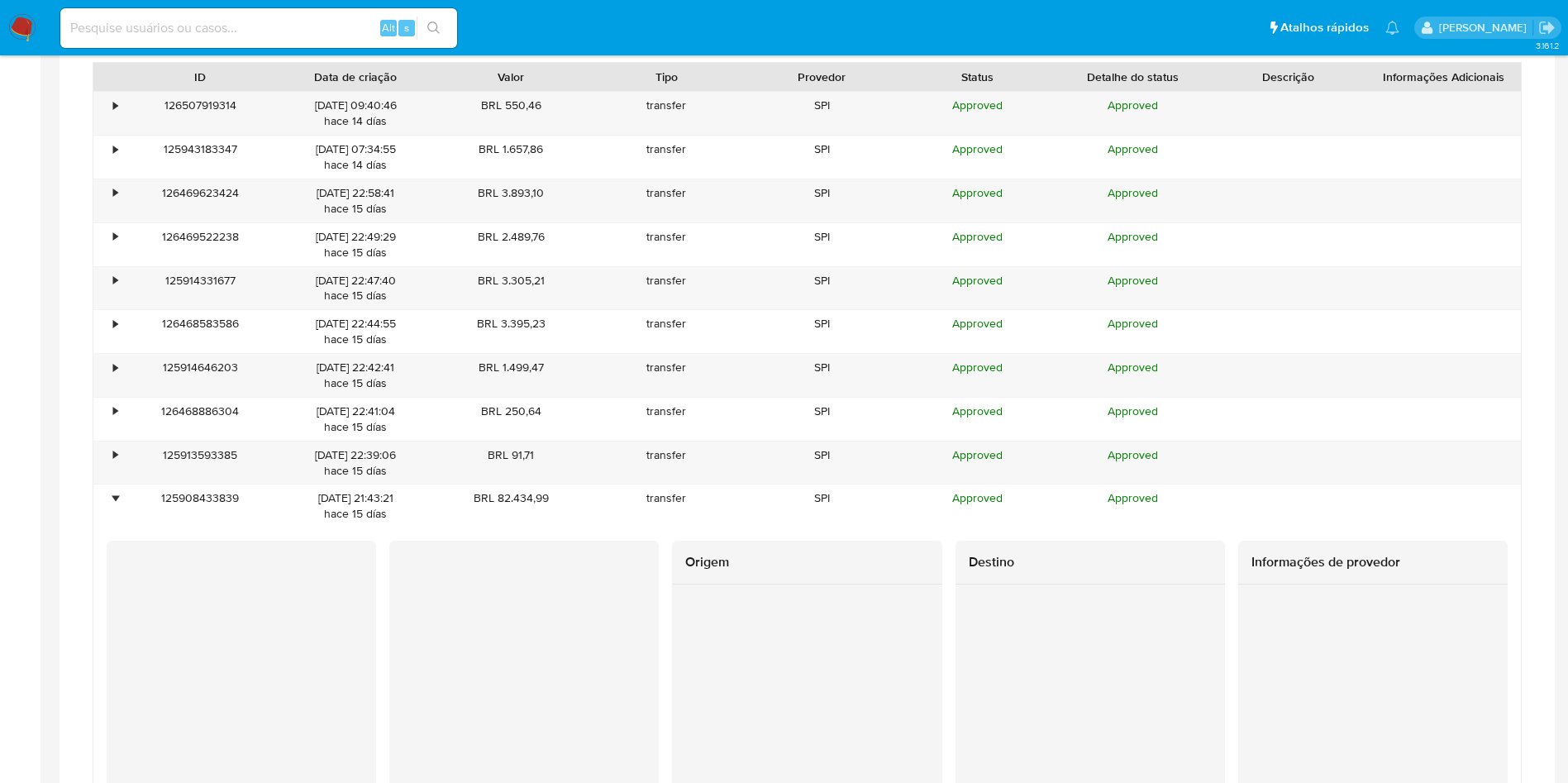
scroll to position [744, 0]
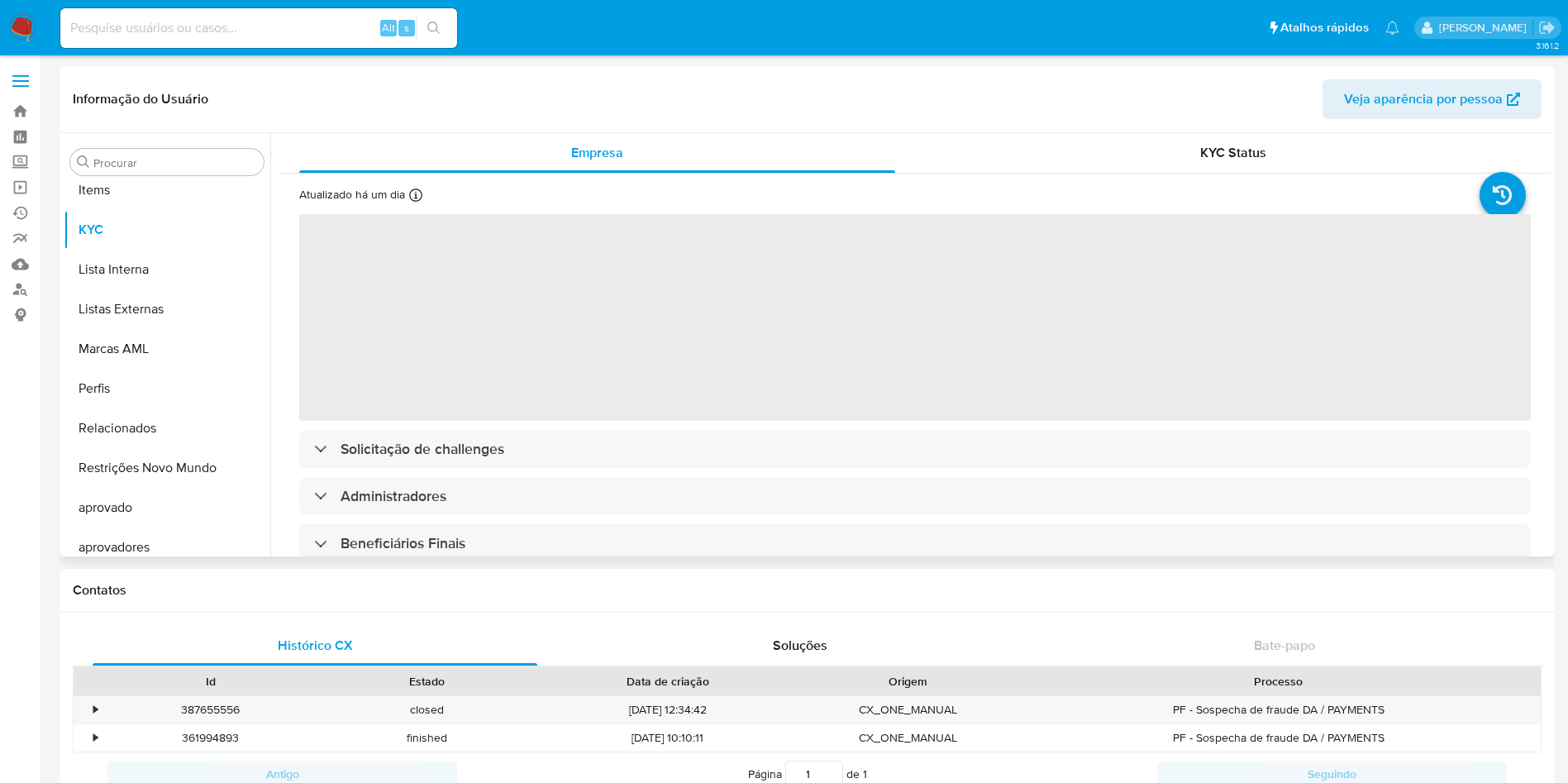
scroll to position [857, 0]
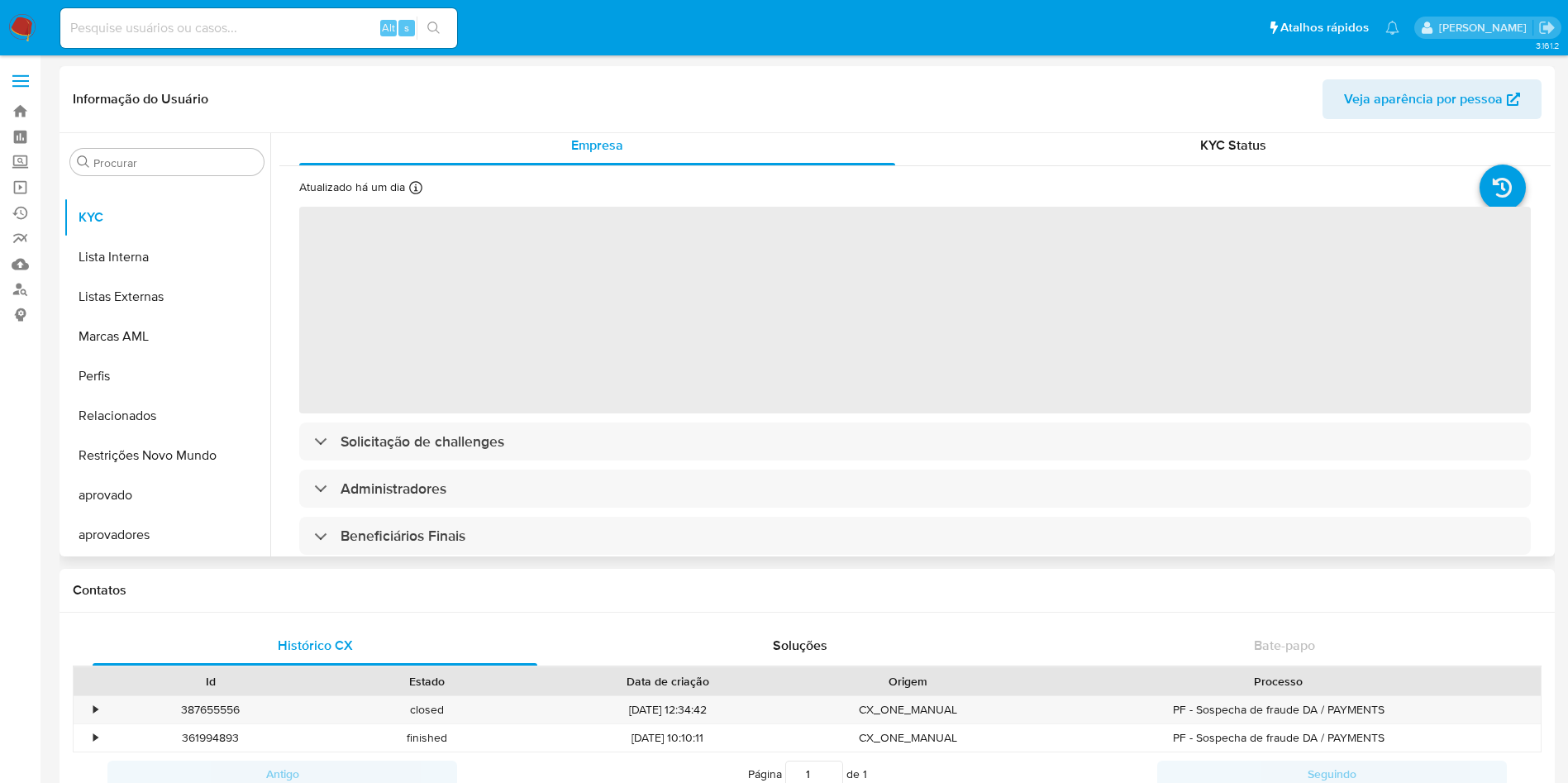
select select "10"
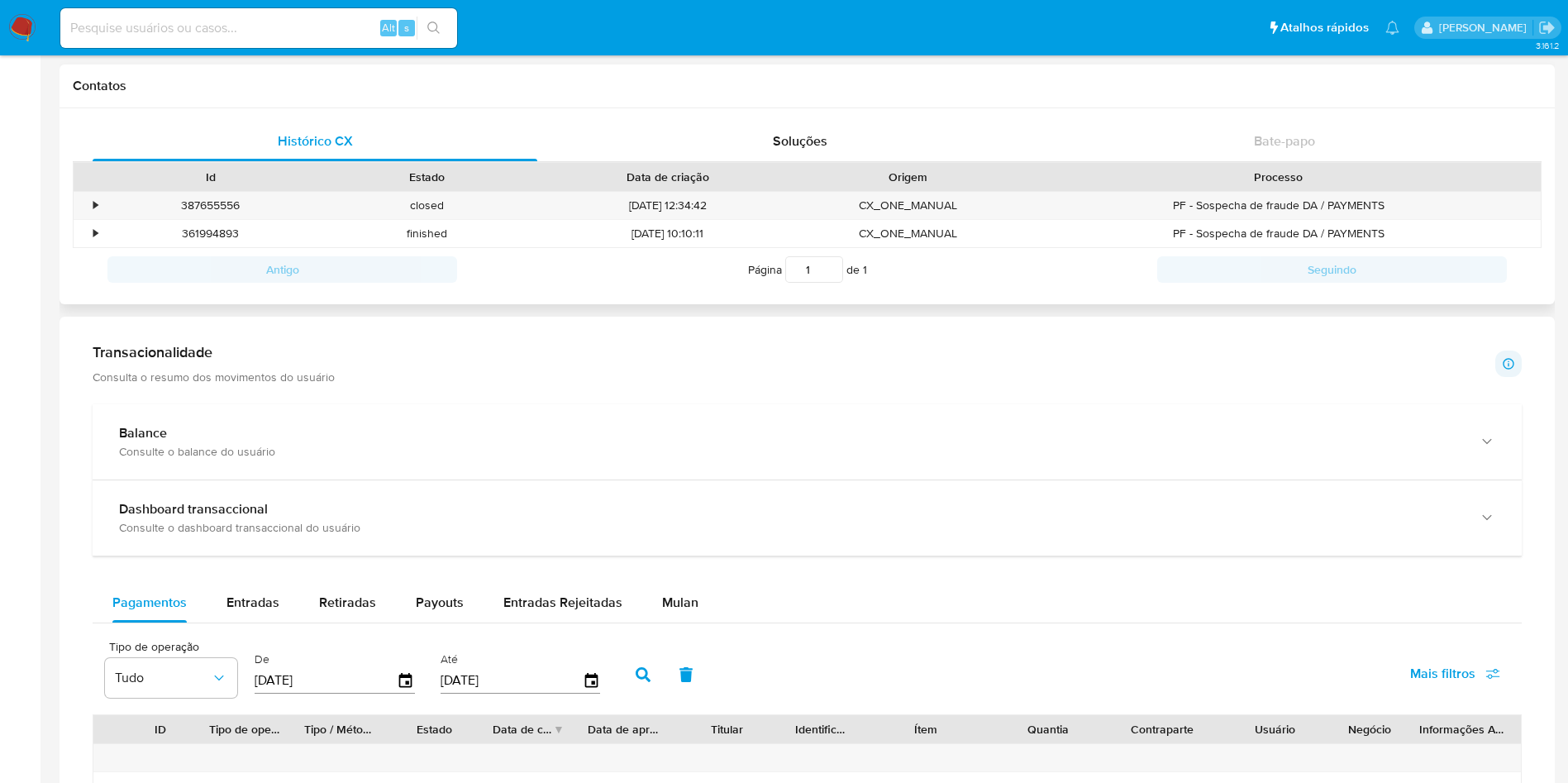
scroll to position [868, 0]
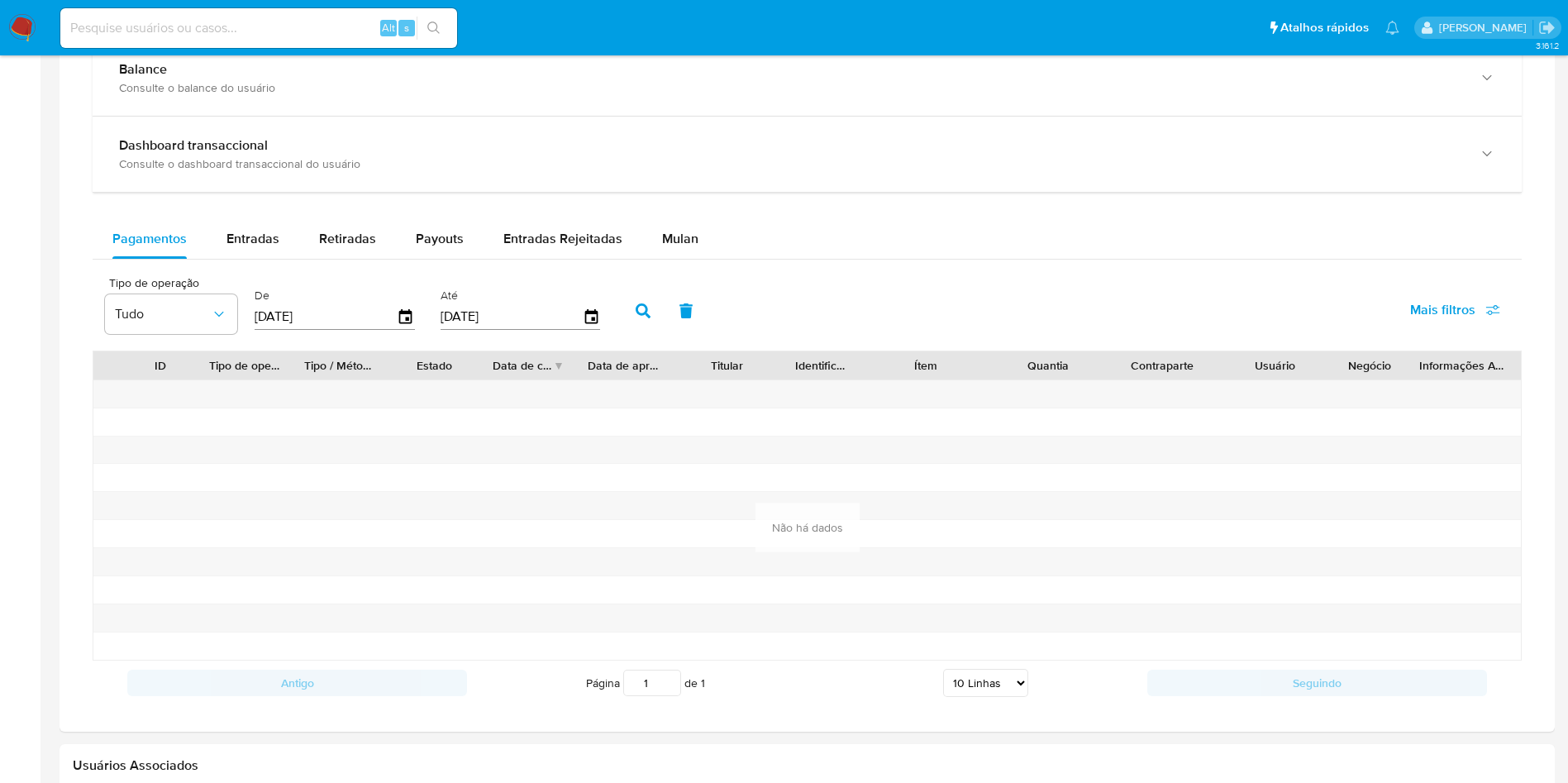
click at [272, 265] on div "Pagamentos Entradas Retiradas Payouts Entradas Rejeitadas Mulan Tipo de operaçã…" at bounding box center [807, 462] width 1429 height 486
click at [267, 255] on div "Entradas" at bounding box center [253, 239] width 53 height 40
select select "10"
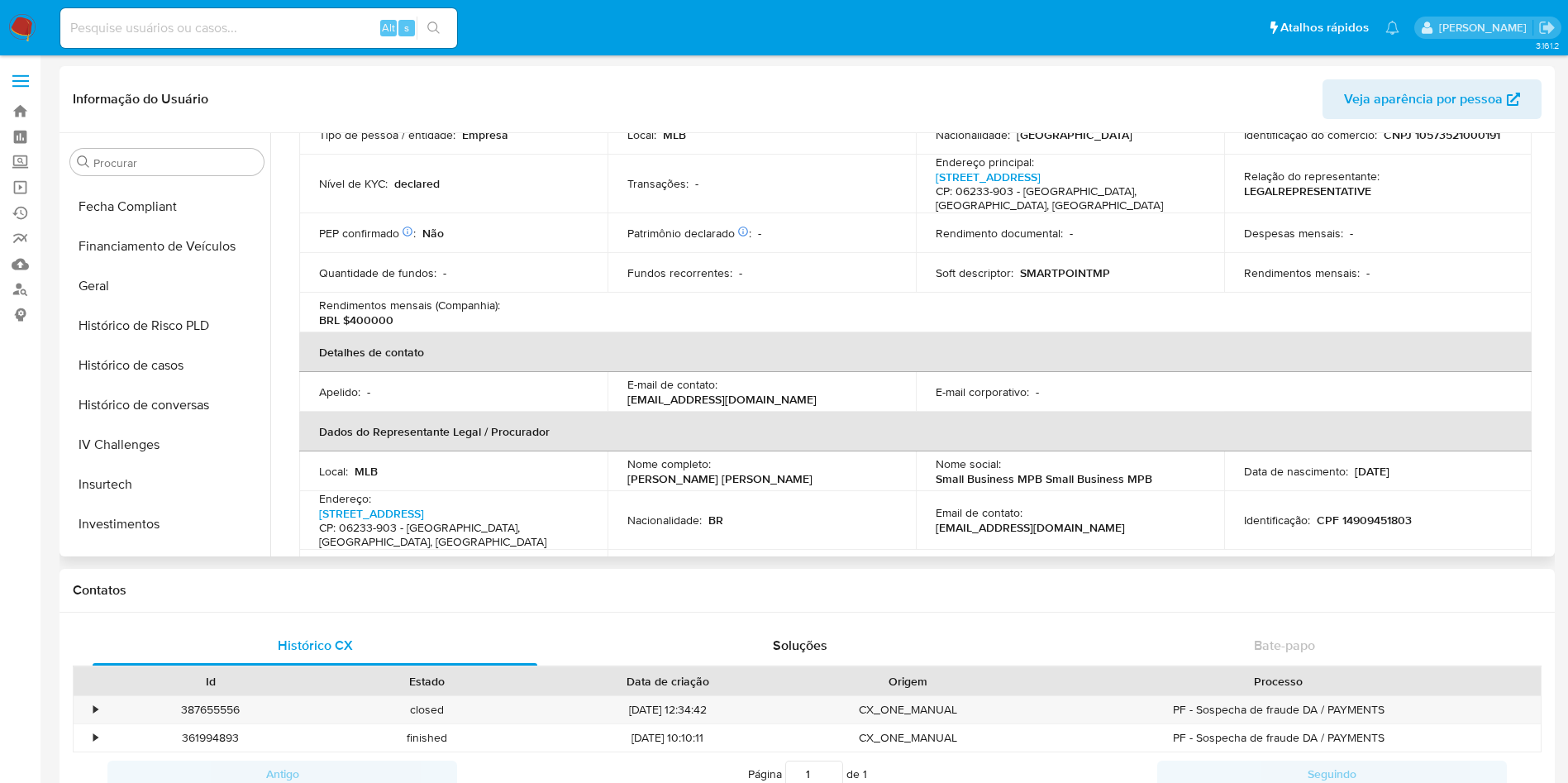
scroll to position [501, 0]
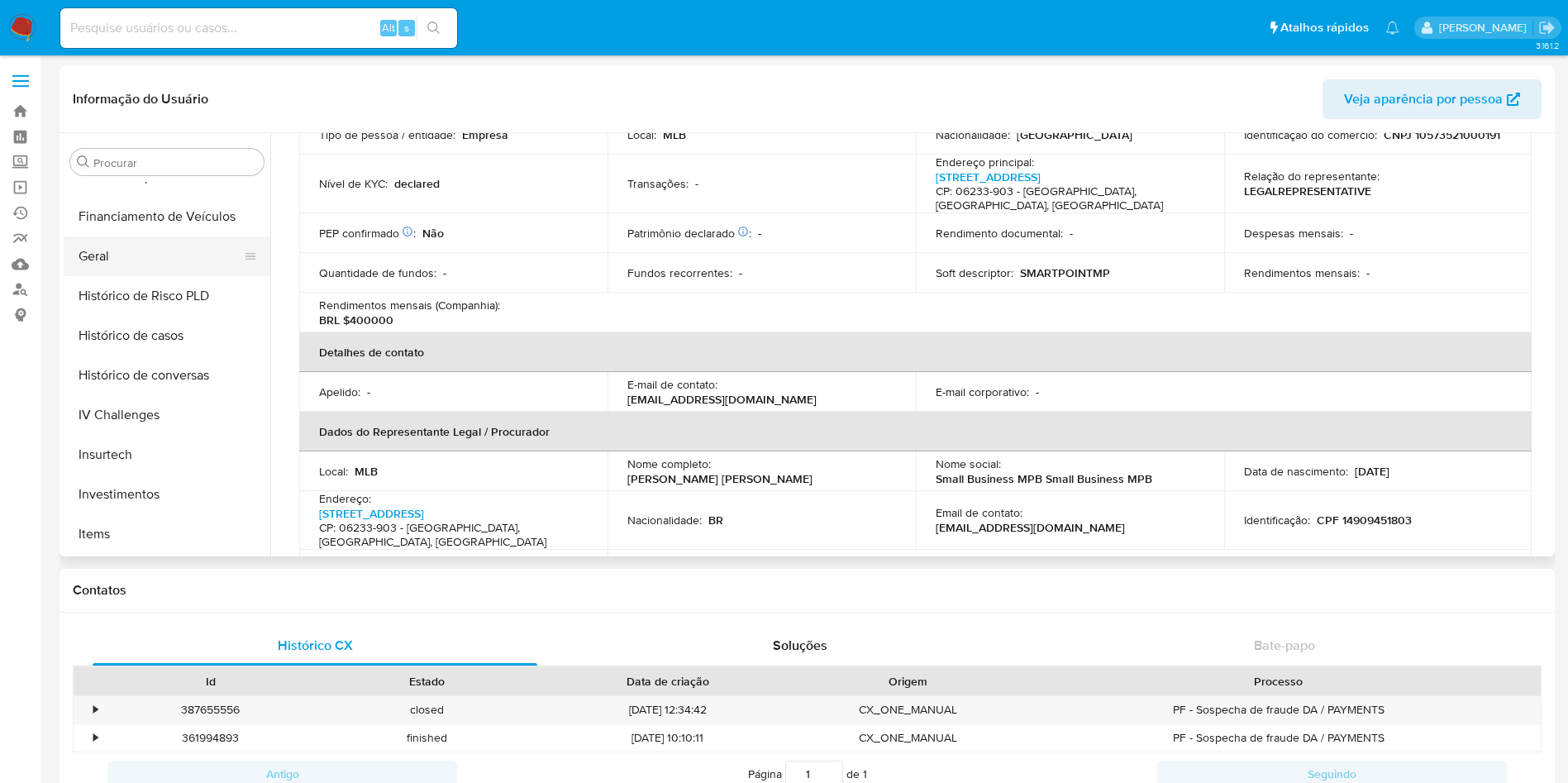
click at [122, 262] on button "Geral" at bounding box center [160, 257] width 193 height 40
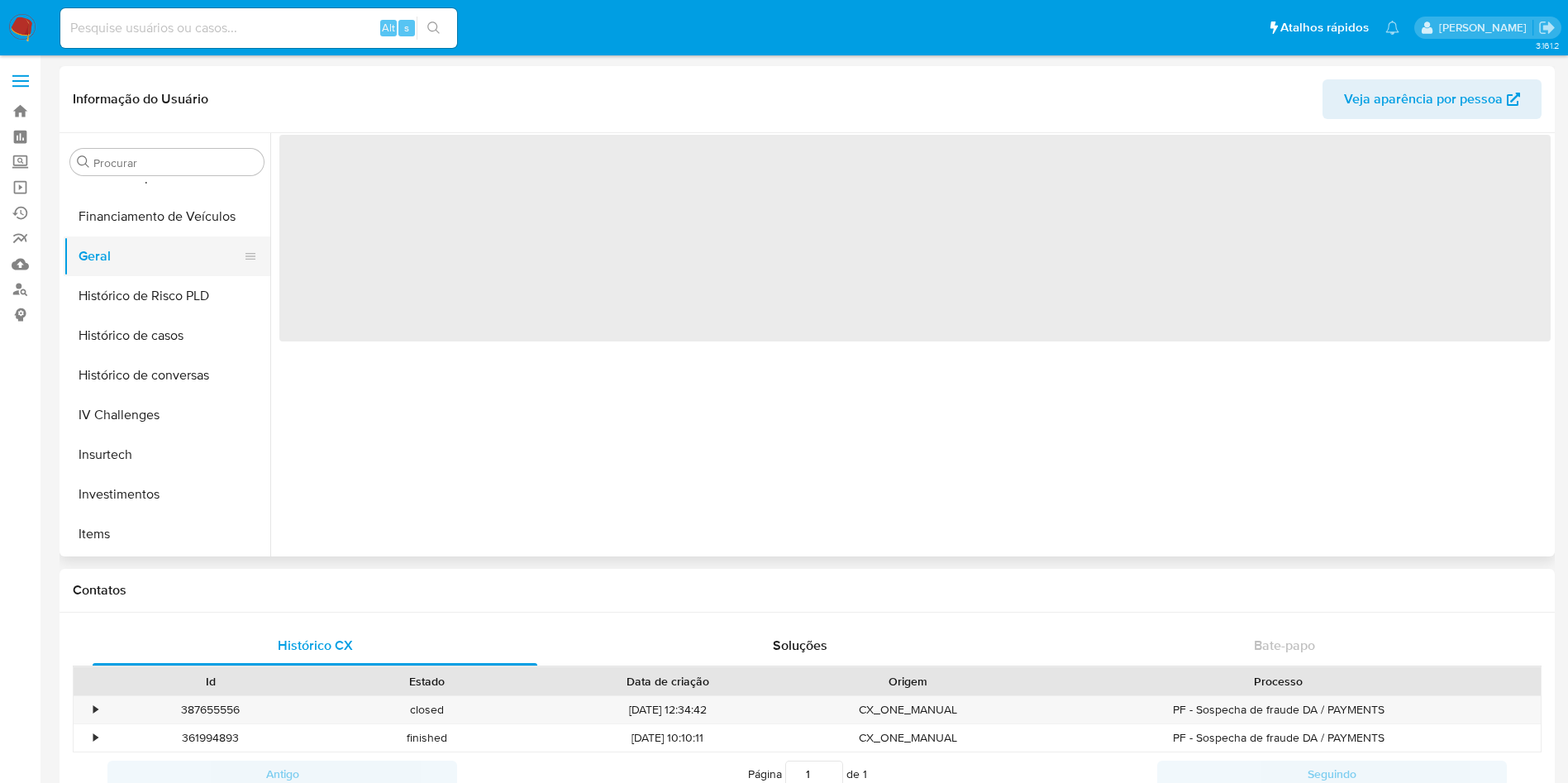
scroll to position [0, 0]
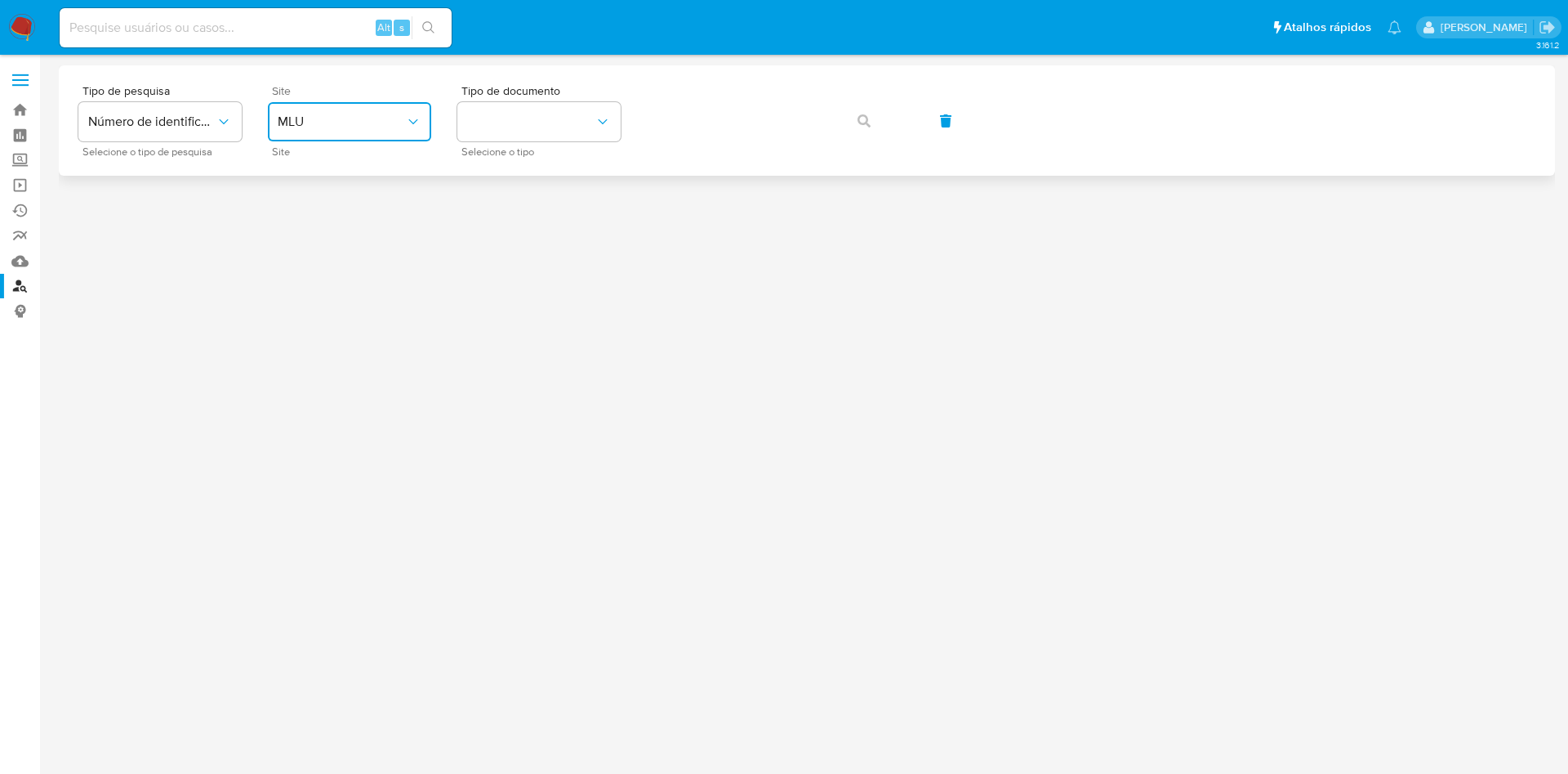
click at [362, 121] on span "MLU" at bounding box center [342, 121] width 127 height 17
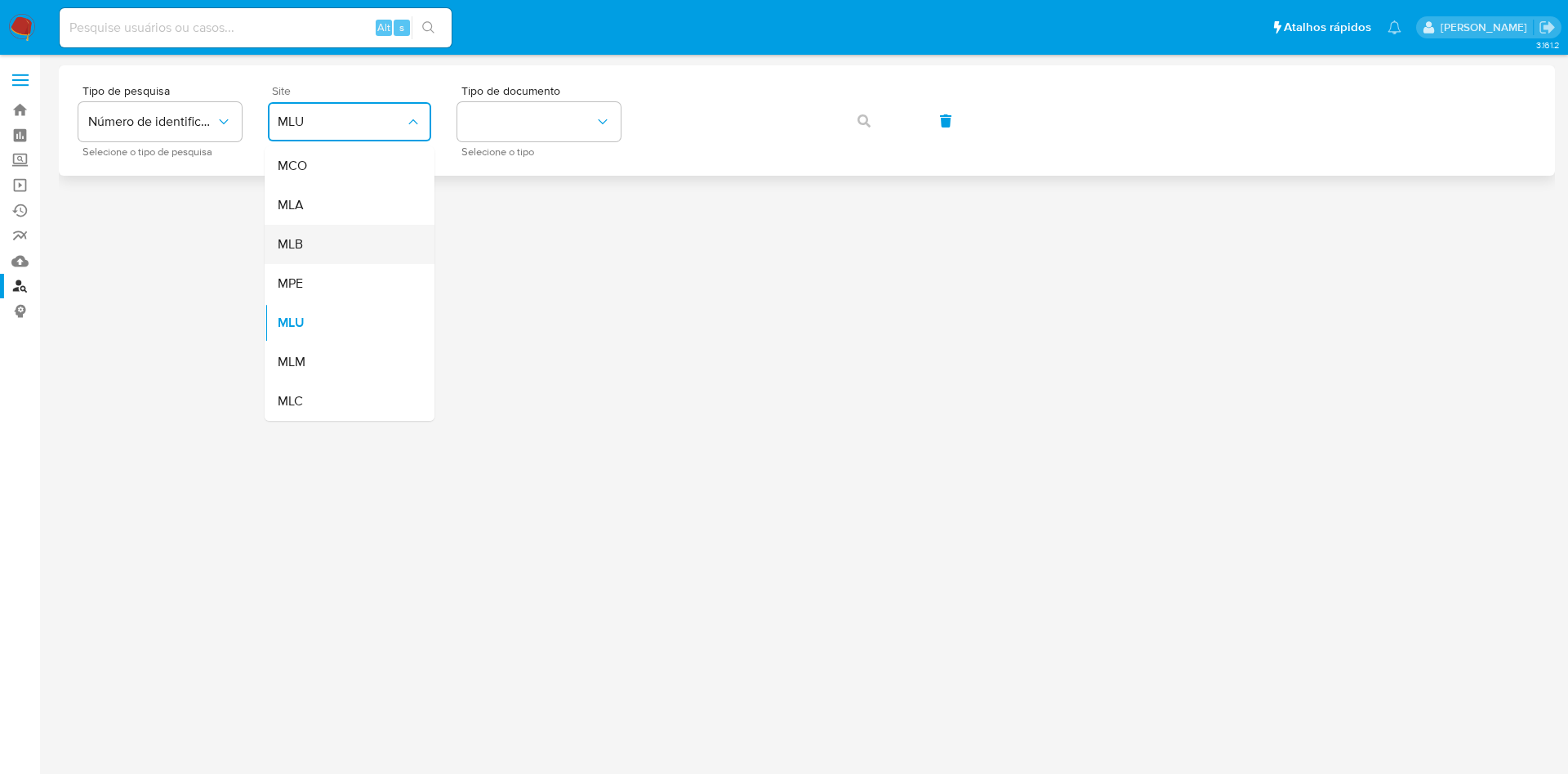
click at [315, 231] on div "MLB" at bounding box center [345, 244] width 134 height 39
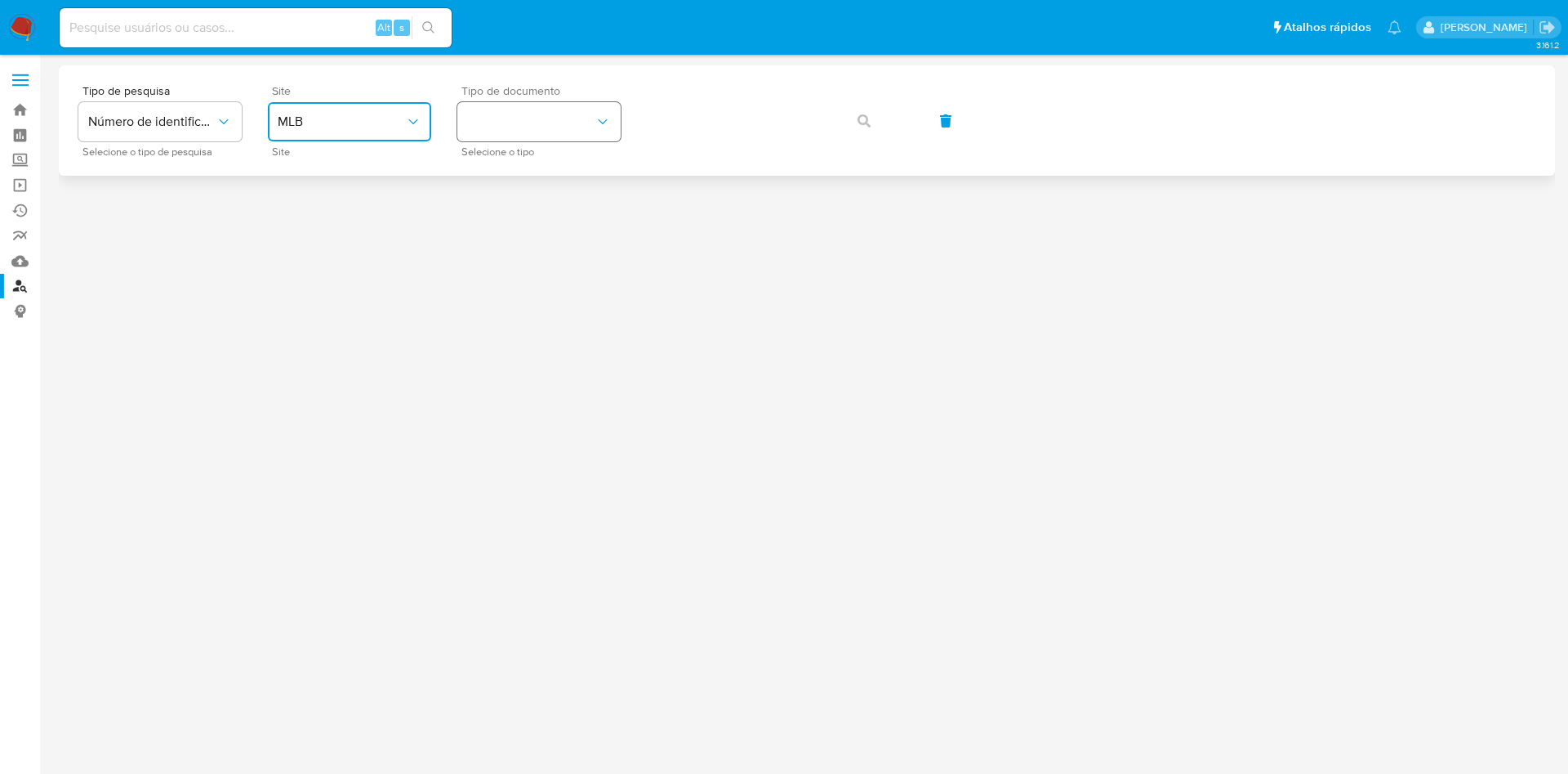
click at [487, 131] on button "identificationType" at bounding box center [539, 121] width 164 height 39
click at [519, 217] on div "CPF CPF" at bounding box center [534, 229] width 134 height 56
click at [836, 101] on button "button" at bounding box center [864, 121] width 56 height 39
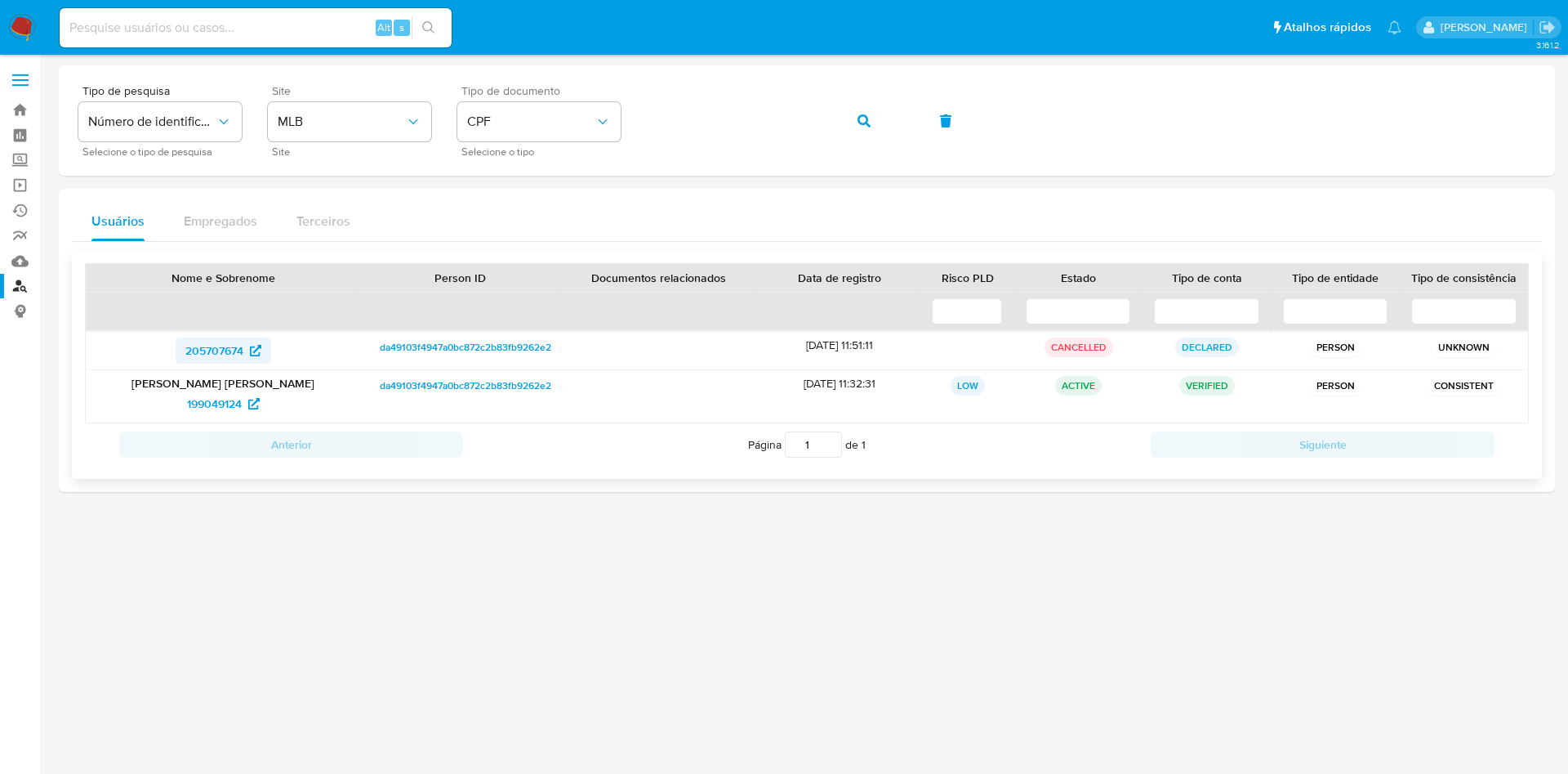
click at [223, 347] on span "205707674" at bounding box center [214, 350] width 58 height 26
click at [233, 407] on span "199049124" at bounding box center [214, 404] width 55 height 26
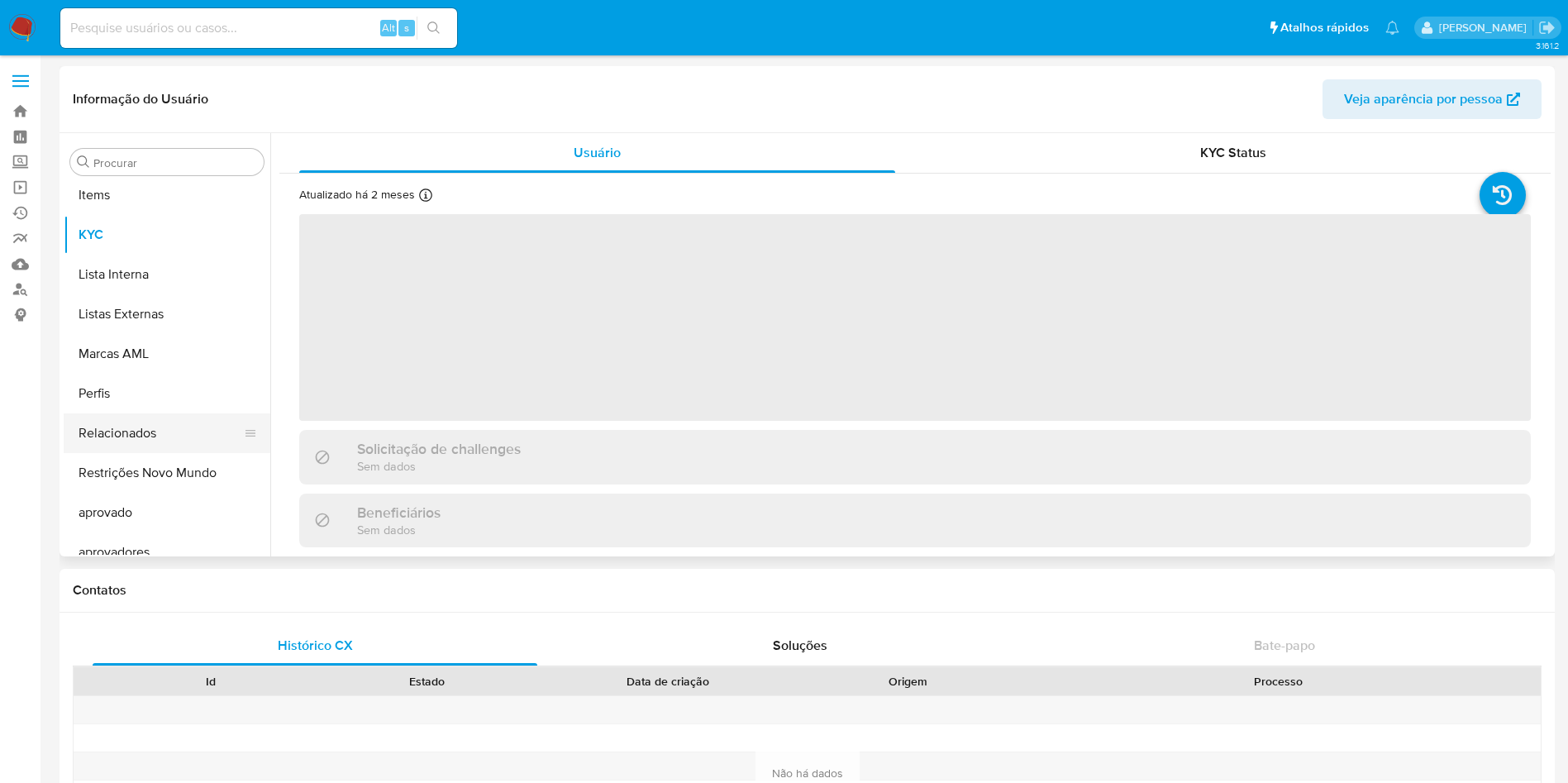
scroll to position [857, 0]
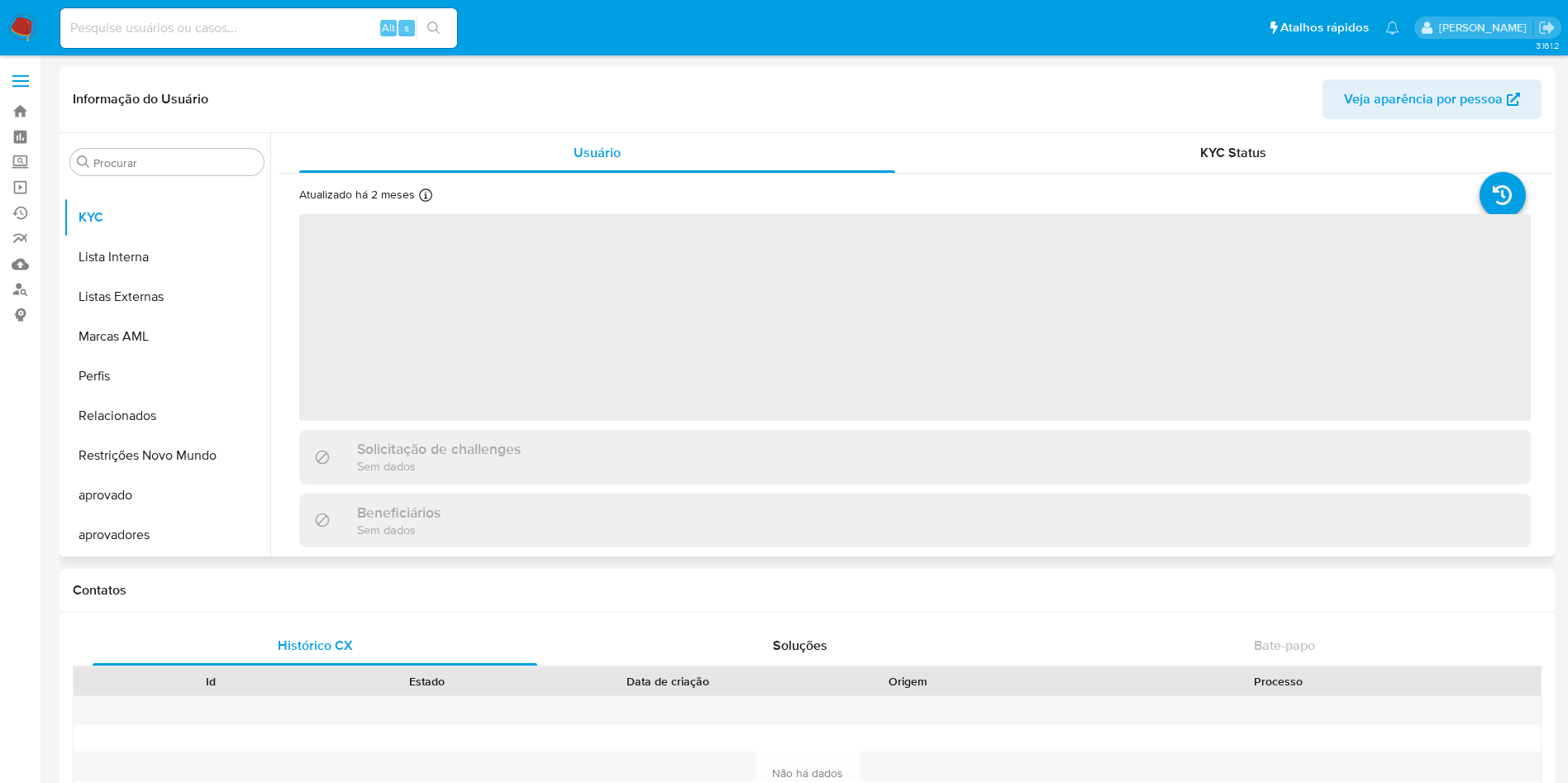
select select "10"
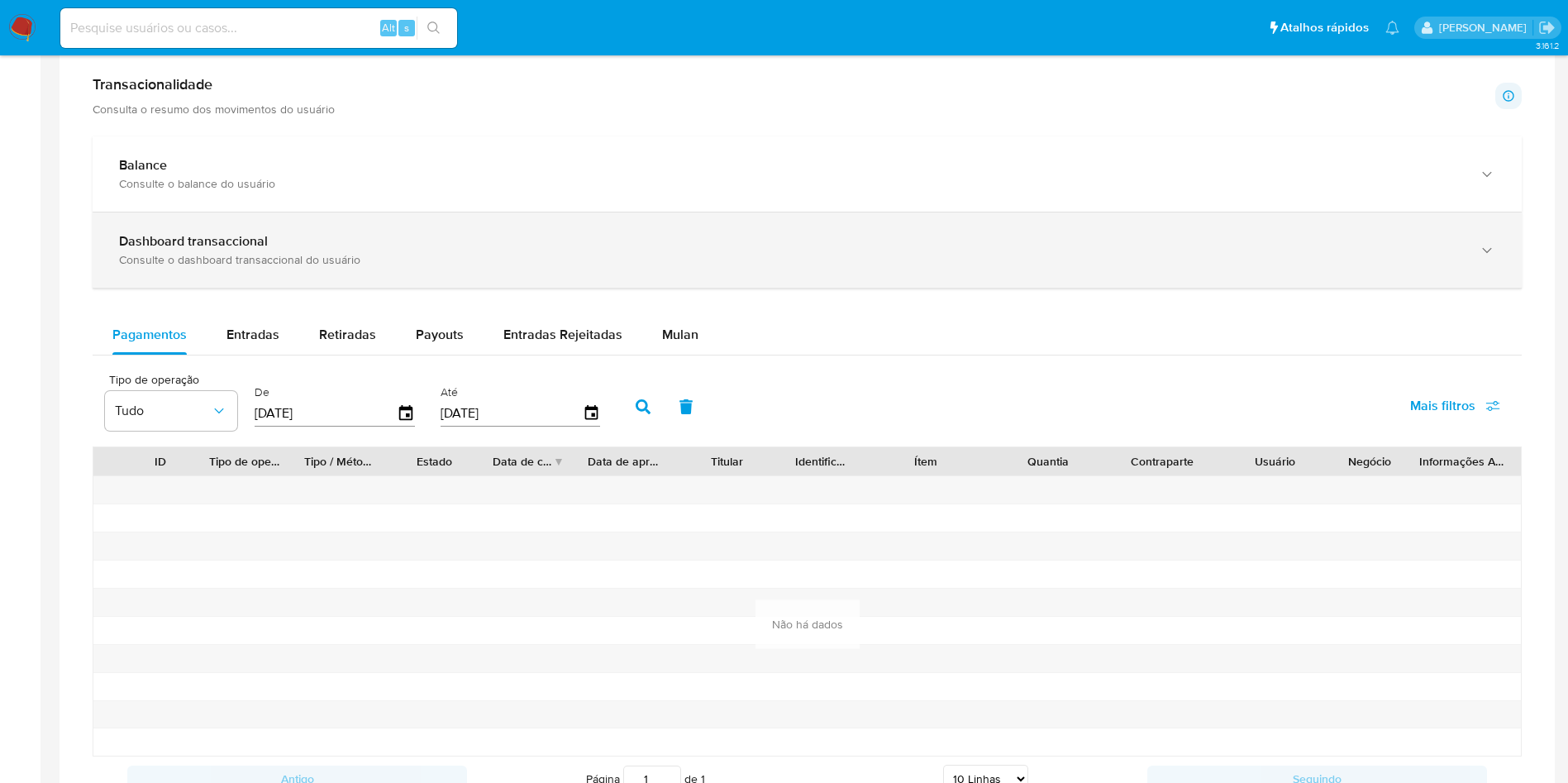
scroll to position [744, 0]
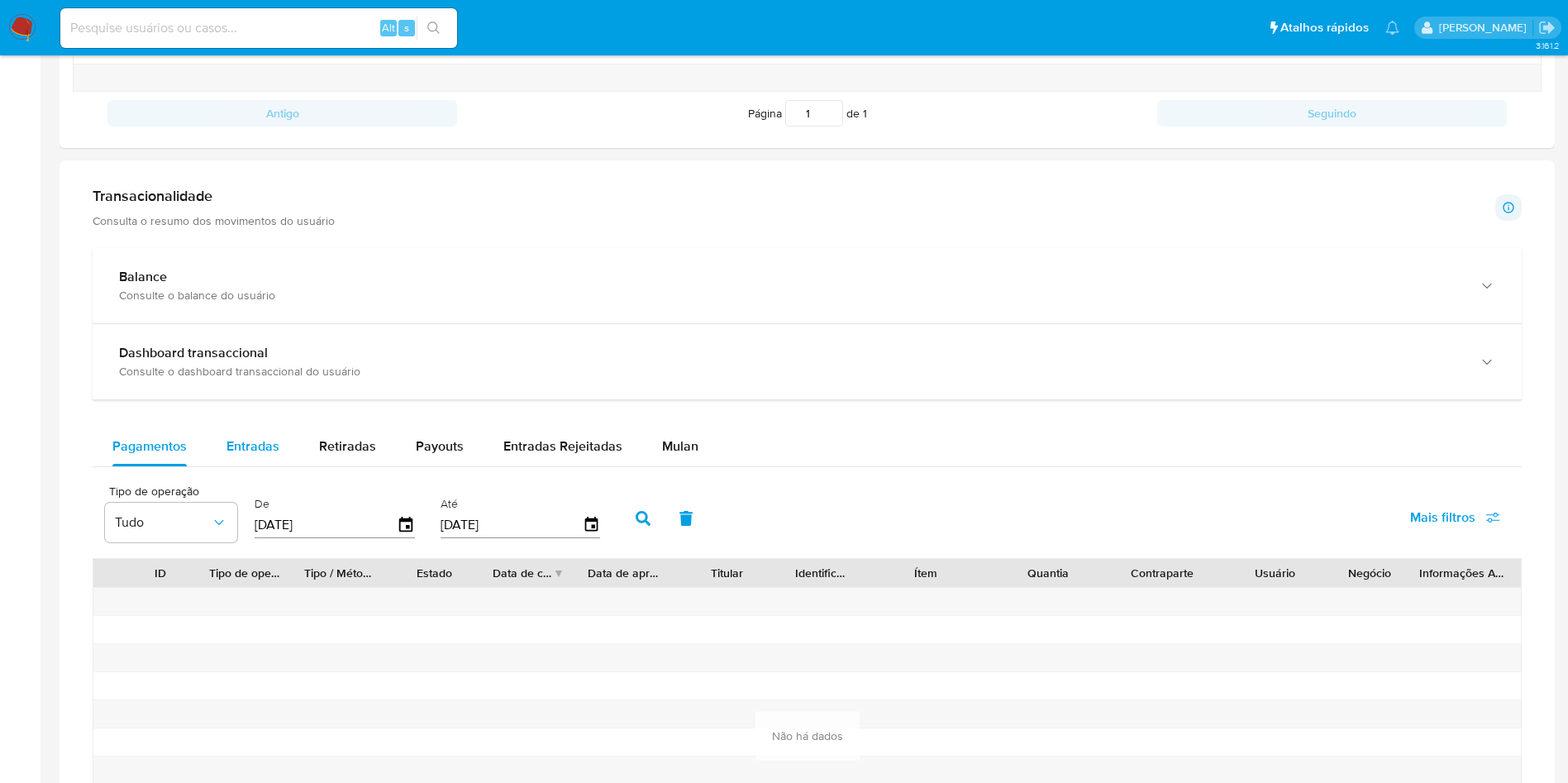
click at [252, 437] on span "Entradas" at bounding box center [253, 445] width 53 height 19
select select "10"
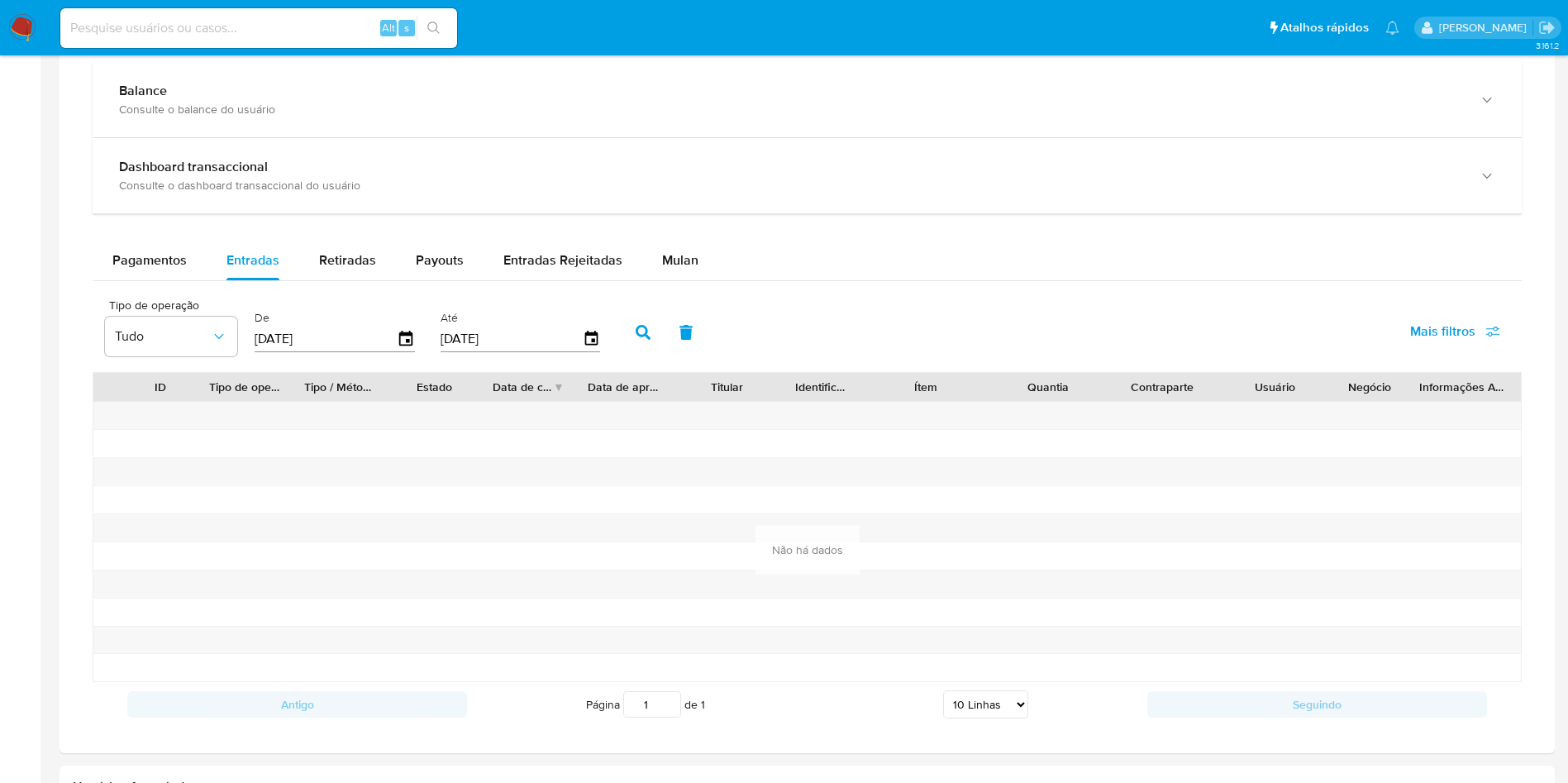
scroll to position [1240, 0]
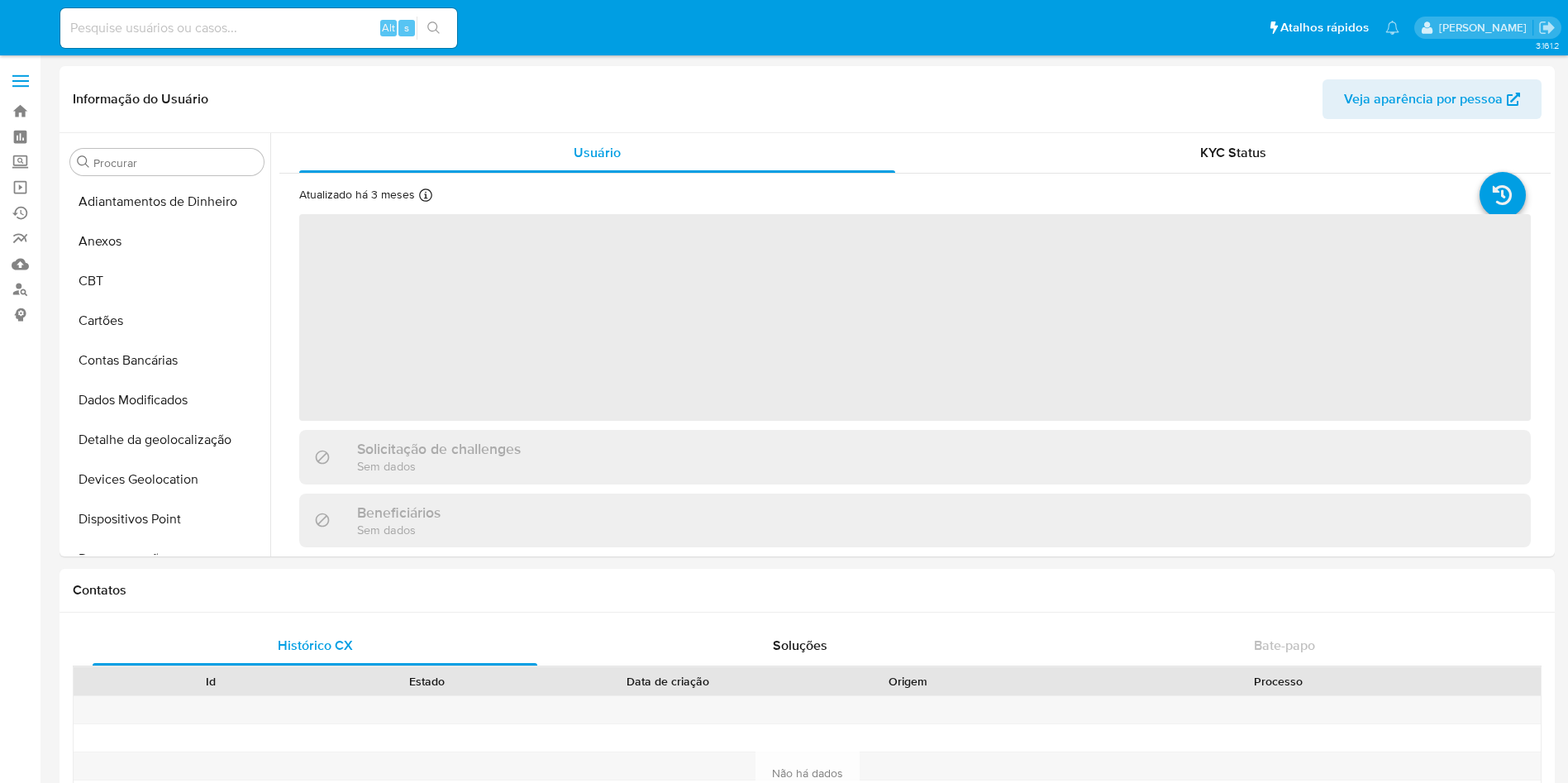
select select "10"
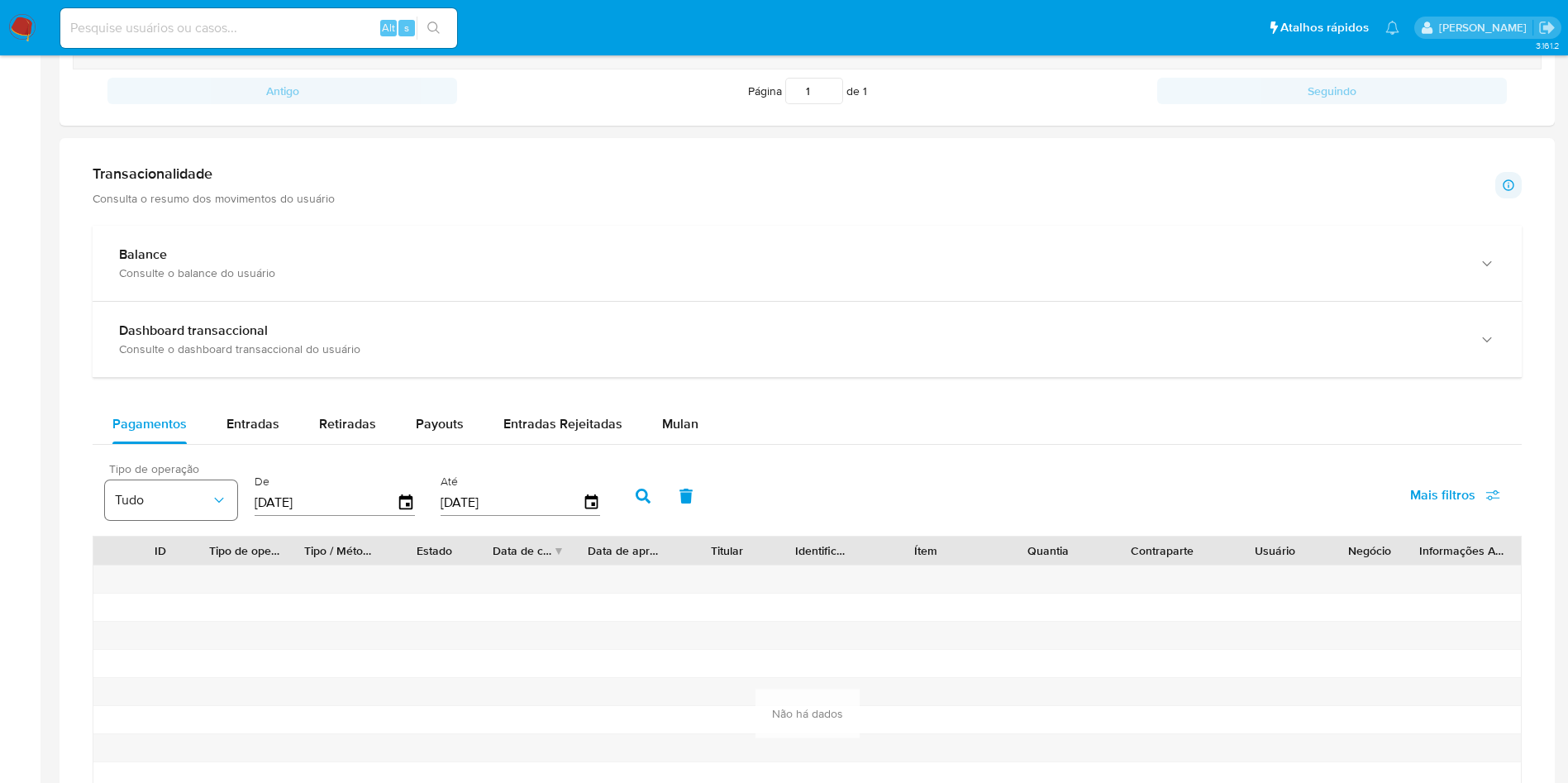
scroll to position [1116, 0]
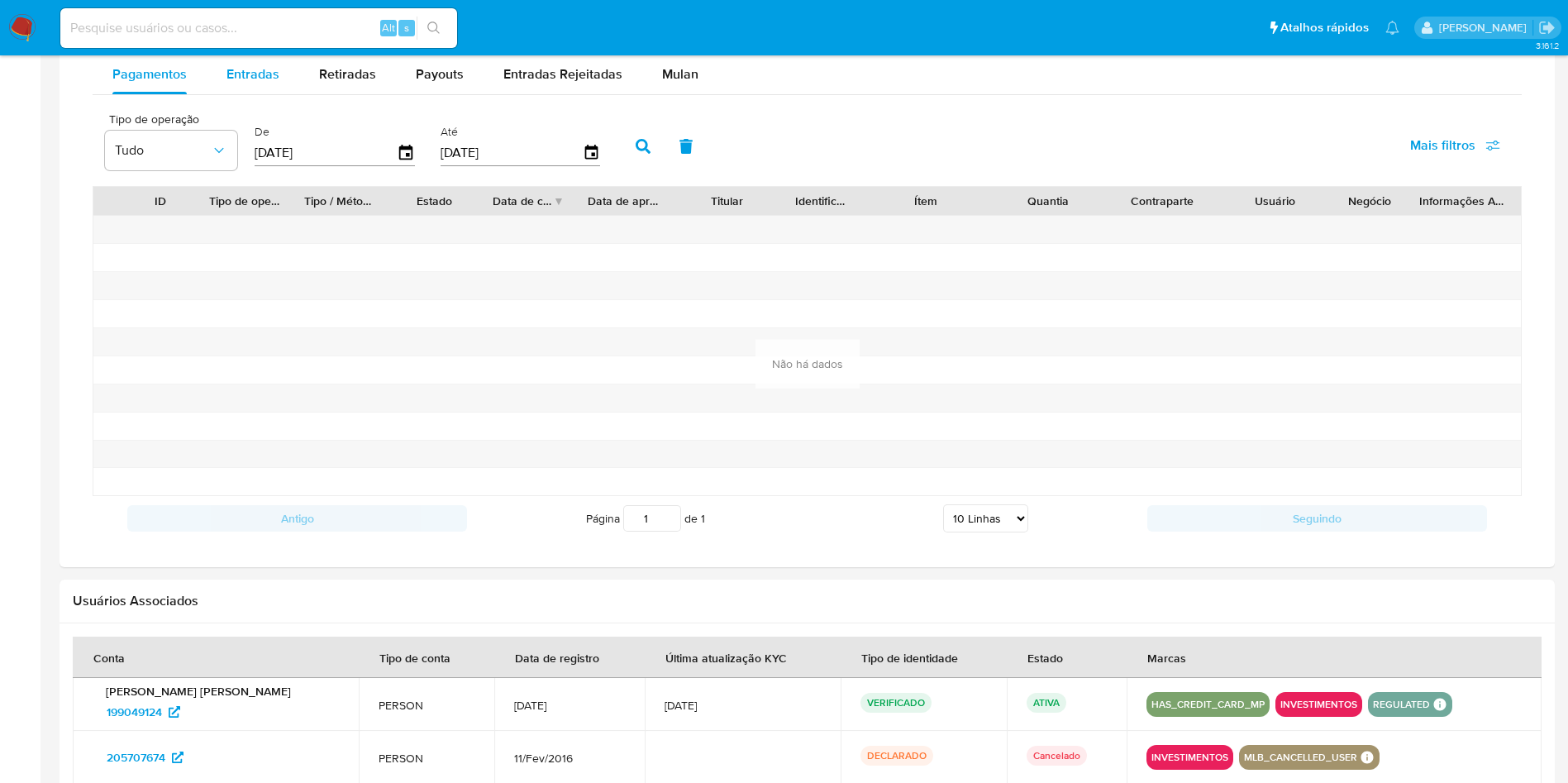
click at [237, 68] on span "Entradas" at bounding box center [253, 73] width 53 height 19
select select "10"
